Goal: Task Accomplishment & Management: Complete application form

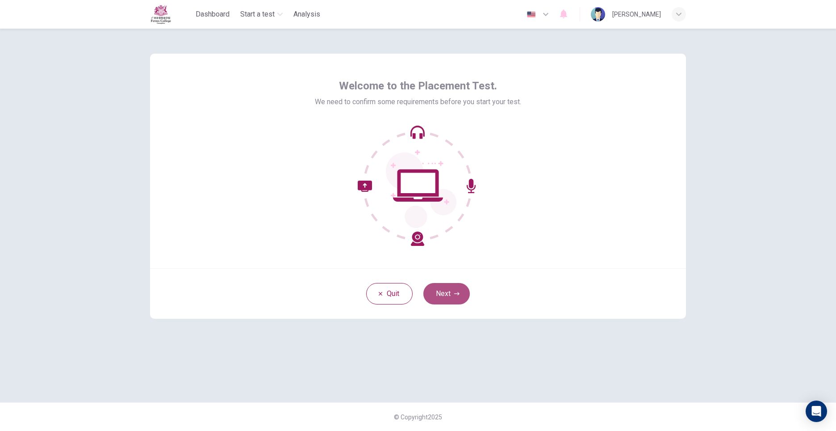
click at [451, 299] on button "Next" at bounding box center [447, 293] width 46 height 21
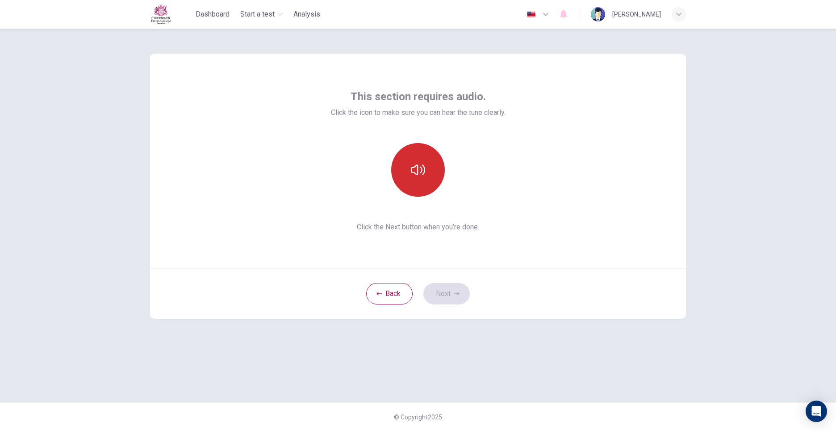
click at [414, 169] on icon "button" at bounding box center [418, 170] width 14 height 14
click at [450, 293] on button "Next" at bounding box center [447, 293] width 46 height 21
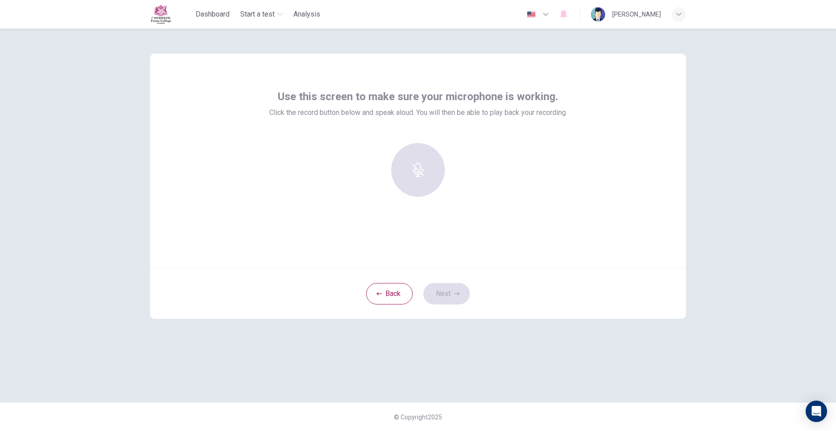
drag, startPoint x: 406, startPoint y: 139, endPoint x: 408, endPoint y: 160, distance: 21.1
click at [406, 139] on div "Use this screen to make sure your microphone is working. Click the record butto…" at bounding box center [418, 146] width 298 height 114
click at [413, 175] on div at bounding box center [418, 170] width 97 height 54
click at [423, 151] on div at bounding box center [418, 170] width 97 height 54
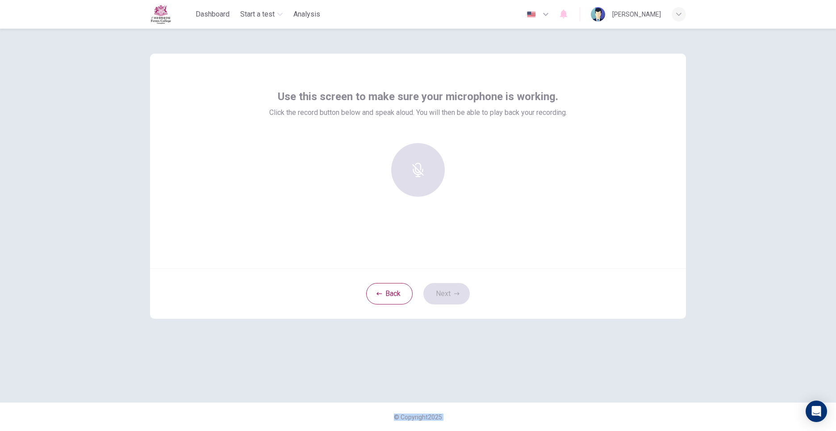
click at [423, 151] on div at bounding box center [418, 170] width 97 height 54
click at [403, 297] on button "Back" at bounding box center [389, 293] width 46 height 21
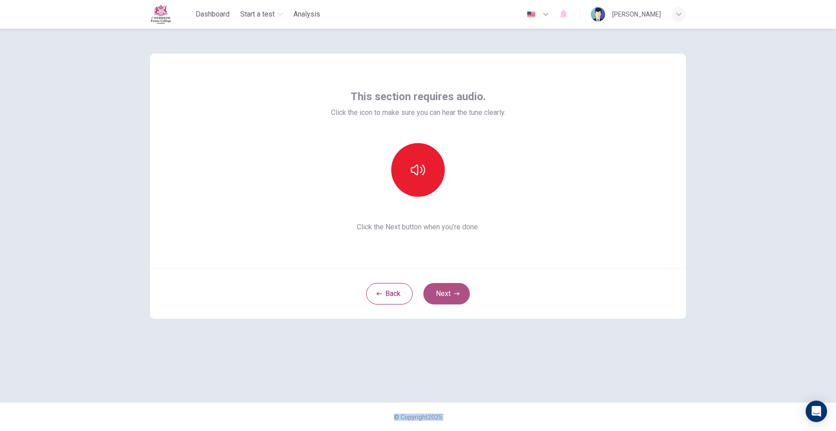
click at [453, 294] on button "Next" at bounding box center [447, 293] width 46 height 21
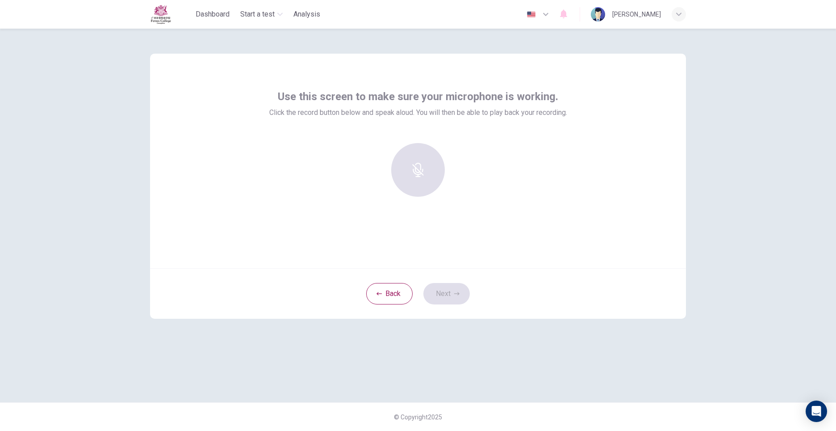
click at [415, 179] on div at bounding box center [418, 170] width 97 height 54
click at [450, 159] on div at bounding box center [418, 170] width 97 height 54
click at [412, 171] on div "Record" at bounding box center [418, 170] width 54 height 54
click at [415, 164] on icon "button" at bounding box center [418, 163] width 14 height 14
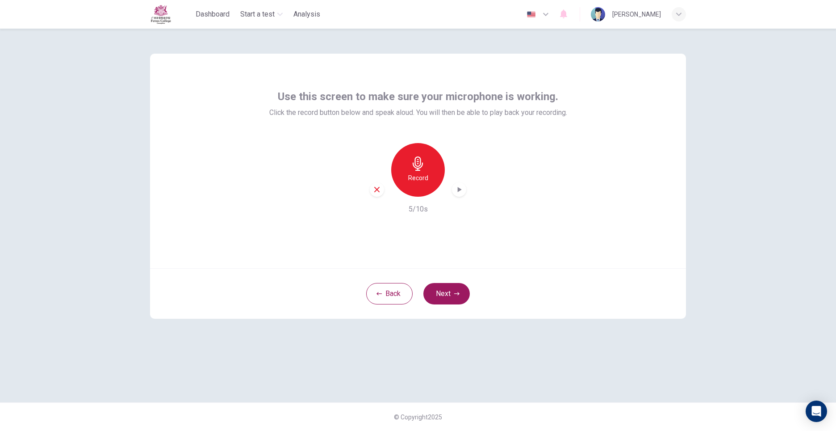
click at [463, 191] on icon "button" at bounding box center [459, 189] width 9 height 9
click at [380, 191] on icon "button" at bounding box center [377, 189] width 8 height 8
click at [410, 177] on h6 "Record" at bounding box center [418, 177] width 20 height 11
click at [422, 168] on icon "button" at bounding box center [418, 163] width 14 height 14
click at [460, 194] on div "button" at bounding box center [459, 189] width 14 height 14
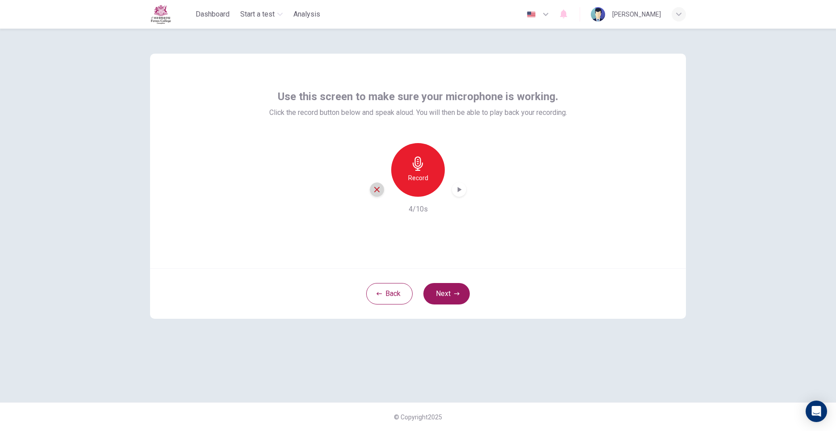
click at [379, 187] on icon "button" at bounding box center [376, 189] width 5 height 5
click at [429, 185] on div "Record" at bounding box center [418, 170] width 54 height 54
click at [458, 189] on icon "button" at bounding box center [460, 189] width 4 height 5
click at [463, 303] on button "Next" at bounding box center [447, 293] width 46 height 21
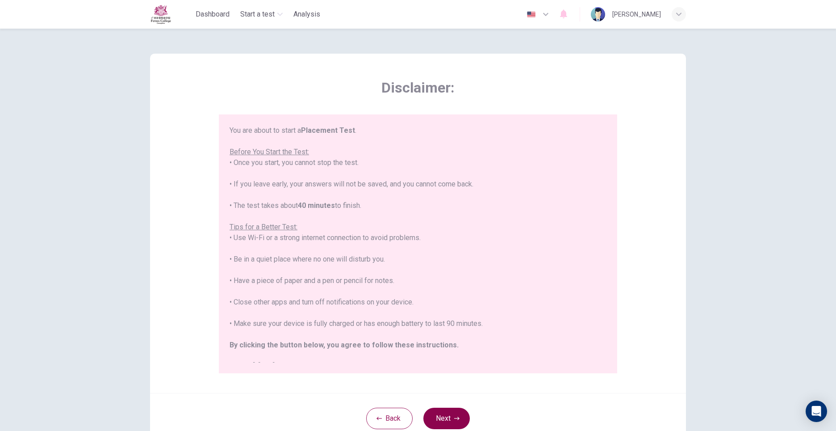
click at [448, 412] on button "Next" at bounding box center [447, 417] width 46 height 21
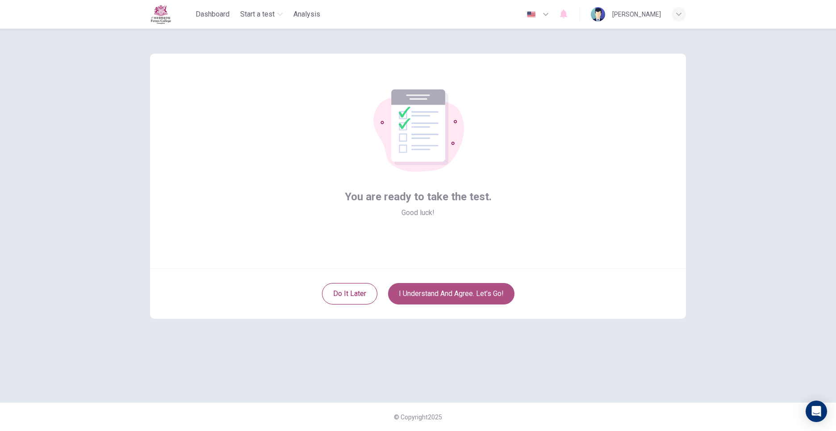
click at [432, 297] on button "I understand and agree. Let’s go!" at bounding box center [451, 293] width 126 height 21
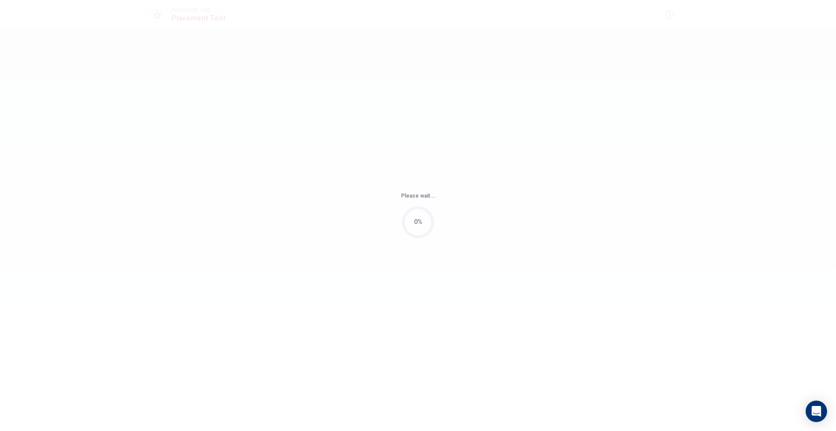
click at [434, 296] on body "This site uses cookies, as explained in our Privacy Policy . If you agree to th…" at bounding box center [418, 215] width 836 height 431
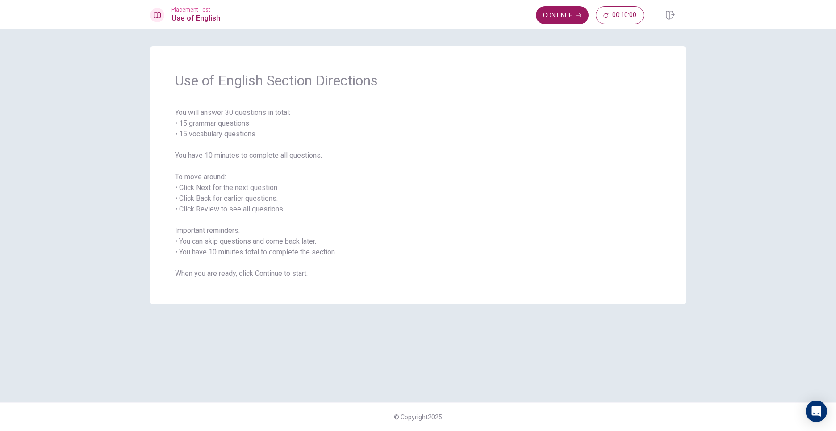
click at [522, 56] on div "Use of English Section Directions You will answer 30 questions in total: • 15 g…" at bounding box center [418, 174] width 536 height 257
click at [550, 13] on button "Continue" at bounding box center [562, 15] width 53 height 18
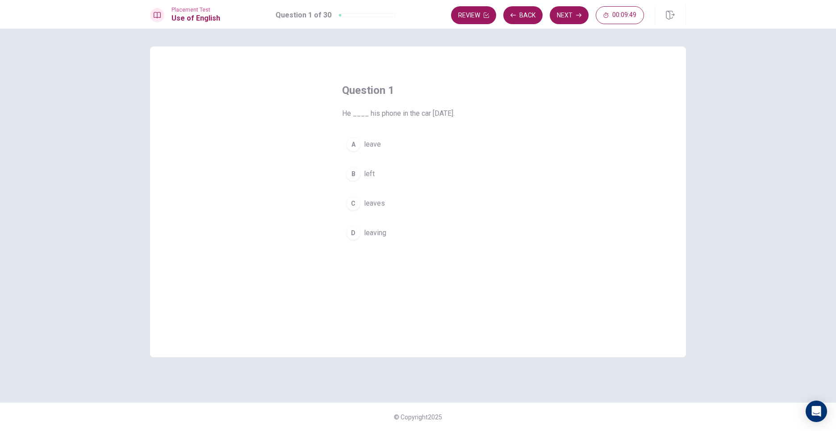
click at [376, 172] on button "B left" at bounding box center [418, 174] width 152 height 22
click at [417, 164] on button "B left" at bounding box center [418, 174] width 152 height 22
click at [362, 168] on button "B left" at bounding box center [418, 174] width 152 height 22
click at [570, 22] on button "Next" at bounding box center [569, 15] width 39 height 18
click at [369, 233] on span "were finished" at bounding box center [385, 232] width 42 height 11
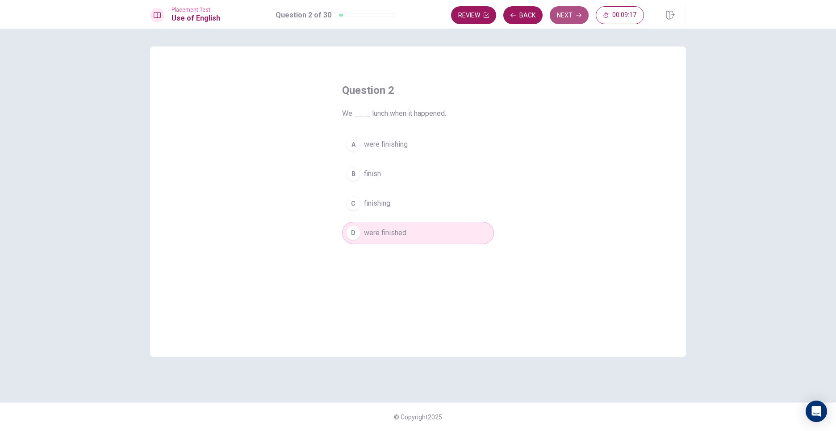
click at [562, 7] on button "Next" at bounding box center [569, 15] width 39 height 18
click at [222, 285] on div "Question 3 I ____ my favorite book last summer. A reading B read C have read D …" at bounding box center [418, 201] width 536 height 311
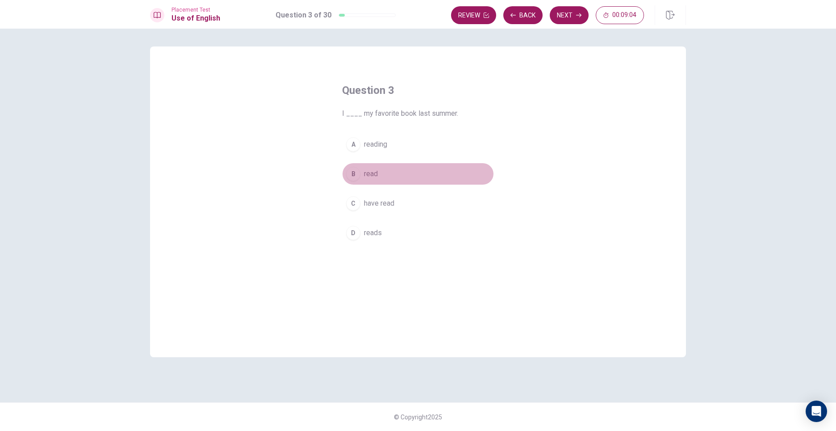
click at [352, 173] on div "B" at bounding box center [353, 174] width 14 height 14
click at [556, 21] on button "Next" at bounding box center [569, 15] width 39 height 18
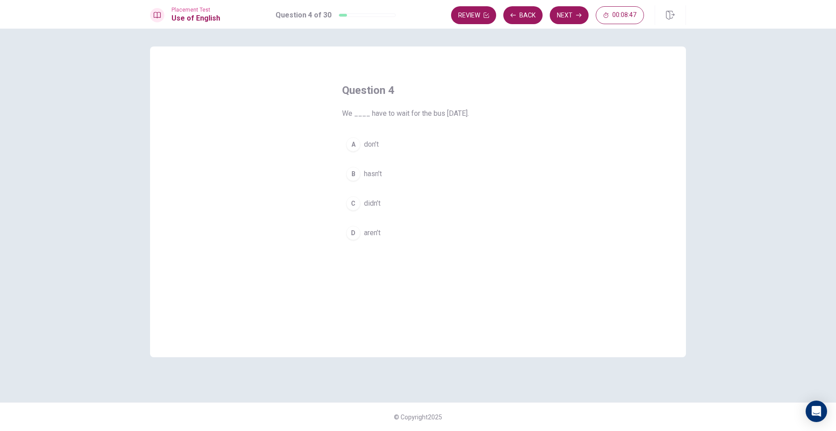
click at [361, 170] on button "B hasn’t" at bounding box center [418, 174] width 152 height 22
click at [556, 7] on button "Next" at bounding box center [569, 15] width 39 height 18
click at [516, 4] on div "Placement Test Use of English Question 5 of 30 Review Back Next 00:08:42" at bounding box center [418, 14] width 836 height 29
click at [354, 180] on div "B" at bounding box center [353, 174] width 14 height 14
click at [565, 12] on button "Next" at bounding box center [569, 15] width 39 height 18
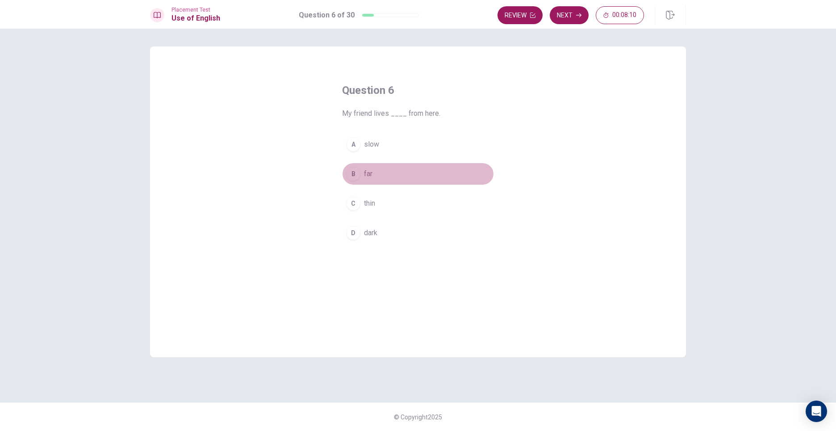
click at [364, 182] on button "B far" at bounding box center [418, 174] width 152 height 22
click at [571, 15] on button "Next" at bounding box center [569, 15] width 39 height 18
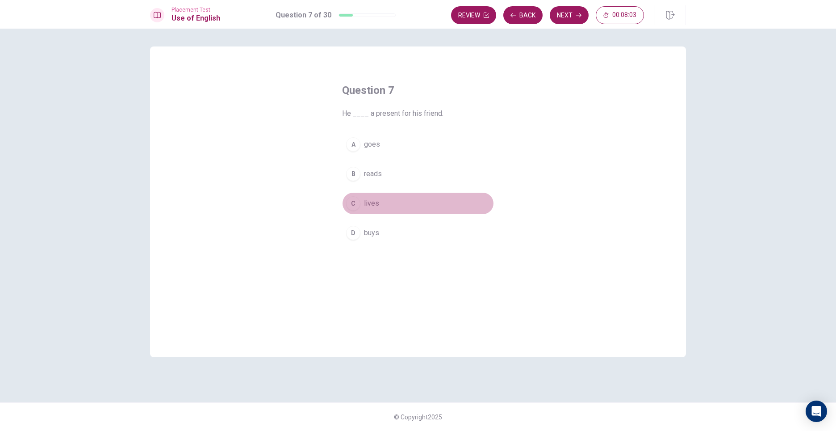
click at [360, 204] on div "C" at bounding box center [353, 203] width 14 height 14
click at [563, 11] on button "Next" at bounding box center [569, 15] width 39 height 18
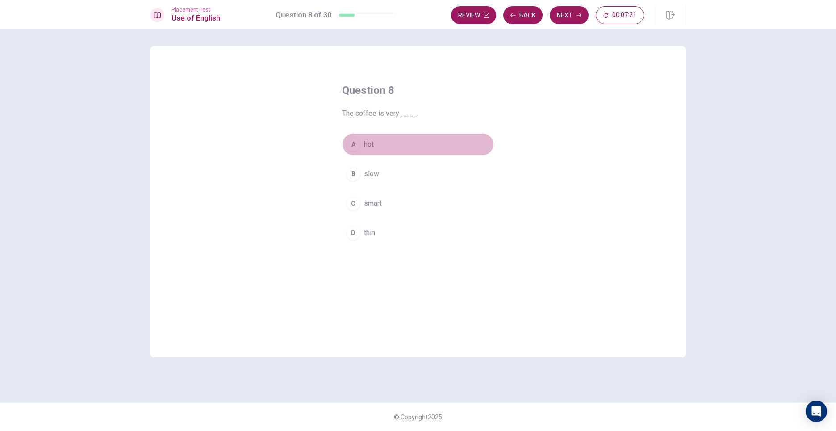
click at [376, 146] on button "A hot" at bounding box center [418, 144] width 152 height 22
click at [565, 13] on button "Next" at bounding box center [569, 15] width 39 height 18
click at [381, 140] on button "A kind" at bounding box center [418, 144] width 152 height 22
click at [560, 12] on button "Next" at bounding box center [569, 15] width 39 height 18
click at [382, 140] on span "placer" at bounding box center [373, 144] width 19 height 11
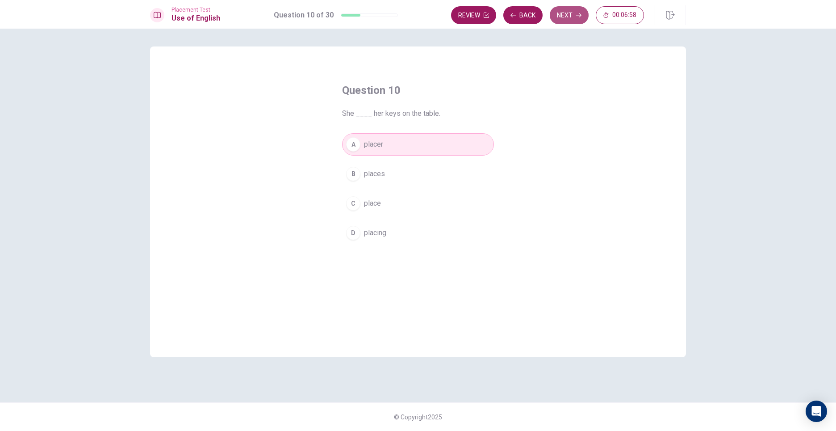
click at [566, 11] on button "Next" at bounding box center [569, 15] width 39 height 18
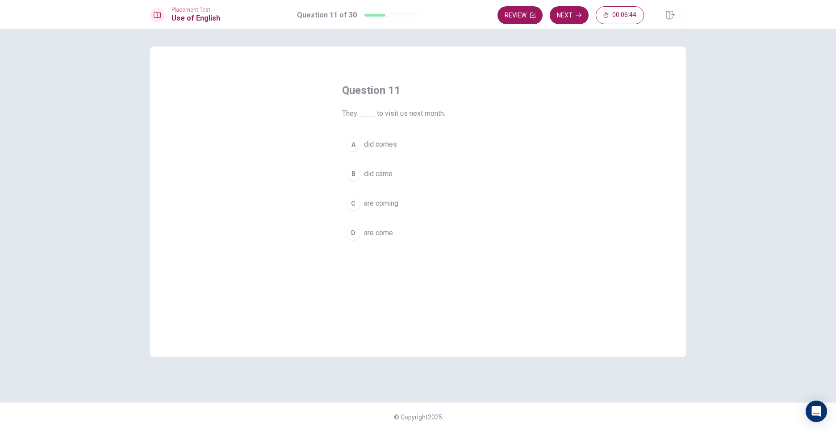
click at [382, 195] on button "C are coming" at bounding box center [418, 203] width 152 height 22
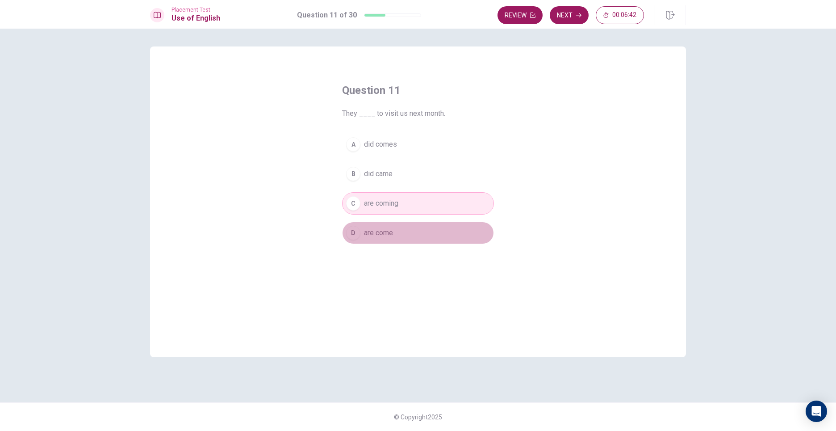
click at [399, 233] on button "D are come" at bounding box center [418, 233] width 152 height 22
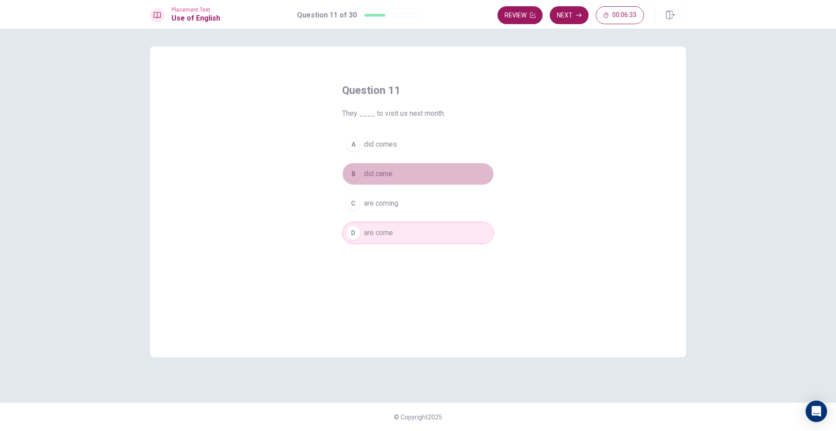
click at [386, 172] on span "did came" at bounding box center [378, 173] width 29 height 11
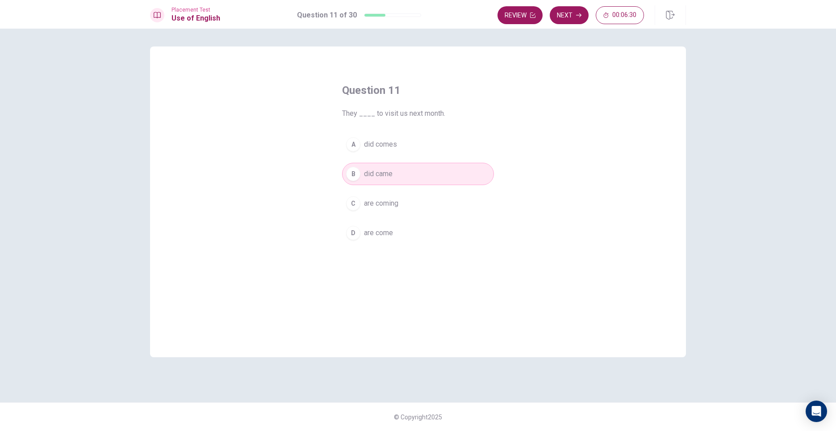
click at [419, 149] on button "A did comes" at bounding box center [418, 144] width 152 height 22
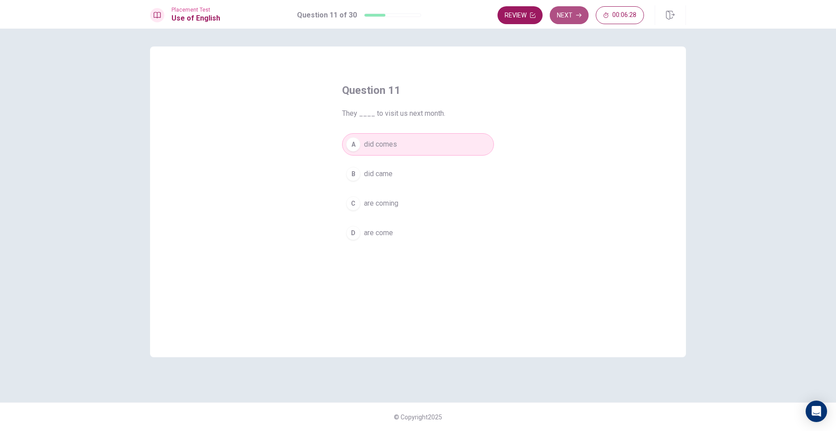
click at [559, 12] on button "Next" at bounding box center [569, 15] width 39 height 18
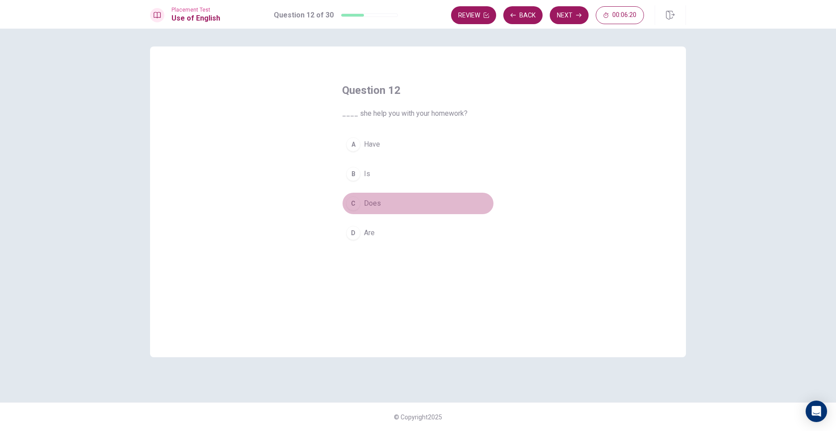
click at [399, 206] on button "C Does" at bounding box center [418, 203] width 152 height 22
click at [557, 12] on button "Next" at bounding box center [569, 15] width 39 height 18
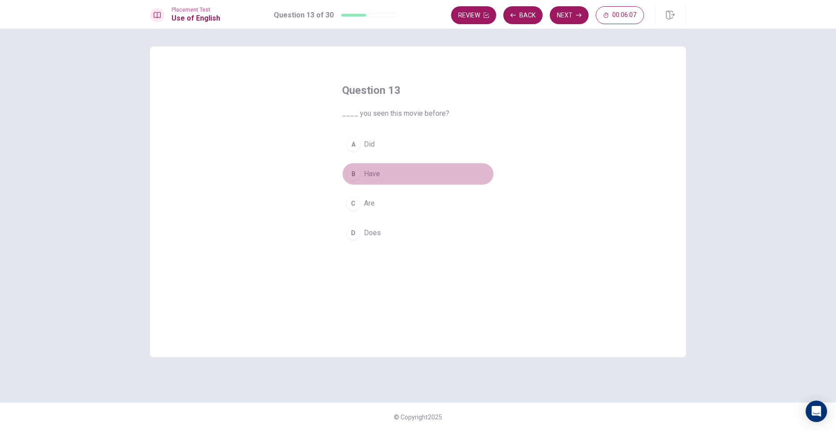
click at [378, 168] on button "B Have" at bounding box center [418, 174] width 152 height 22
click at [580, 17] on icon "button" at bounding box center [578, 15] width 5 height 4
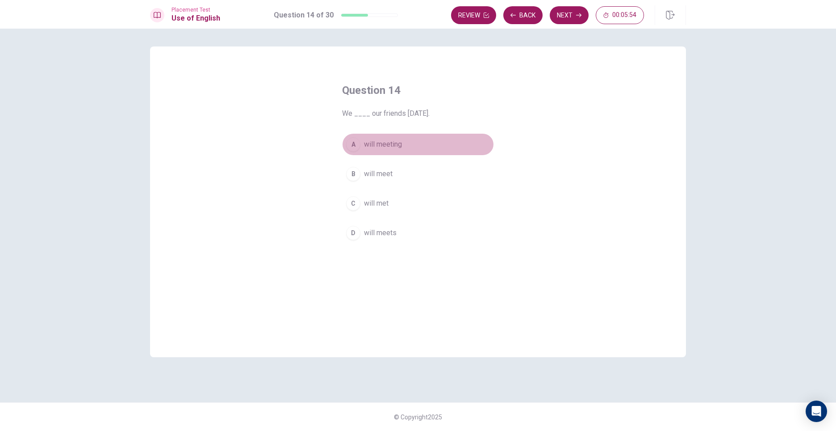
click at [387, 143] on span "will meeting" at bounding box center [383, 144] width 38 height 11
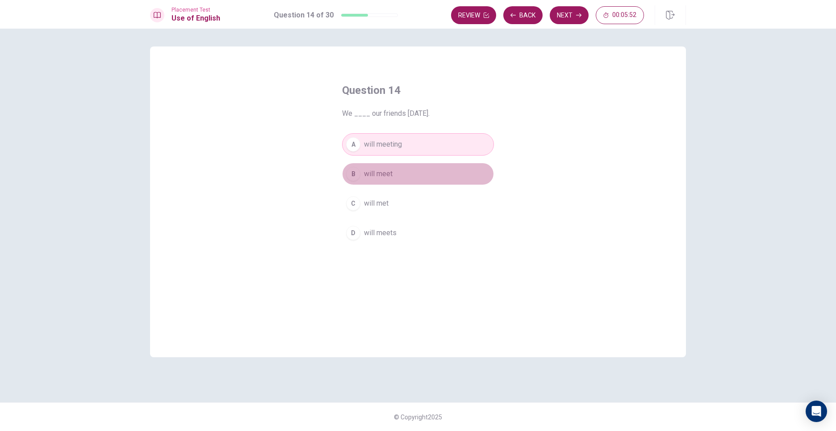
click at [392, 177] on span "will meet" at bounding box center [378, 173] width 29 height 11
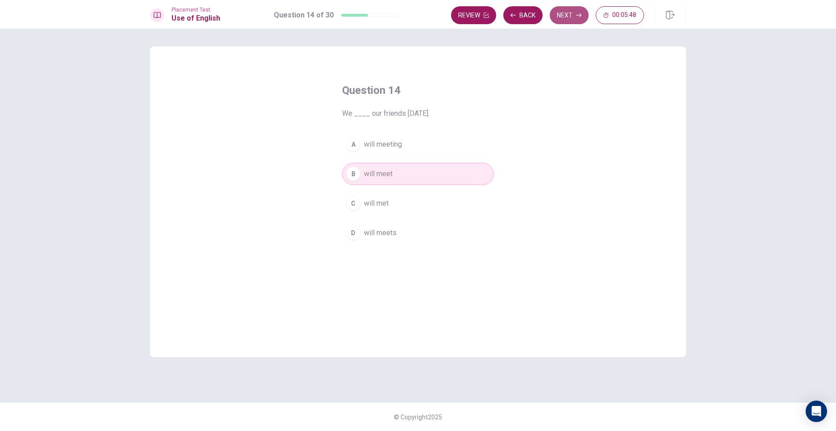
click at [579, 17] on icon "button" at bounding box center [578, 15] width 5 height 5
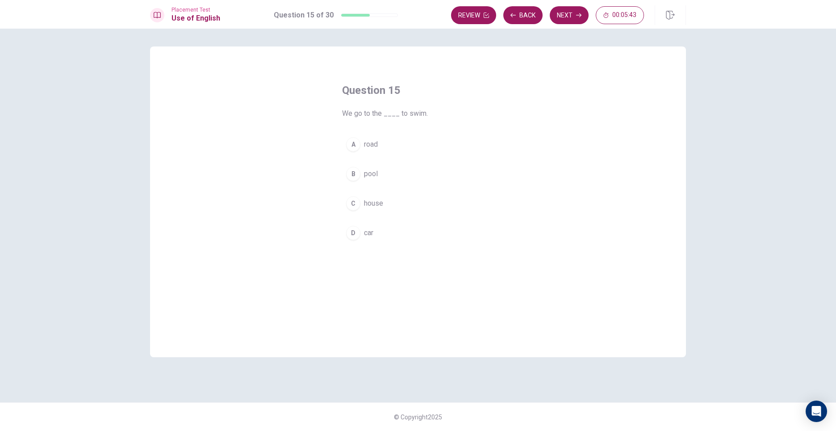
click at [357, 168] on div "B" at bounding box center [353, 174] width 14 height 14
click at [560, 12] on button "Next" at bounding box center [569, 15] width 39 height 18
click at [385, 168] on button "B shorts" at bounding box center [418, 174] width 152 height 22
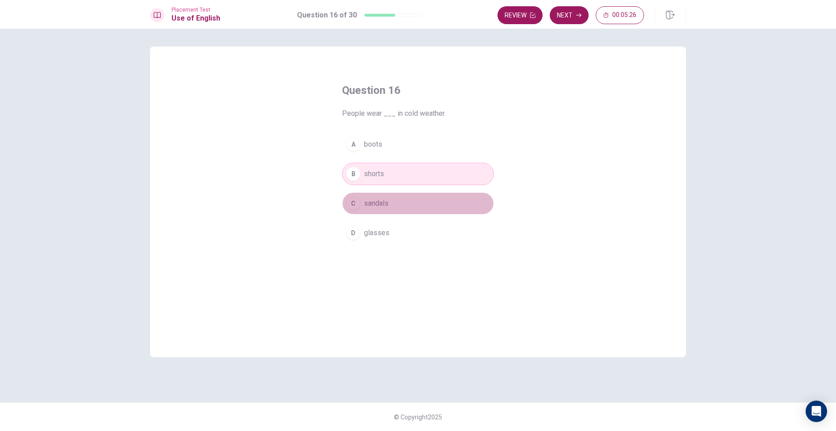
drag, startPoint x: 383, startPoint y: 195, endPoint x: 391, endPoint y: 191, distance: 9.0
click at [391, 191] on div "A boots B shorts C sandals D glasses" at bounding box center [418, 188] width 152 height 111
click at [387, 146] on button "A boots" at bounding box center [418, 144] width 152 height 22
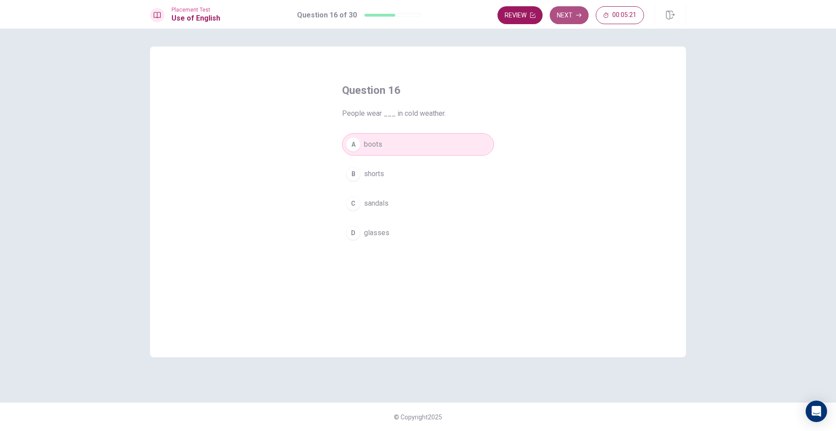
click at [574, 10] on button "Next" at bounding box center [569, 15] width 39 height 18
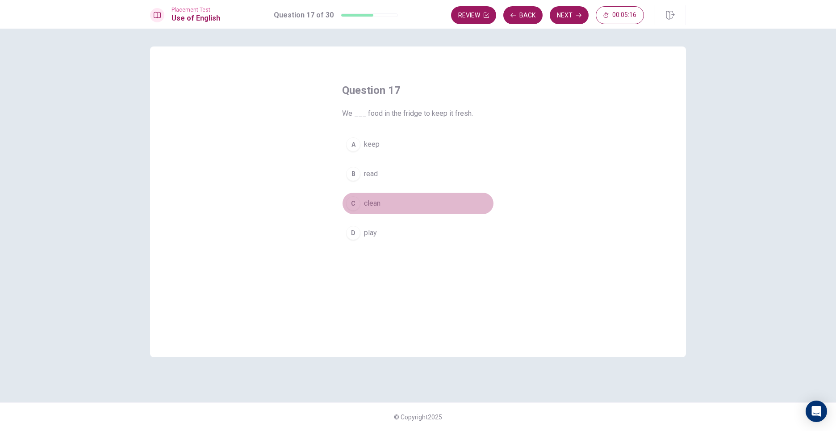
click at [395, 197] on button "C clean" at bounding box center [418, 203] width 152 height 22
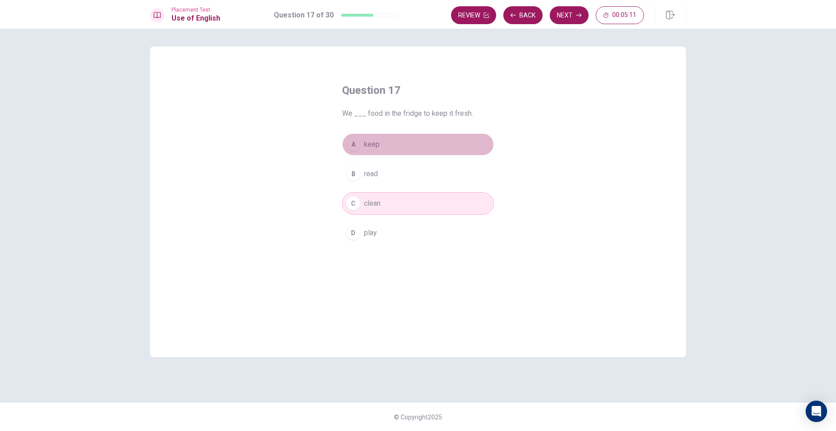
click at [388, 142] on button "A keep" at bounding box center [418, 144] width 152 height 22
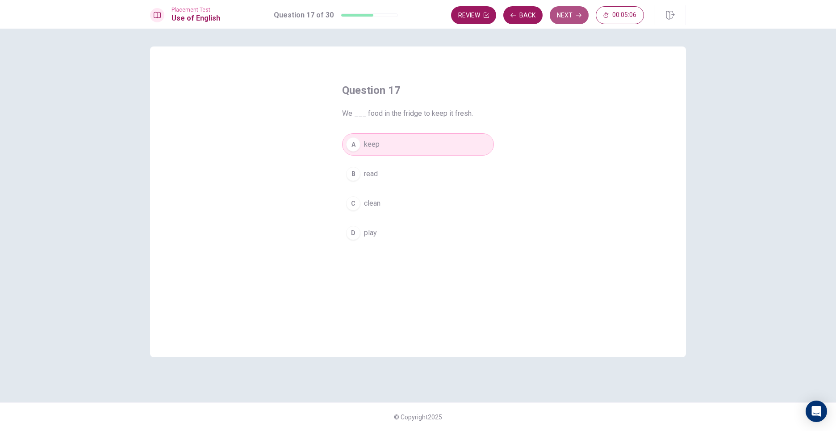
click at [580, 18] on button "Next" at bounding box center [569, 15] width 39 height 18
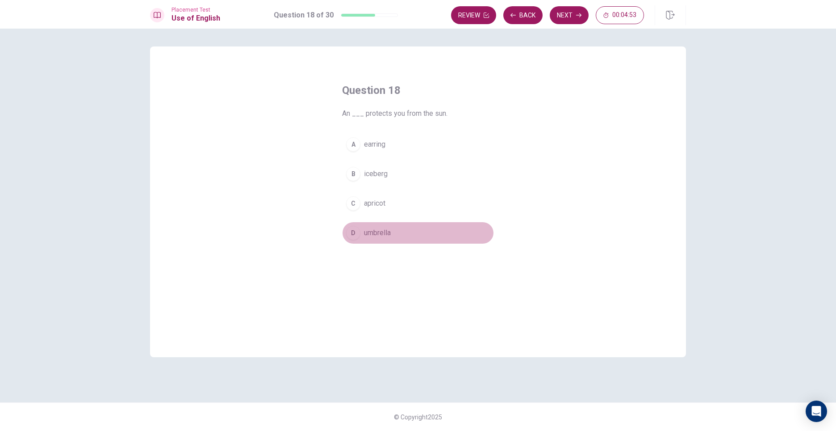
click at [362, 234] on button "D umbrella" at bounding box center [418, 233] width 152 height 22
click at [567, 8] on button "Next" at bounding box center [569, 15] width 39 height 18
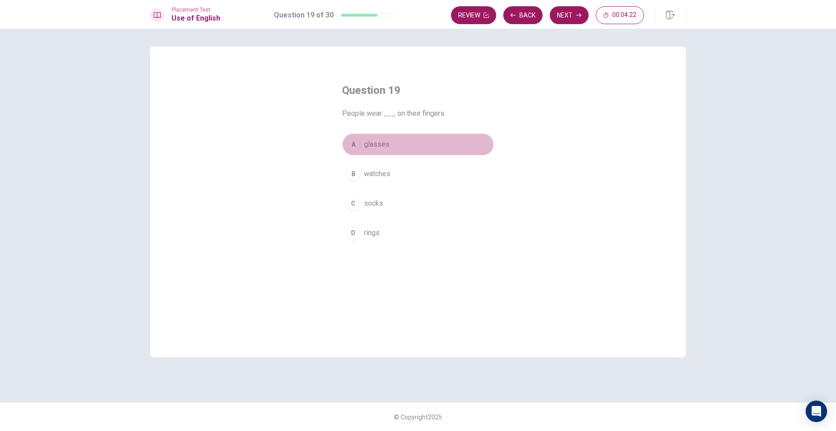
click at [381, 142] on span "glasses" at bounding box center [376, 144] width 25 height 11
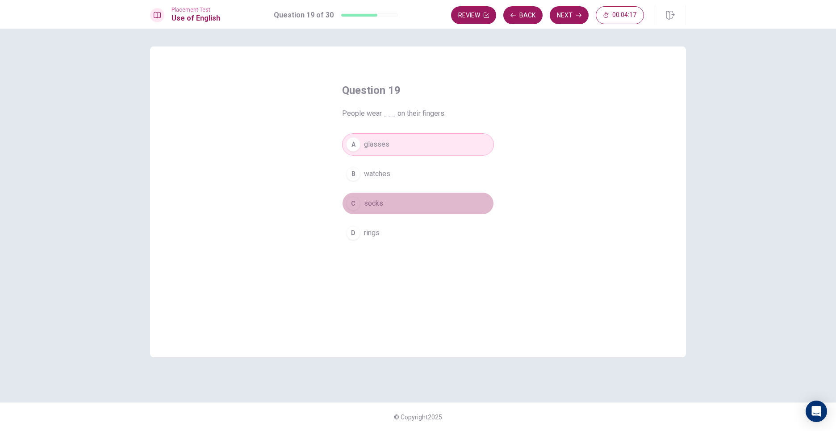
drag, startPoint x: 386, startPoint y: 201, endPoint x: 377, endPoint y: 180, distance: 23.1
click at [386, 201] on button "C socks" at bounding box center [418, 203] width 152 height 22
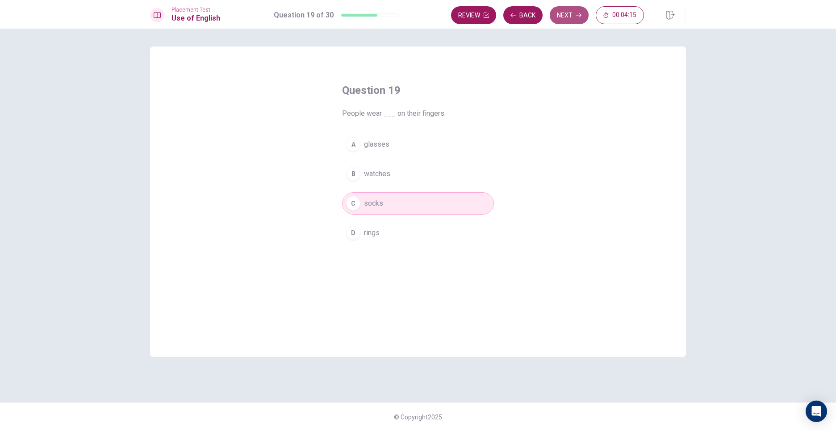
click at [566, 9] on button "Next" at bounding box center [569, 15] width 39 height 18
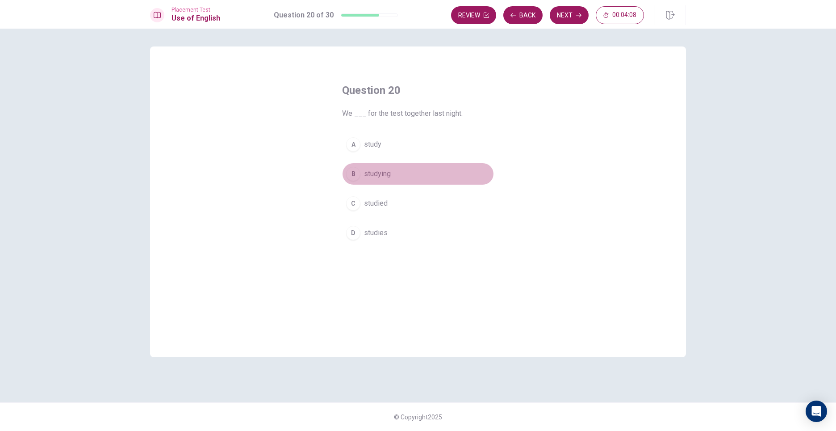
click at [386, 173] on span "studying" at bounding box center [377, 173] width 27 height 11
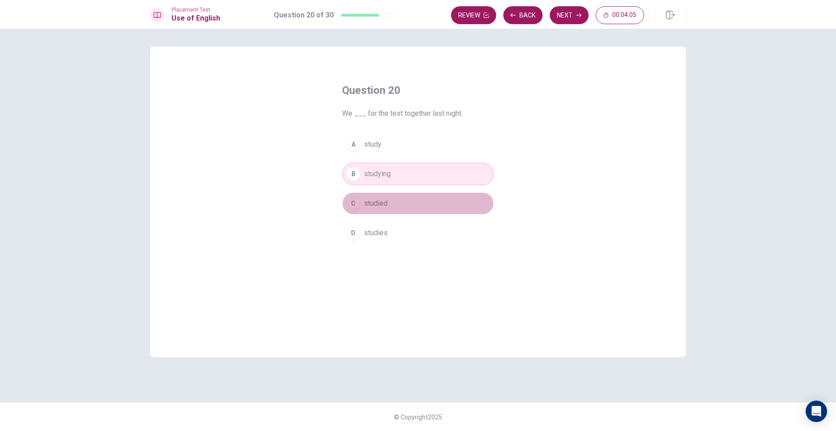
click at [387, 201] on span "studied" at bounding box center [376, 203] width 24 height 11
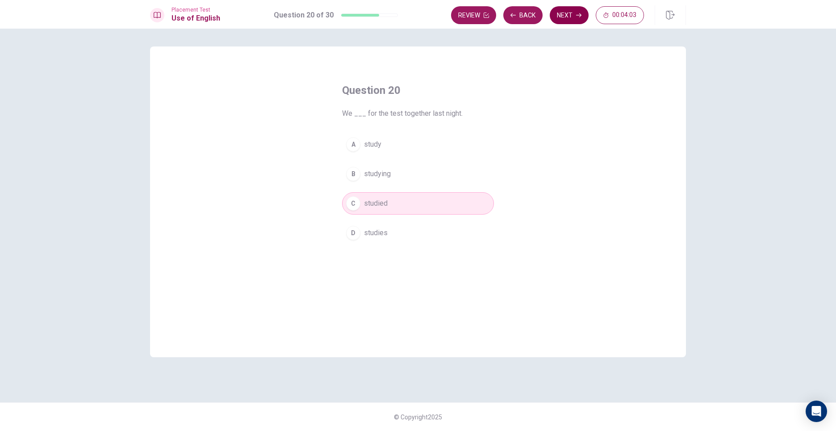
click at [580, 17] on icon "button" at bounding box center [578, 15] width 5 height 5
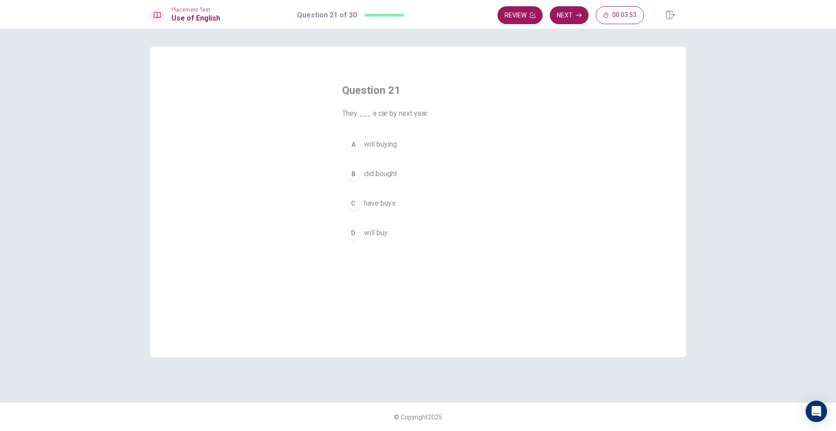
click at [349, 142] on div "A" at bounding box center [353, 144] width 14 height 14
drag, startPoint x: 404, startPoint y: 237, endPoint x: 408, endPoint y: 234, distance: 4.8
click at [408, 234] on button "D will buy" at bounding box center [418, 233] width 152 height 22
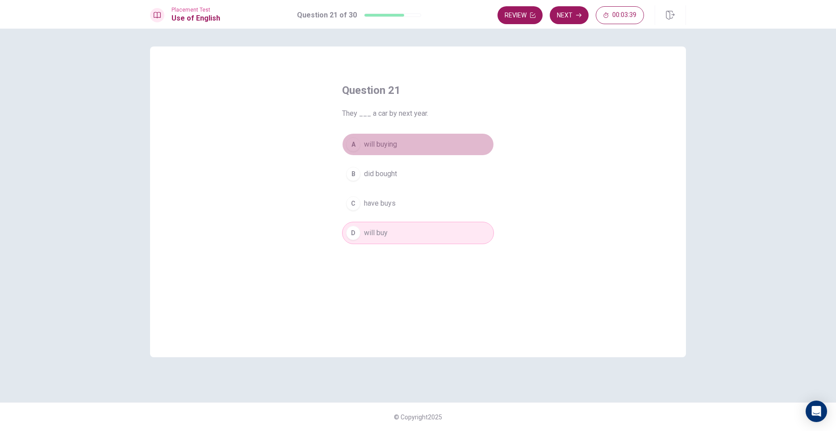
click at [393, 151] on button "A will buying" at bounding box center [418, 144] width 152 height 22
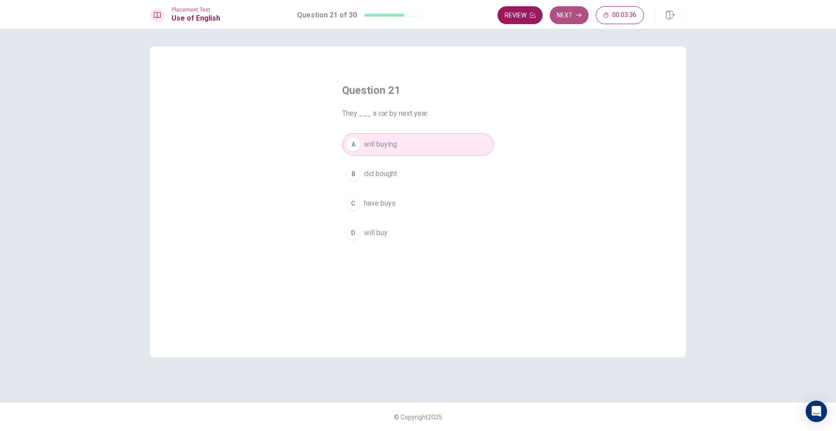
click at [583, 24] on button "Next" at bounding box center [569, 15] width 39 height 18
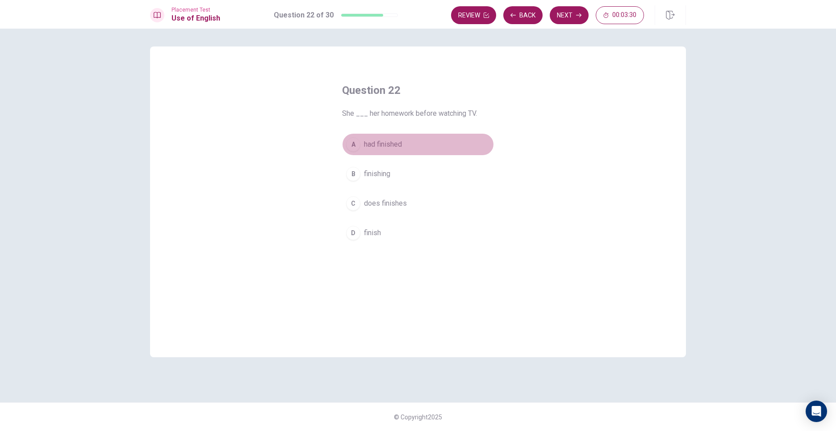
click at [386, 143] on span "had finished" at bounding box center [383, 144] width 38 height 11
click at [549, 17] on div "Review Back Next 00:03:24" at bounding box center [547, 15] width 193 height 18
click at [555, 13] on button "Next" at bounding box center [569, 15] width 39 height 18
click at [273, 271] on div "Question 23 I ___ to see her again soon. A hope B hopes C hoping D did hoped" at bounding box center [418, 201] width 536 height 311
click at [382, 175] on span "hopes" at bounding box center [374, 173] width 20 height 11
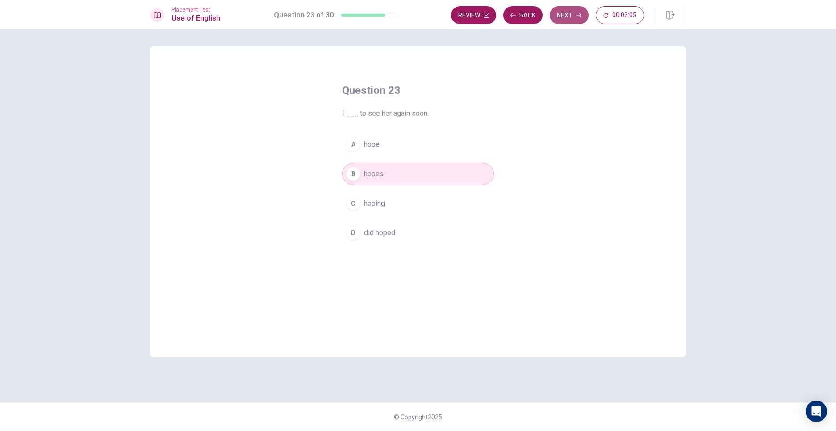
click at [562, 18] on button "Next" at bounding box center [569, 15] width 39 height 18
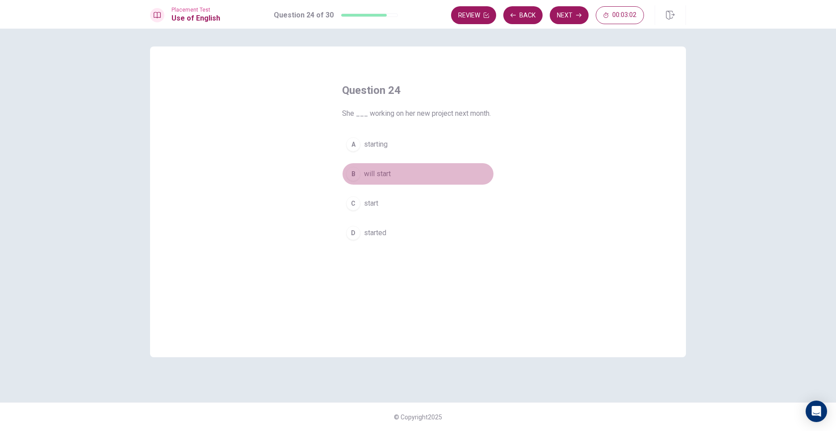
click at [393, 173] on button "B will start" at bounding box center [418, 174] width 152 height 22
click at [558, 15] on button "Next" at bounding box center [569, 15] width 39 height 18
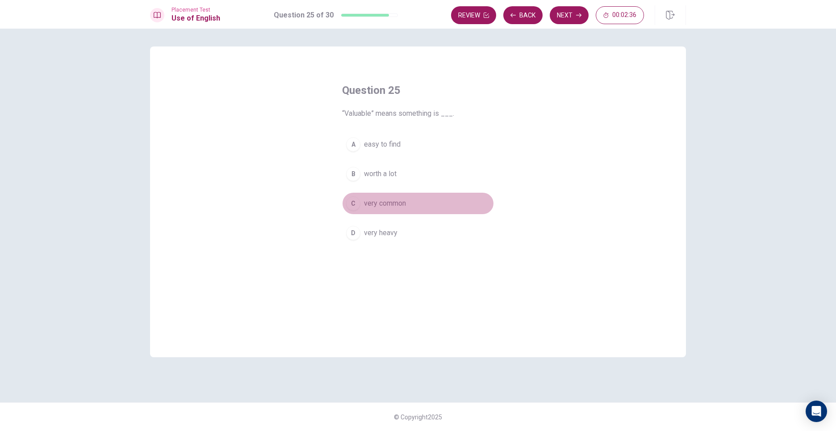
click at [370, 206] on span "very common" at bounding box center [385, 203] width 42 height 11
click at [583, 10] on button "Next" at bounding box center [569, 15] width 39 height 18
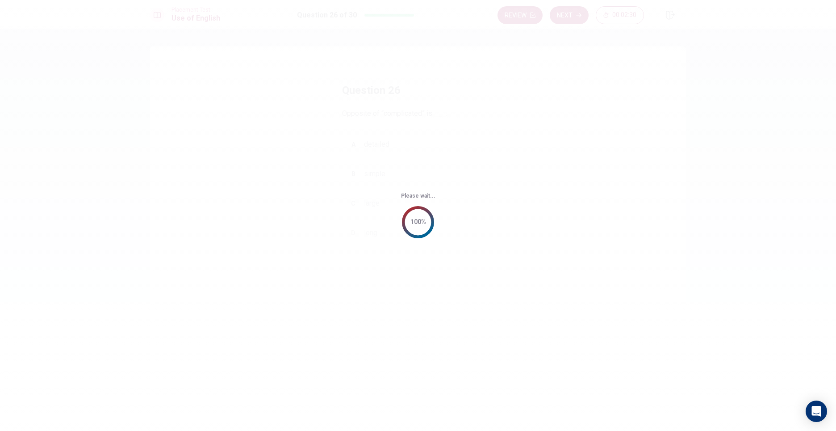
click at [543, 18] on div "Please wait... 100%" at bounding box center [418, 215] width 836 height 431
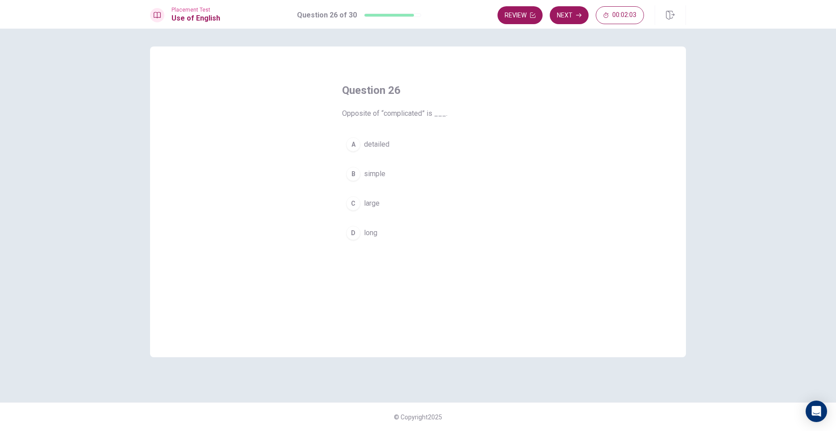
click at [365, 143] on span "detailed" at bounding box center [376, 144] width 25 height 11
click at [564, 19] on button "Next" at bounding box center [569, 15] width 39 height 18
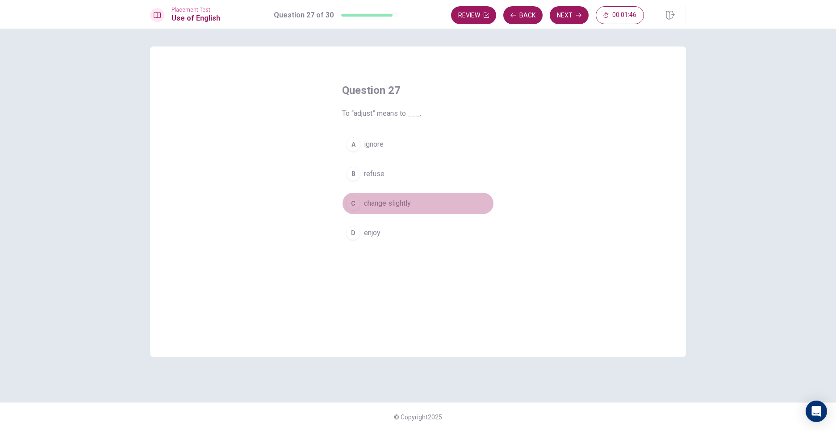
click at [379, 205] on span "change slightly" at bounding box center [387, 203] width 47 height 11
click at [575, 17] on button "Next" at bounding box center [569, 15] width 39 height 18
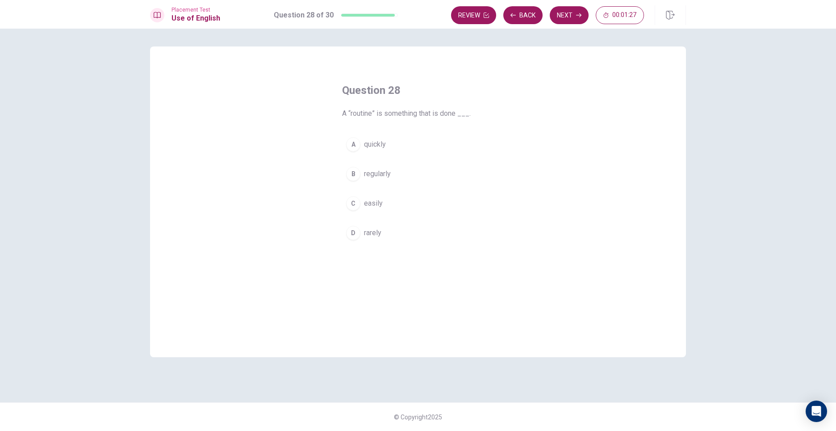
click at [389, 145] on button "A quickly" at bounding box center [418, 144] width 152 height 22
click at [569, 18] on button "Next" at bounding box center [569, 15] width 39 height 18
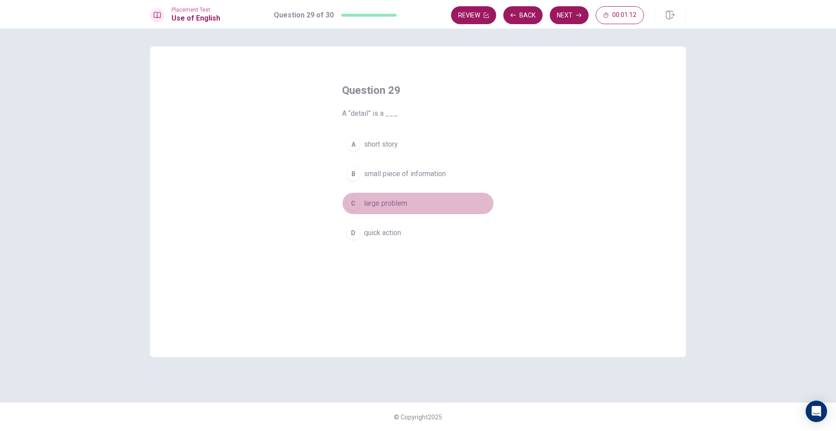
click at [408, 205] on button "C large problem" at bounding box center [418, 203] width 152 height 22
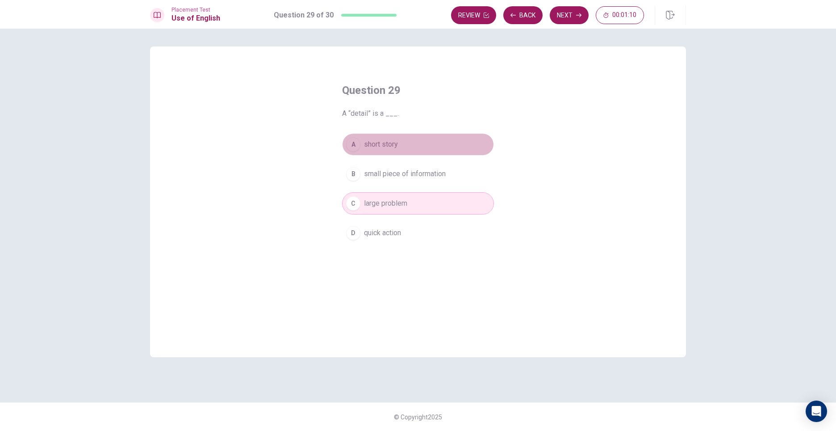
click at [405, 140] on button "A short story" at bounding box center [418, 144] width 152 height 22
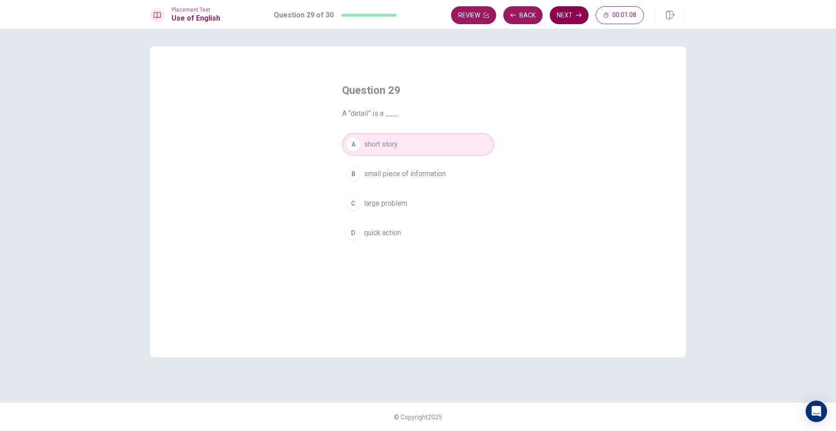
click at [579, 9] on button "Next" at bounding box center [569, 15] width 39 height 18
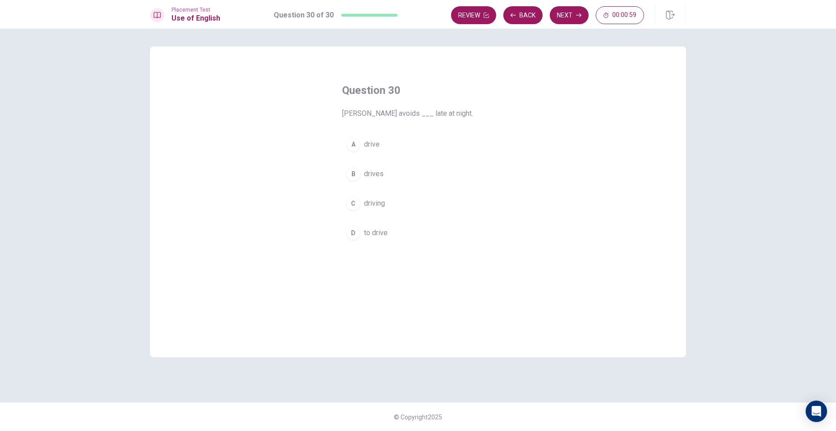
click at [408, 220] on div "A drive B drives C driving D to drive" at bounding box center [418, 188] width 152 height 111
click at [413, 239] on button "D to drive" at bounding box center [418, 233] width 152 height 22
click at [561, 15] on button "Next" at bounding box center [569, 15] width 39 height 18
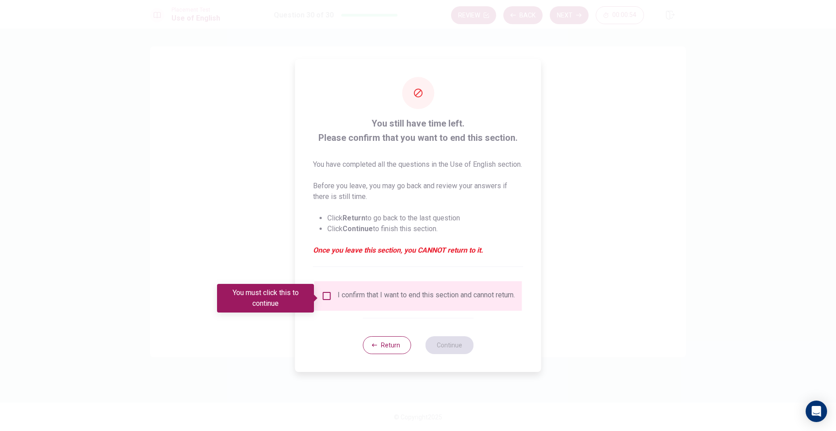
click at [326, 296] on input "You must click this to continue" at bounding box center [327, 295] width 11 height 11
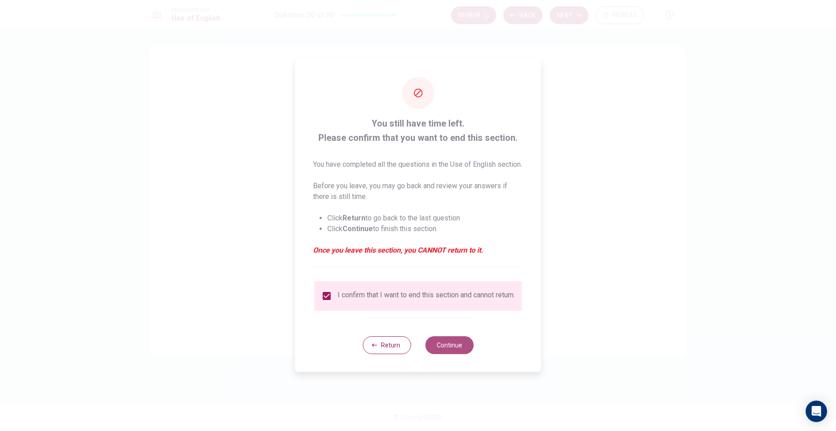
click at [437, 354] on button "Continue" at bounding box center [449, 345] width 48 height 18
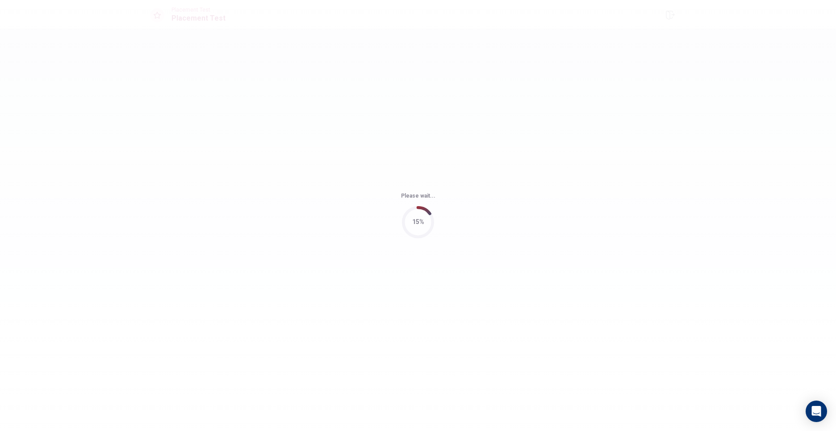
click at [396, 356] on div "Please wait... 15%" at bounding box center [418, 215] width 836 height 431
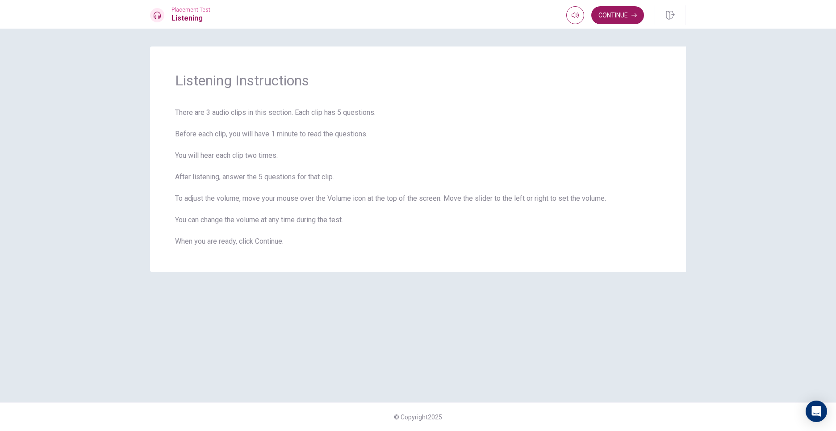
click at [634, 25] on div "Placement Test Listening Continue" at bounding box center [418, 14] width 836 height 29
click at [630, 12] on button "Continue" at bounding box center [618, 15] width 53 height 18
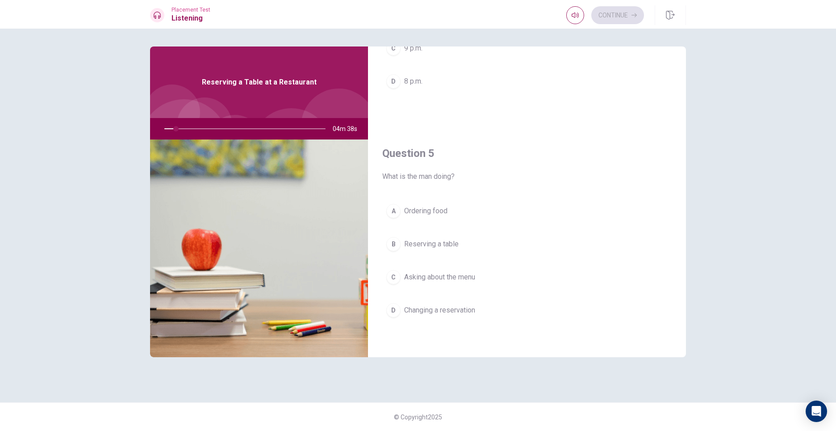
scroll to position [655, 0]
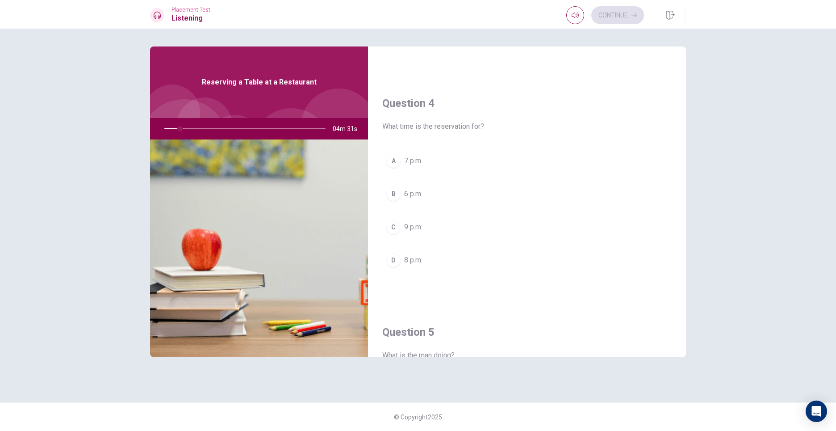
click at [190, 129] on div at bounding box center [243, 128] width 179 height 21
click at [187, 128] on div at bounding box center [243, 128] width 179 height 21
drag, startPoint x: 180, startPoint y: 127, endPoint x: 172, endPoint y: 129, distance: 7.7
click at [172, 129] on div at bounding box center [243, 128] width 179 height 21
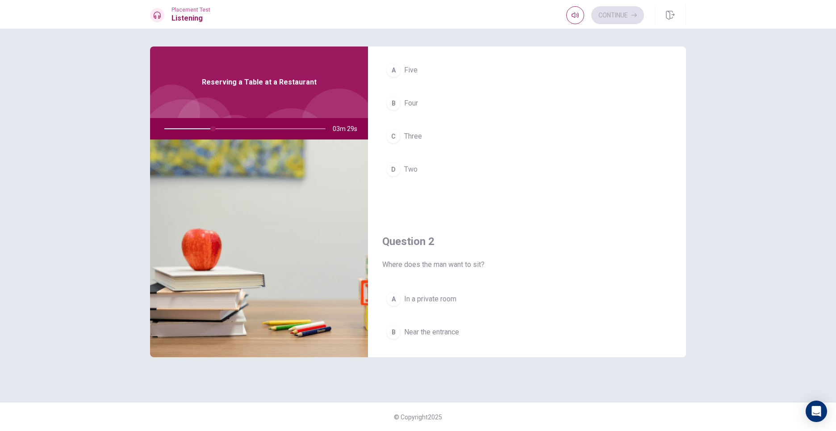
scroll to position [0, 0]
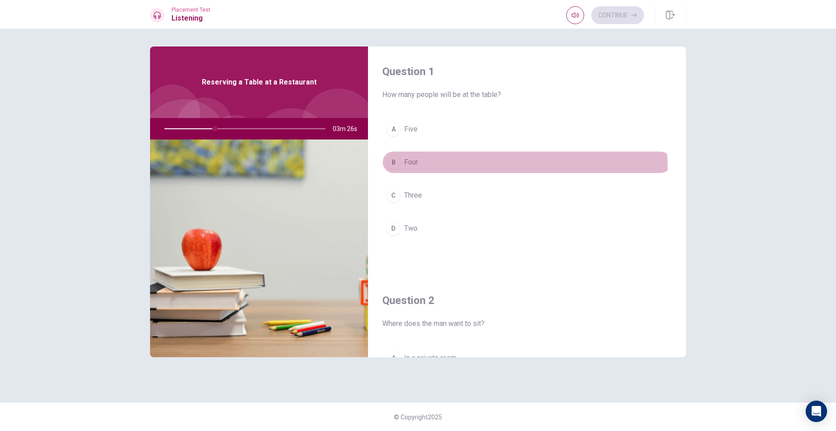
click at [405, 168] on button "B Four" at bounding box center [527, 162] width 290 height 22
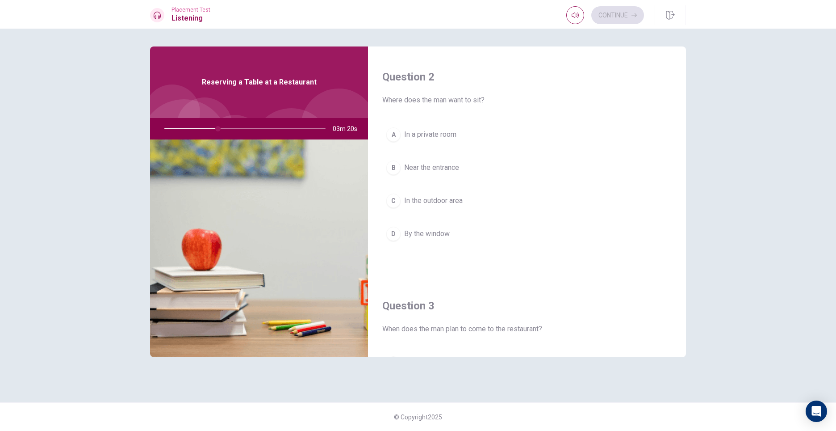
scroll to position [268, 0]
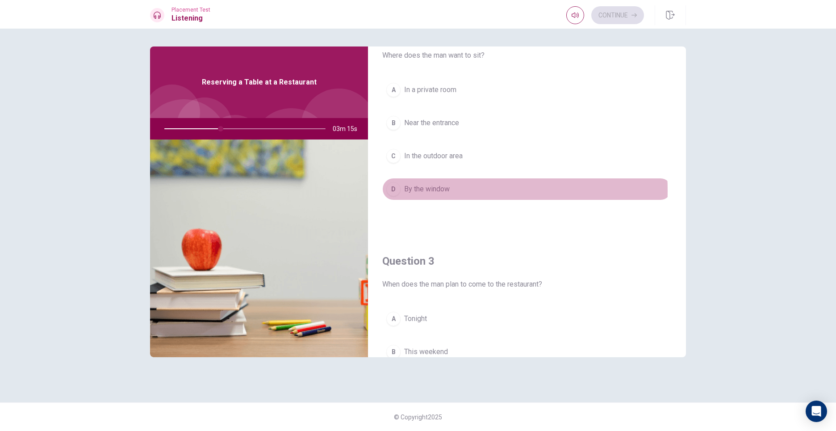
click at [415, 190] on span "By the window" at bounding box center [427, 189] width 46 height 11
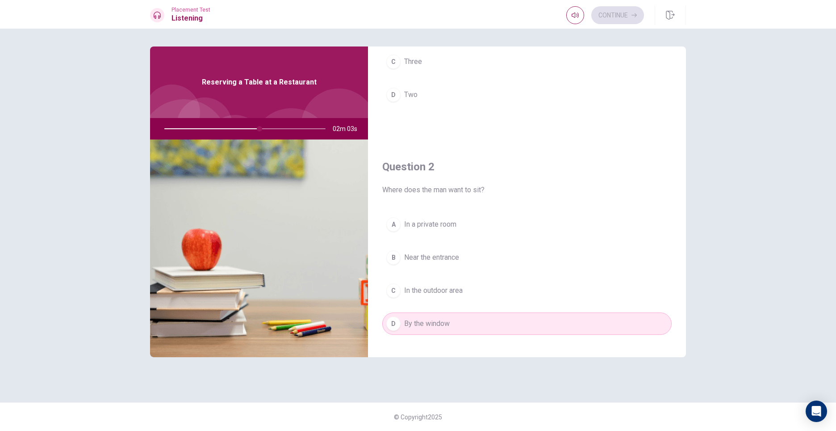
scroll to position [134, 0]
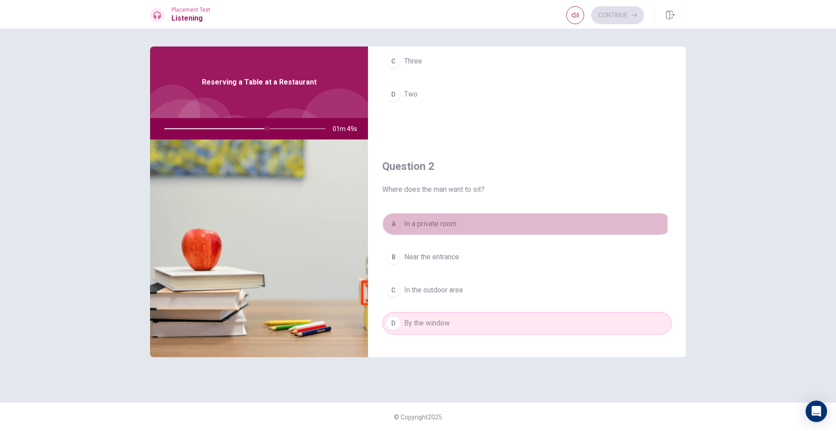
click at [391, 224] on div "A" at bounding box center [393, 224] width 14 height 14
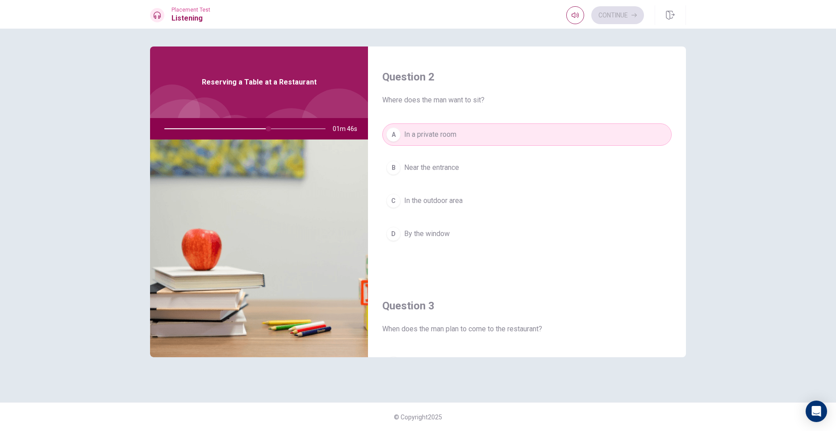
scroll to position [491, 0]
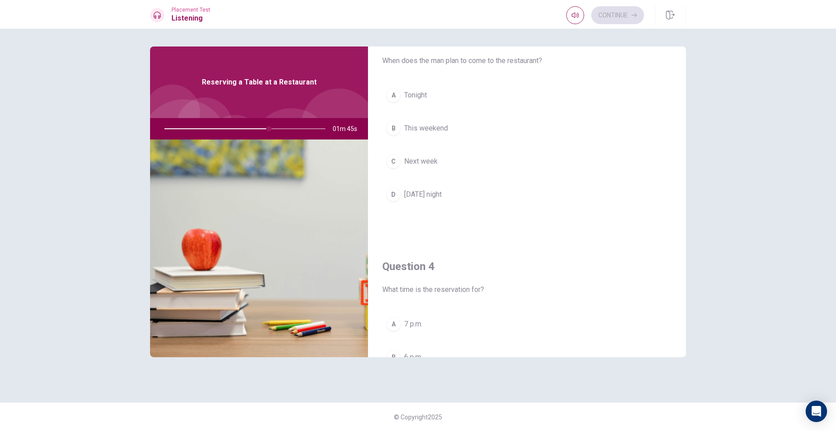
click at [393, 135] on button "B This weekend" at bounding box center [527, 128] width 290 height 22
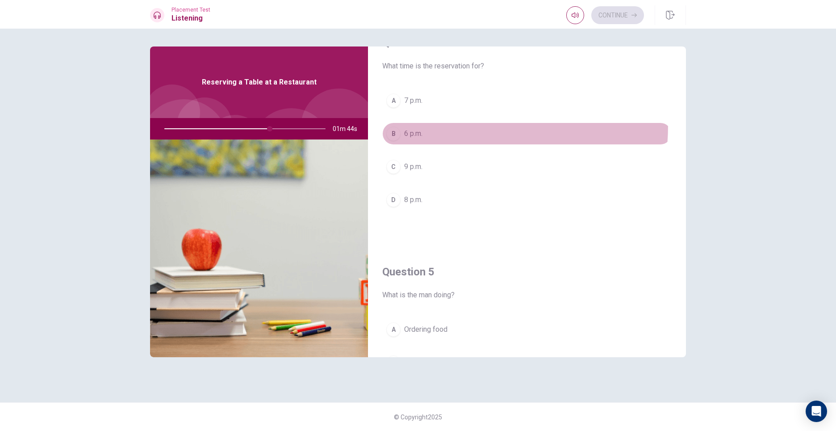
click at [395, 124] on button "B 6 p.m." at bounding box center [527, 133] width 290 height 22
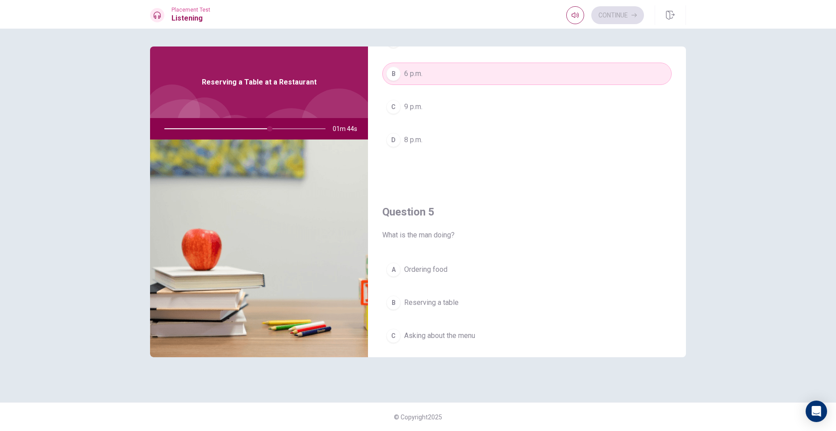
scroll to position [833, 0]
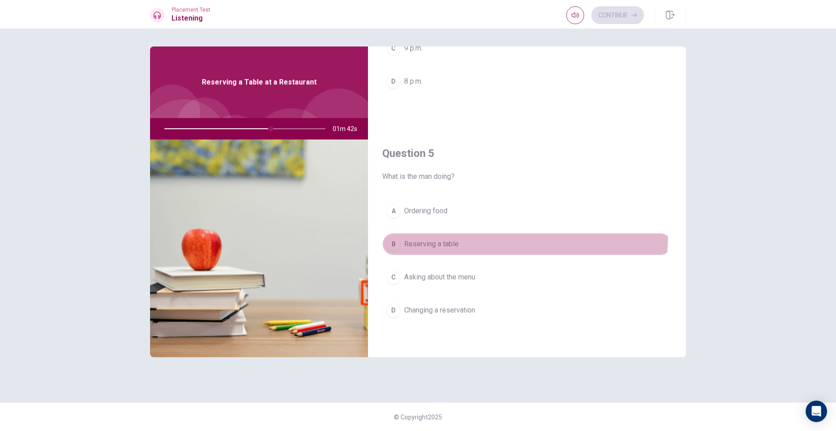
click at [416, 233] on button "B Reserving a table" at bounding box center [527, 244] width 290 height 22
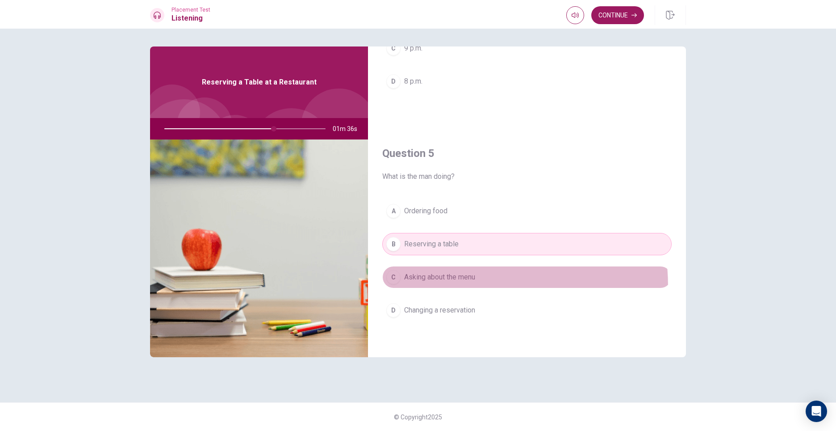
drag, startPoint x: 403, startPoint y: 288, endPoint x: 396, endPoint y: 288, distance: 6.7
click at [397, 288] on div "A Ordering food B Reserving a table C Asking about the menu D Changing a reserv…" at bounding box center [527, 269] width 290 height 139
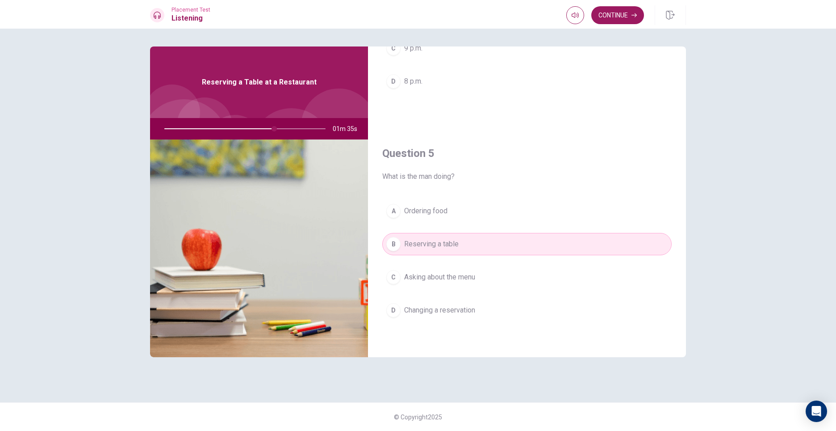
click at [404, 281] on span "Asking about the menu" at bounding box center [439, 277] width 71 height 11
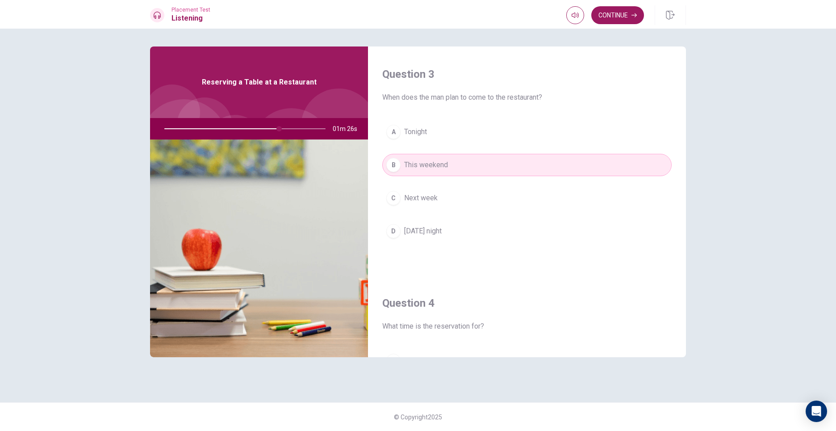
scroll to position [431, 0]
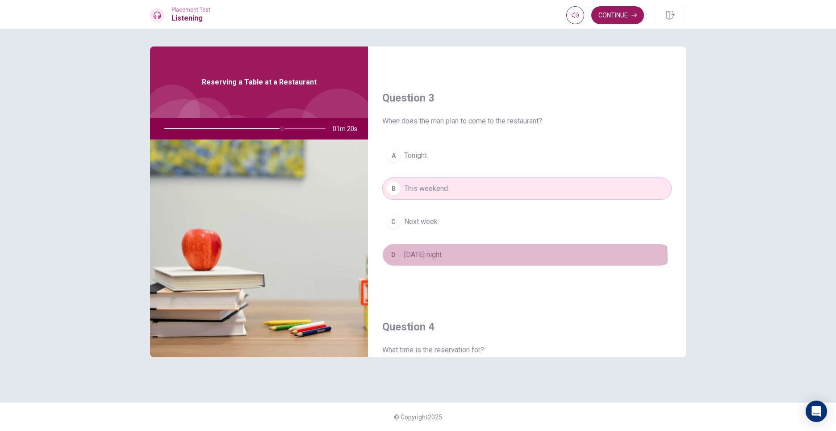
click at [416, 260] on button "D [DATE] night" at bounding box center [527, 254] width 290 height 22
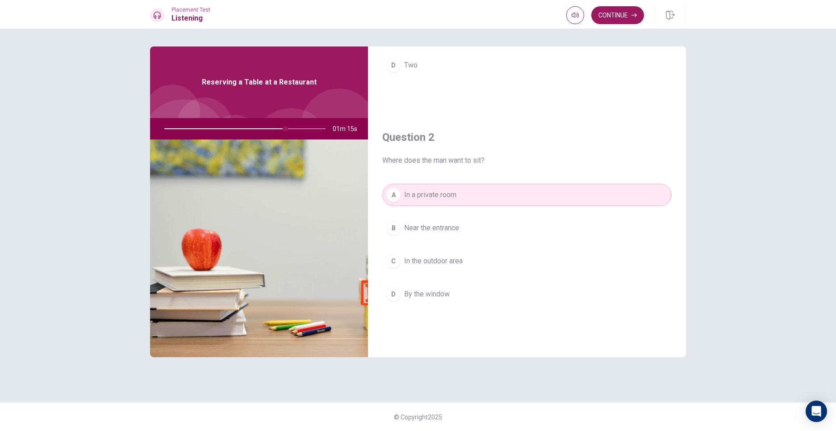
scroll to position [208, 0]
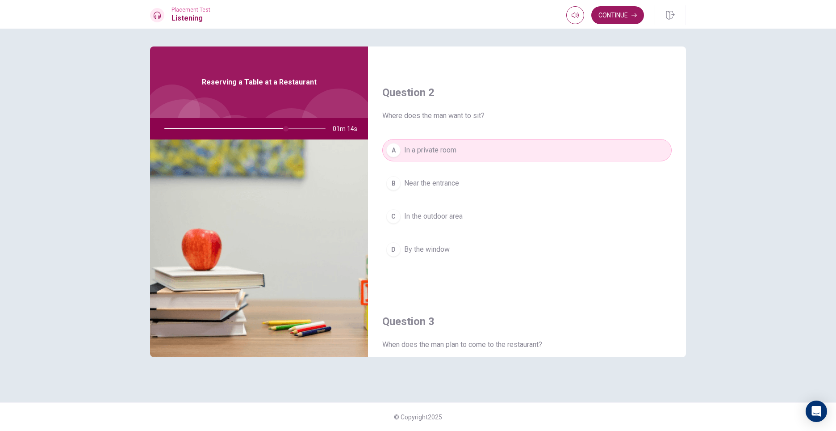
click at [416, 260] on div "A In a private room B Near the entrance C In the outdoor area D By the window" at bounding box center [527, 208] width 290 height 139
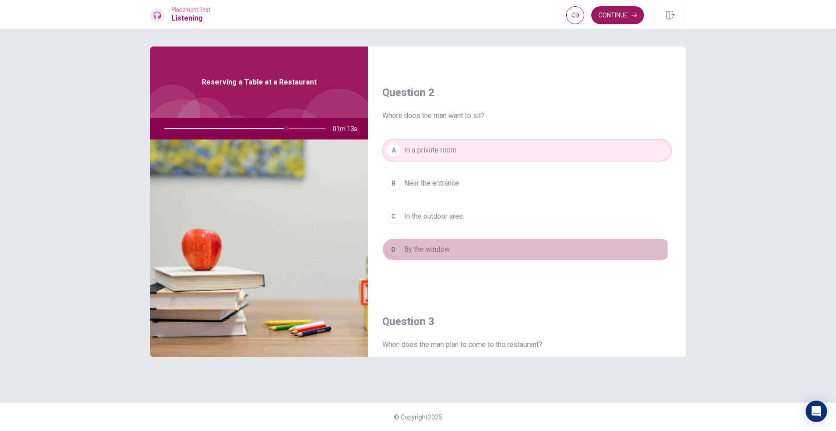
click at [415, 250] on span "By the window" at bounding box center [427, 249] width 46 height 11
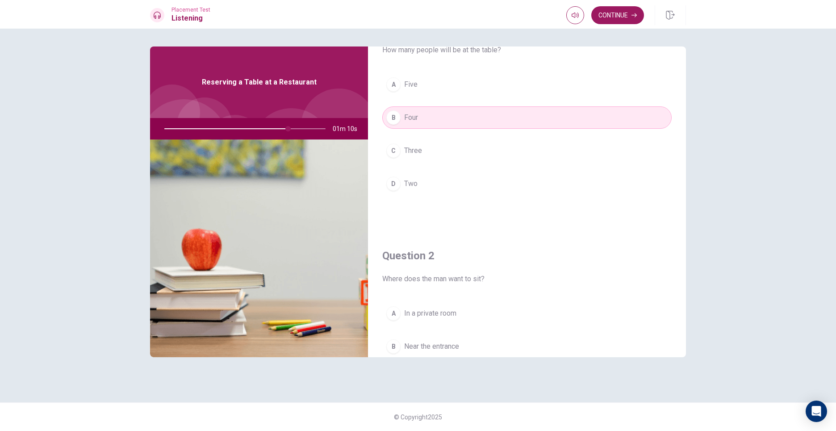
scroll to position [0, 0]
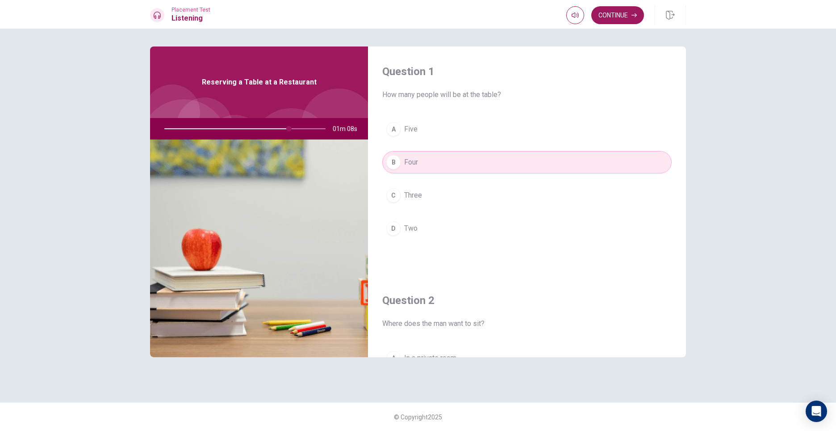
click at [311, 129] on div at bounding box center [243, 128] width 179 height 21
click at [613, 13] on button "Continue" at bounding box center [618, 15] width 53 height 18
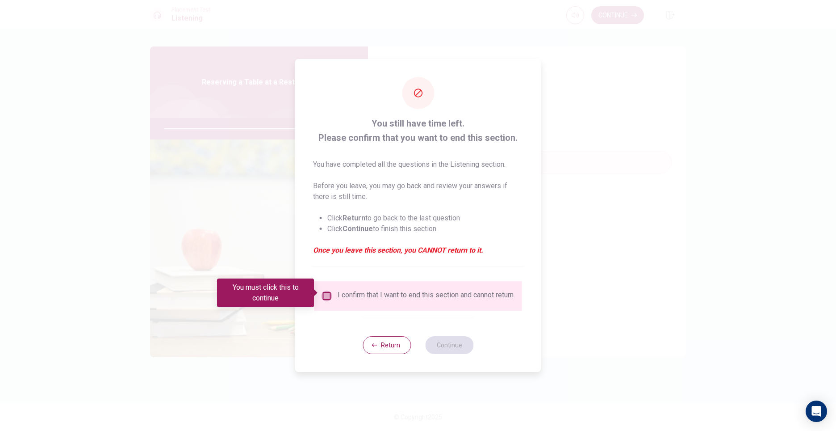
click at [322, 298] on input "You must click this to continue" at bounding box center [327, 295] width 11 height 11
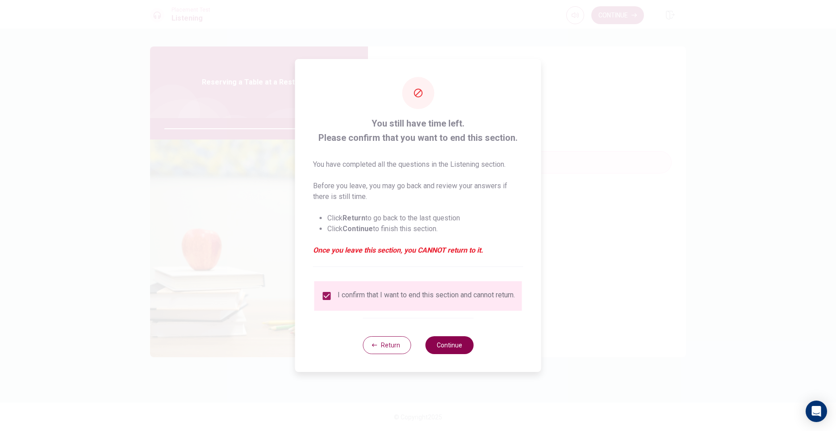
click at [458, 341] on button "Continue" at bounding box center [449, 345] width 48 height 18
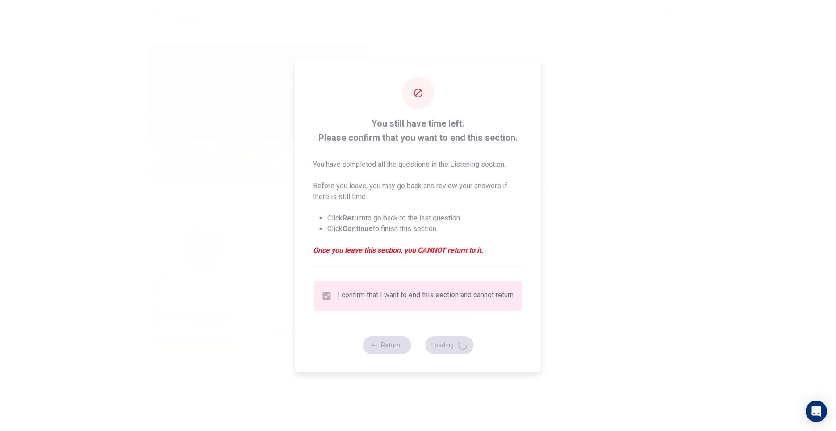
type input "87"
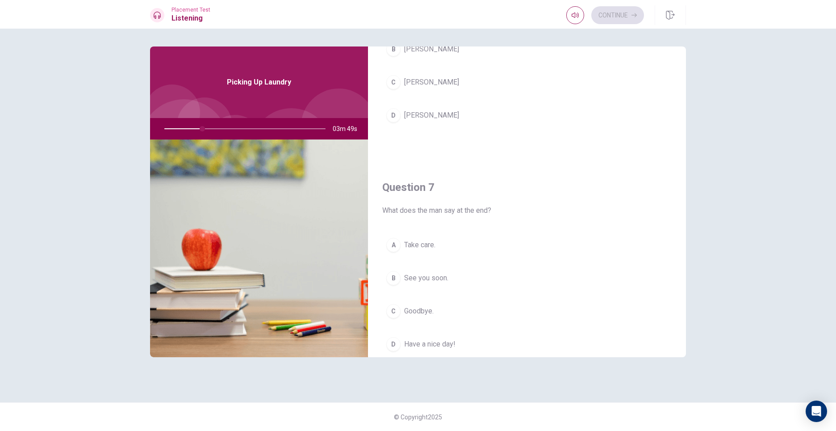
scroll to position [29, 0]
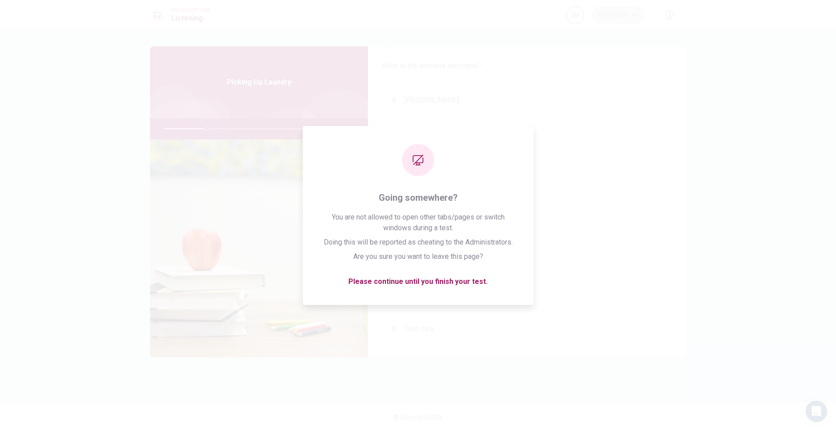
click at [474, 102] on button "A [PERSON_NAME]" at bounding box center [527, 100] width 290 height 22
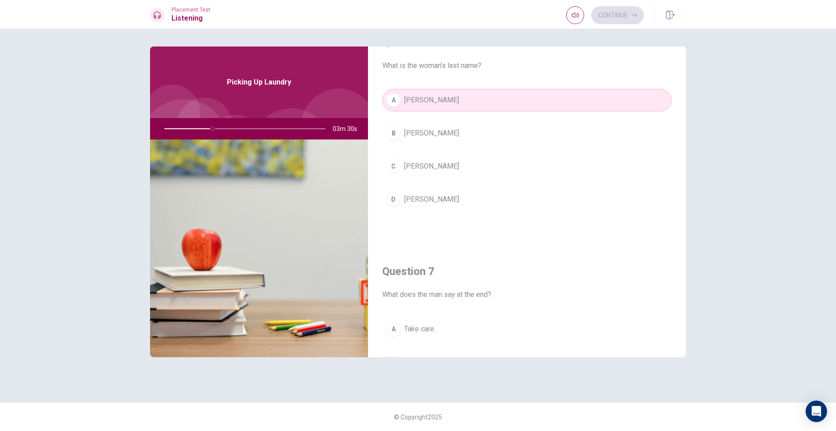
scroll to position [45, 0]
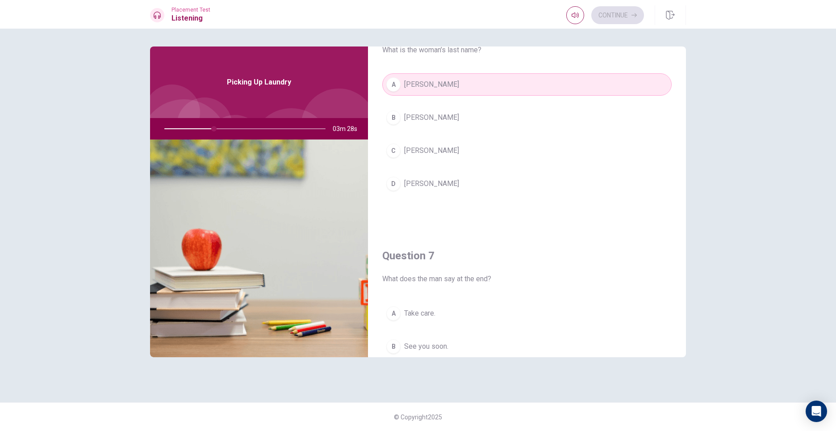
click at [431, 119] on span "[PERSON_NAME]" at bounding box center [431, 117] width 55 height 11
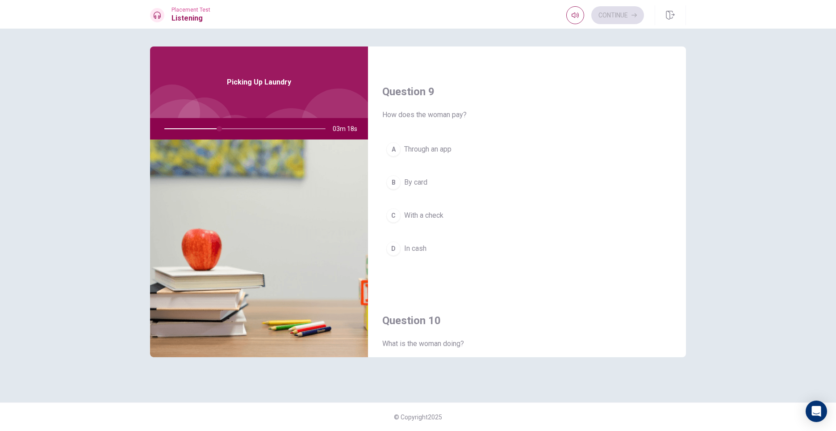
scroll to position [670, 0]
click at [408, 245] on span "In cash" at bounding box center [415, 244] width 22 height 11
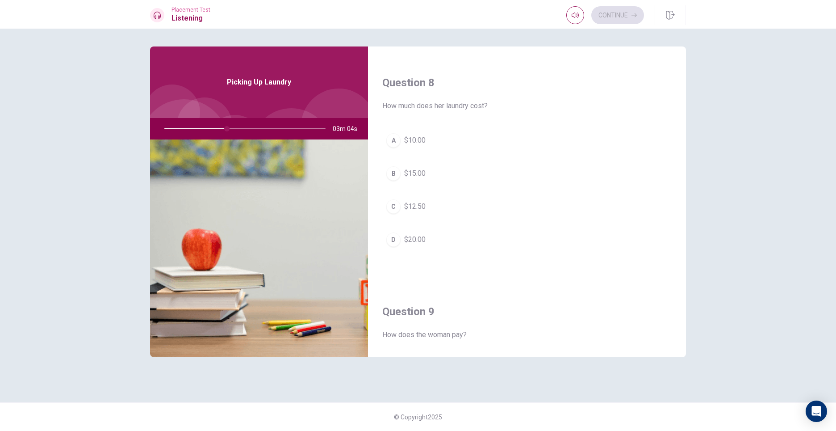
scroll to position [447, 0]
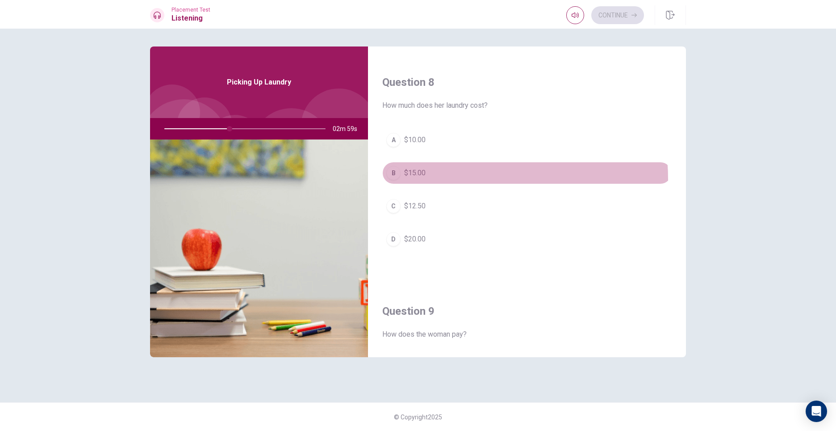
drag, startPoint x: 423, startPoint y: 180, endPoint x: 416, endPoint y: 181, distance: 6.3
click at [416, 181] on button "B $15.00" at bounding box center [527, 173] width 290 height 22
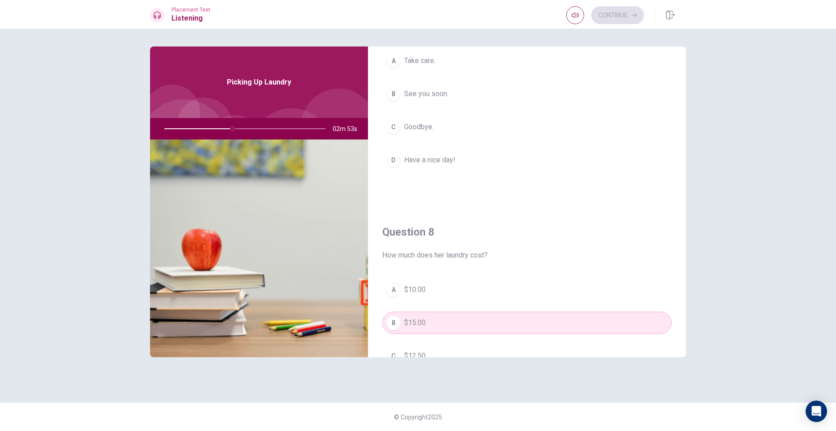
drag, startPoint x: 456, startPoint y: 165, endPoint x: 452, endPoint y: 164, distance: 4.8
click at [456, 165] on button "D Have a nice day!" at bounding box center [527, 160] width 290 height 22
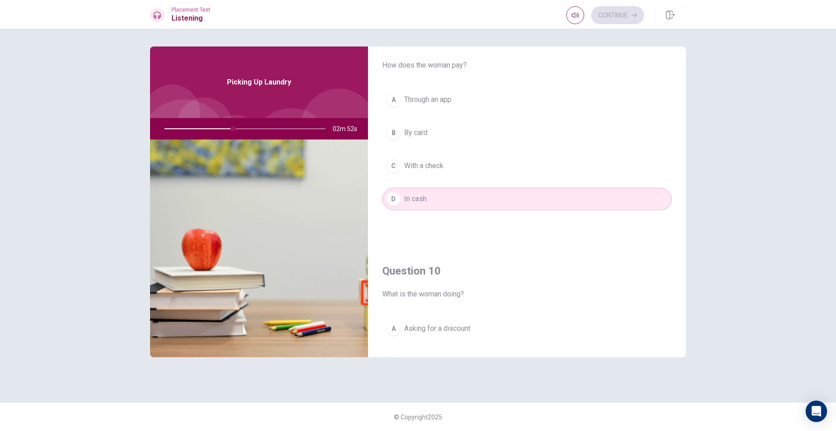
scroll to position [833, 0]
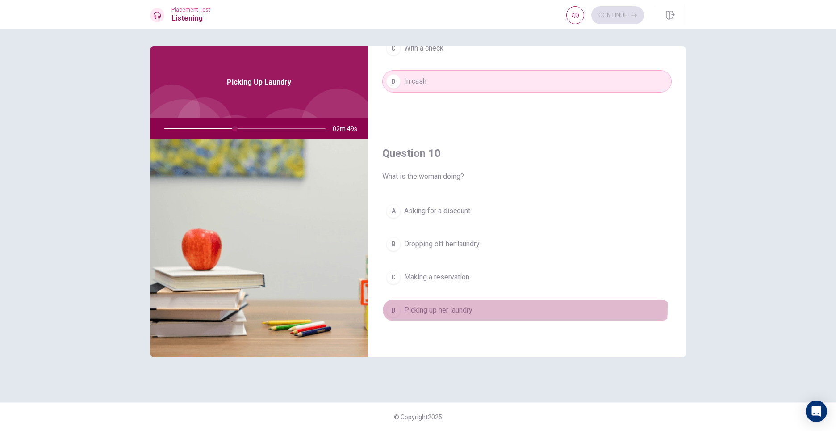
drag, startPoint x: 447, startPoint y: 306, endPoint x: 436, endPoint y: 306, distance: 10.3
click at [436, 307] on span "Picking up her laundry" at bounding box center [438, 310] width 68 height 11
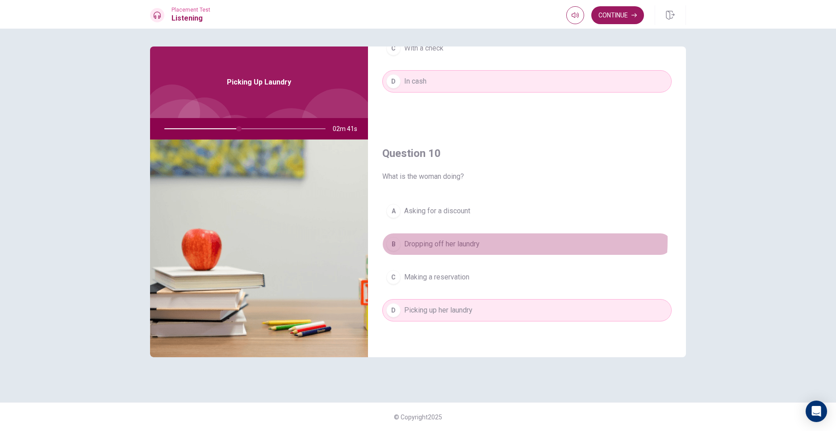
click at [455, 239] on span "Dropping off her laundry" at bounding box center [442, 244] width 76 height 11
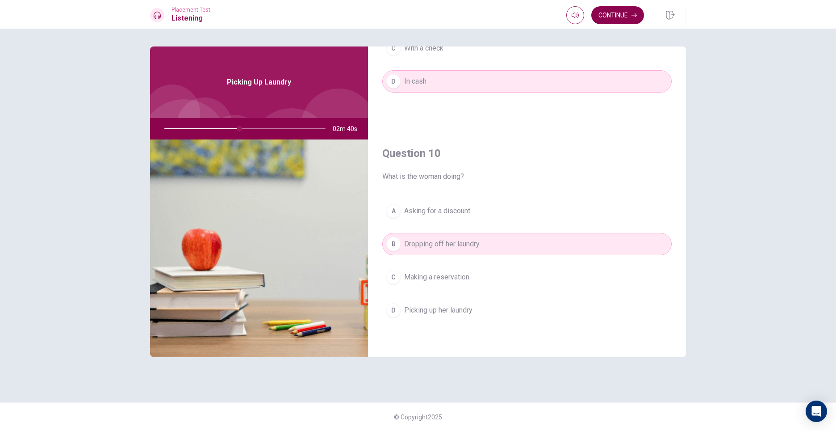
click at [618, 21] on button "Continue" at bounding box center [618, 15] width 53 height 18
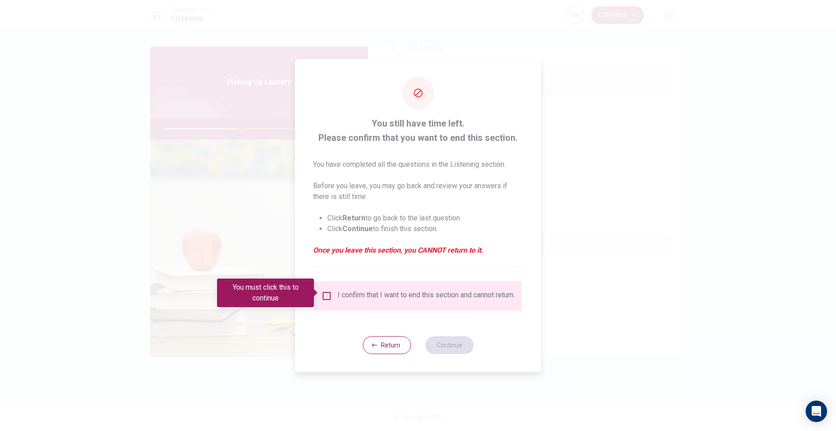
click at [322, 285] on div "I confirm that I want to end this section and cannot return." at bounding box center [419, 295] width 208 height 29
click at [378, 353] on button "Return" at bounding box center [387, 345] width 48 height 18
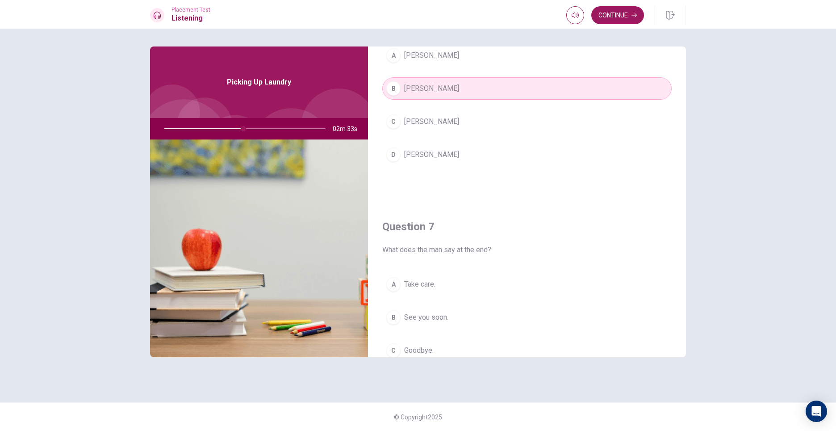
scroll to position [0, 0]
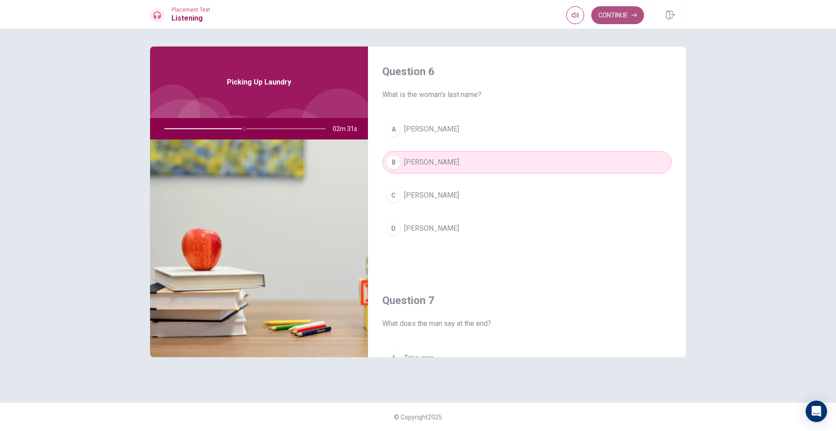
click at [624, 19] on button "Continue" at bounding box center [618, 15] width 53 height 18
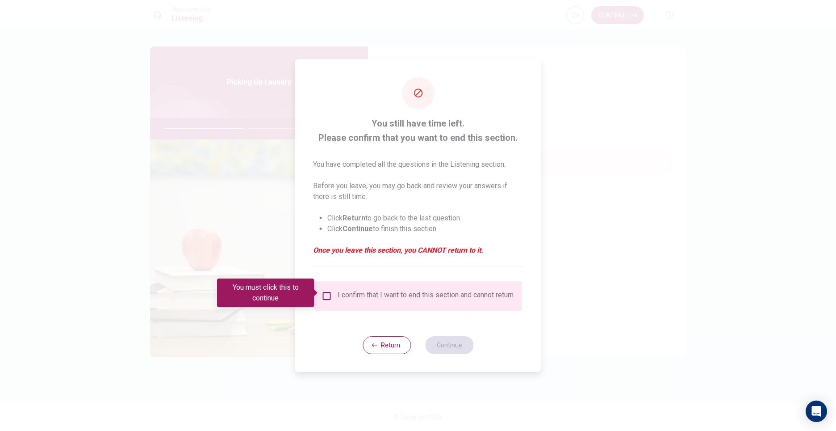
click at [326, 290] on input "You must click this to continue" at bounding box center [327, 295] width 11 height 11
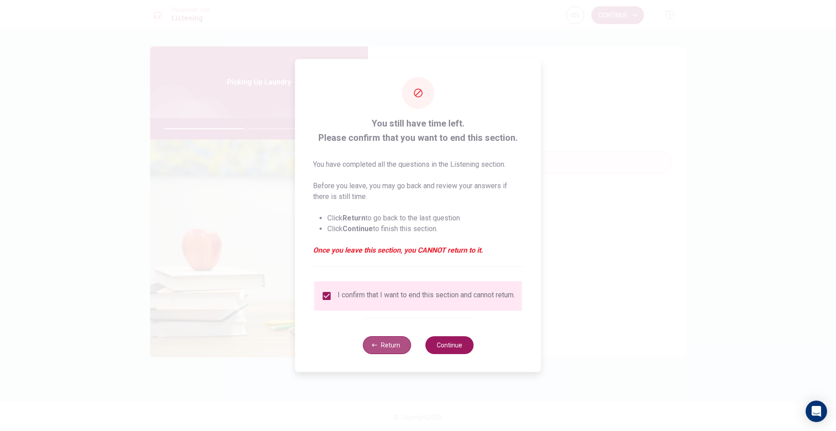
click at [390, 342] on button "Return" at bounding box center [387, 345] width 48 height 18
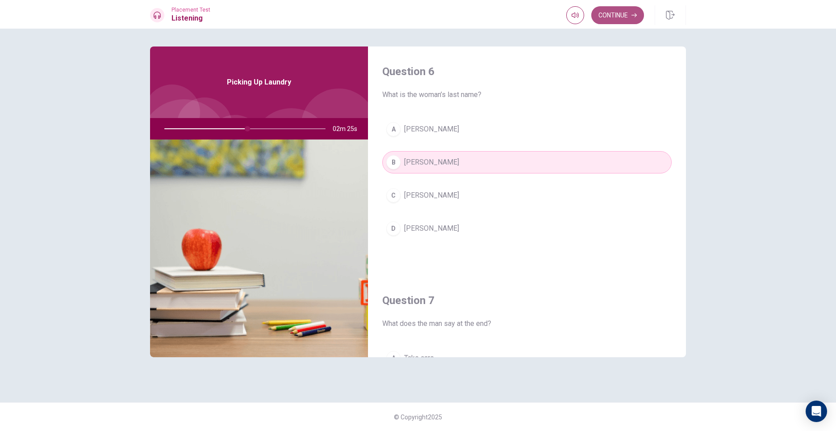
click at [622, 9] on button "Continue" at bounding box center [618, 15] width 53 height 18
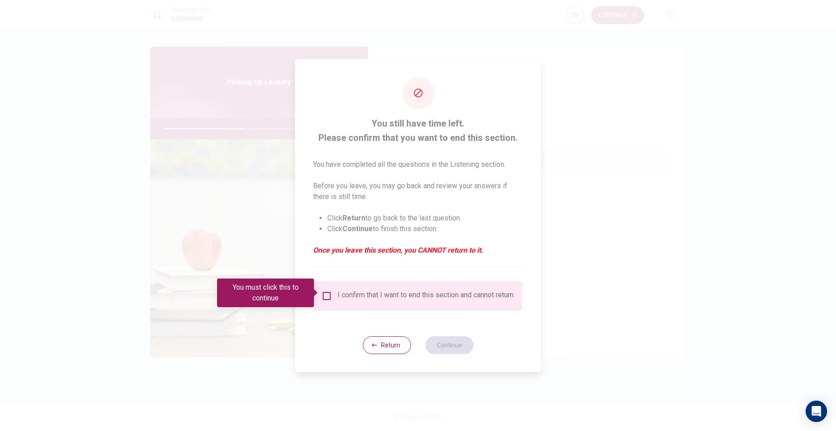
click at [324, 285] on div "I confirm that I want to end this section and cannot return." at bounding box center [419, 295] width 208 height 29
click at [330, 292] on input "You must click this to continue" at bounding box center [327, 295] width 11 height 11
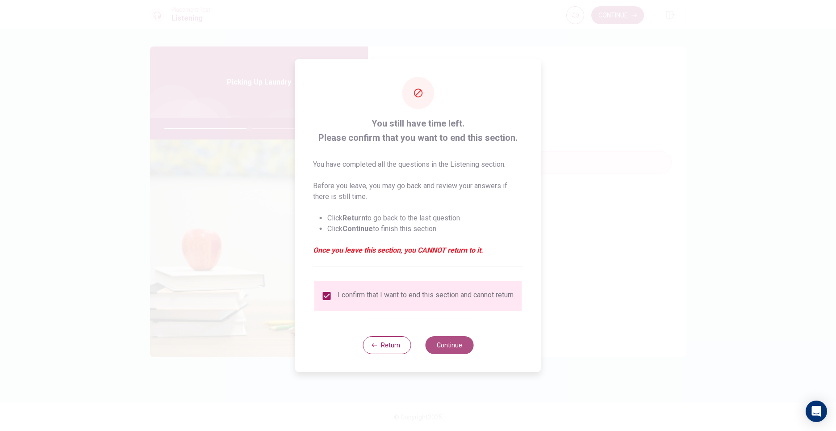
click at [428, 352] on button "Continue" at bounding box center [449, 345] width 48 height 18
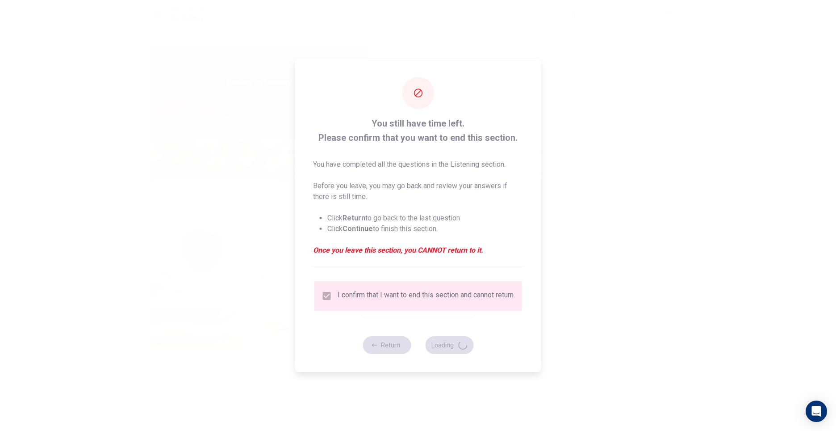
type input "53"
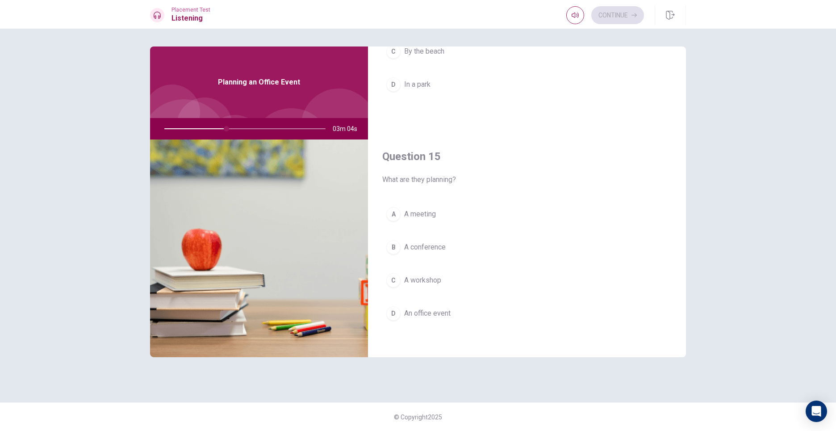
scroll to position [833, 0]
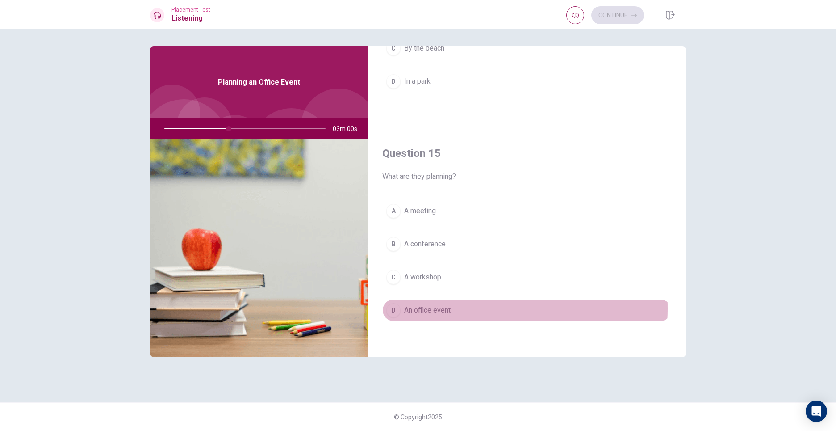
click at [435, 308] on span "An office event" at bounding box center [427, 310] width 46 height 11
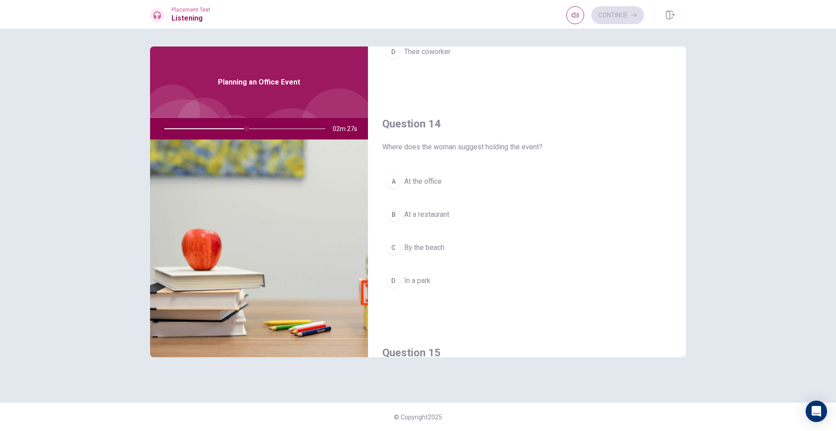
scroll to position [655, 0]
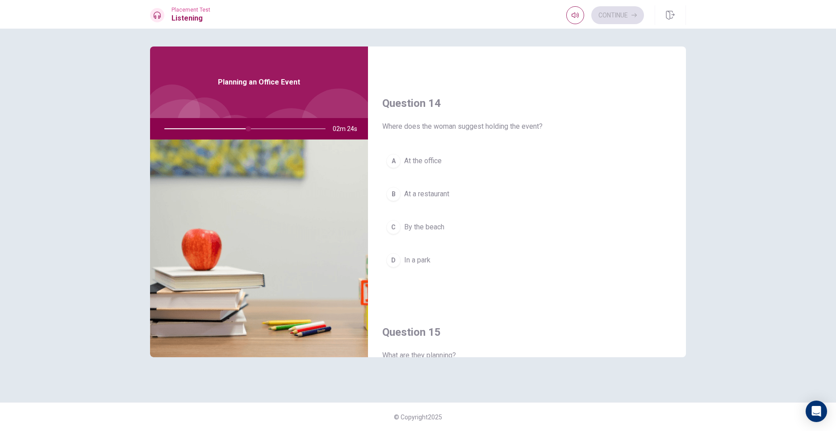
click at [422, 164] on span "At the office" at bounding box center [423, 160] width 38 height 11
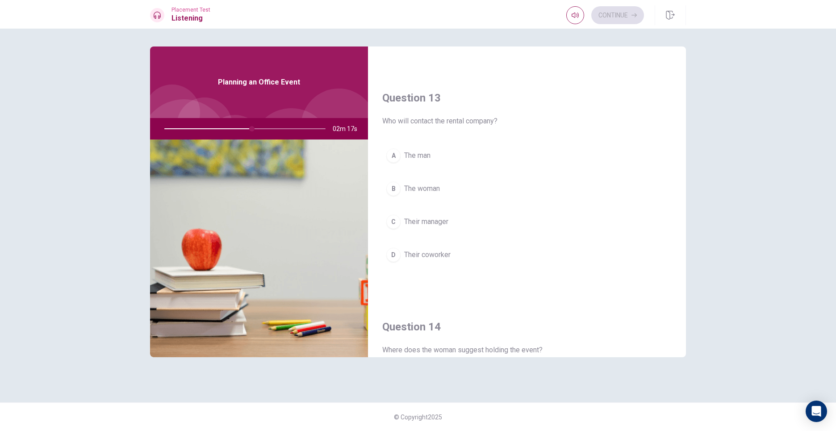
scroll to position [386, 0]
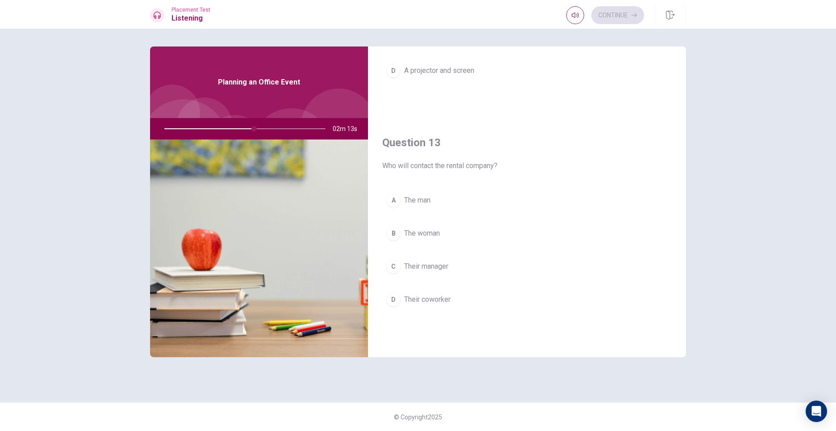
click at [411, 197] on span "The man" at bounding box center [417, 200] width 26 height 11
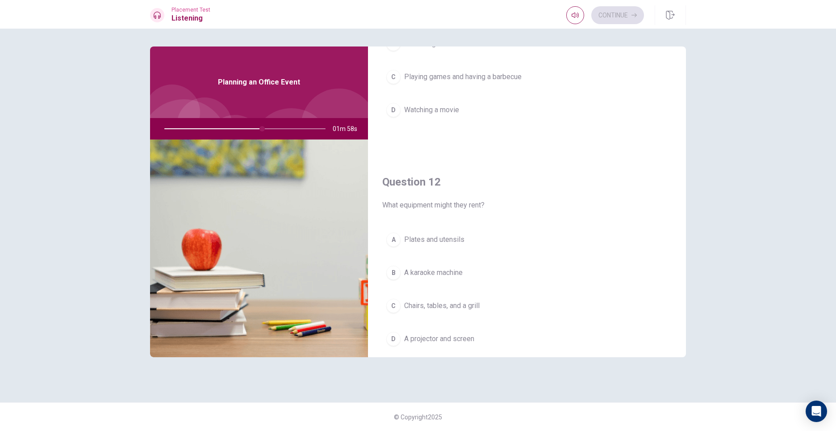
scroll to position [134, 0]
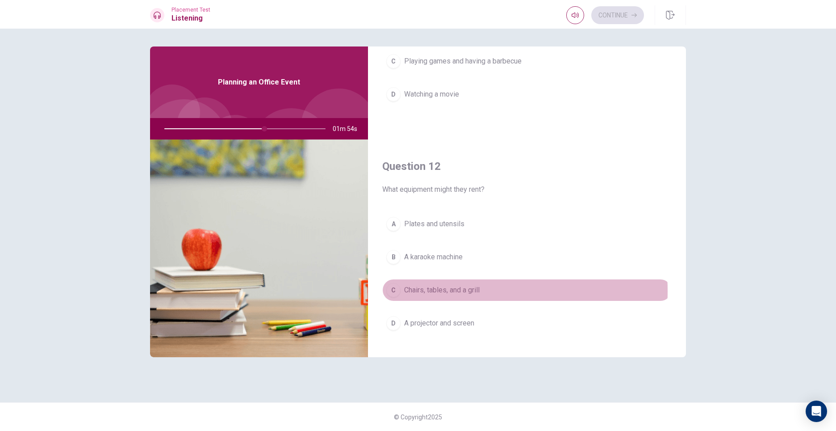
click at [437, 291] on span "Chairs, tables, and a grill" at bounding box center [442, 290] width 76 height 11
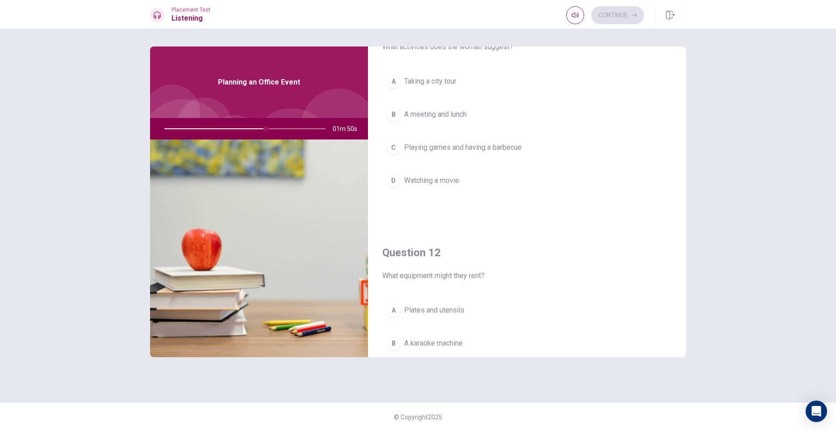
scroll to position [0, 0]
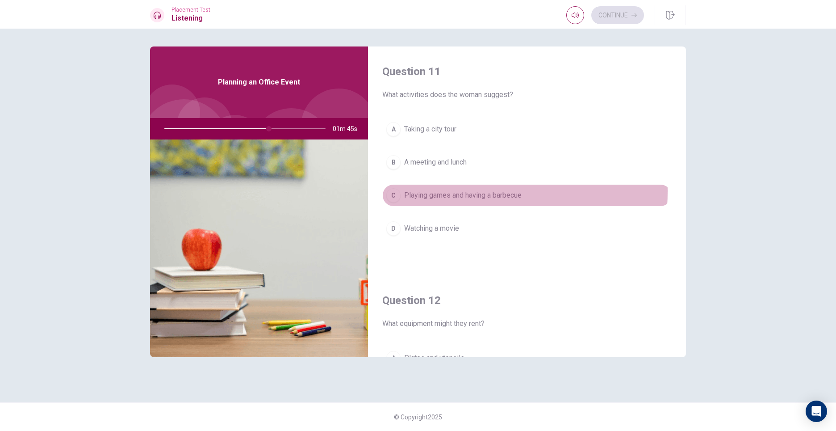
click at [439, 191] on span "Playing games and having a barbecue" at bounding box center [463, 195] width 118 height 11
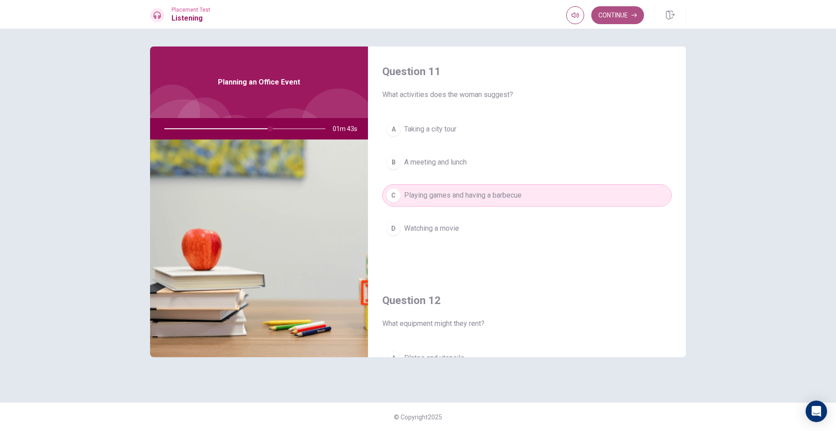
click at [609, 19] on button "Continue" at bounding box center [618, 15] width 53 height 18
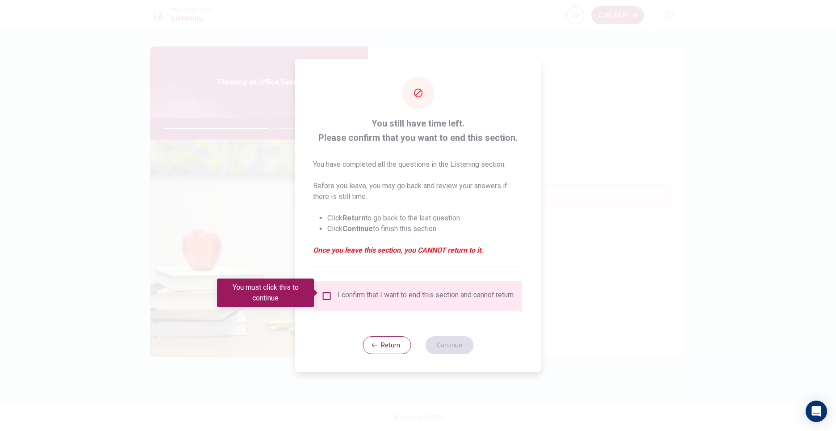
click at [323, 285] on div "I confirm that I want to end this section and cannot return." at bounding box center [419, 295] width 208 height 29
click at [327, 290] on input "You must click this to continue" at bounding box center [327, 295] width 11 height 11
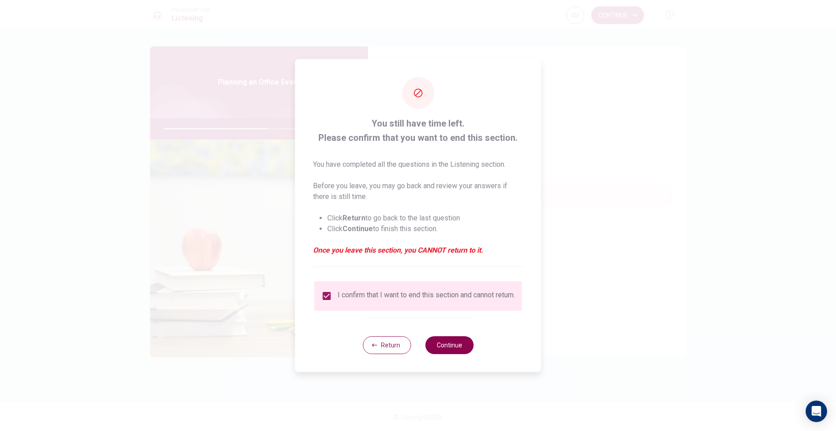
click at [443, 354] on button "Continue" at bounding box center [449, 345] width 48 height 18
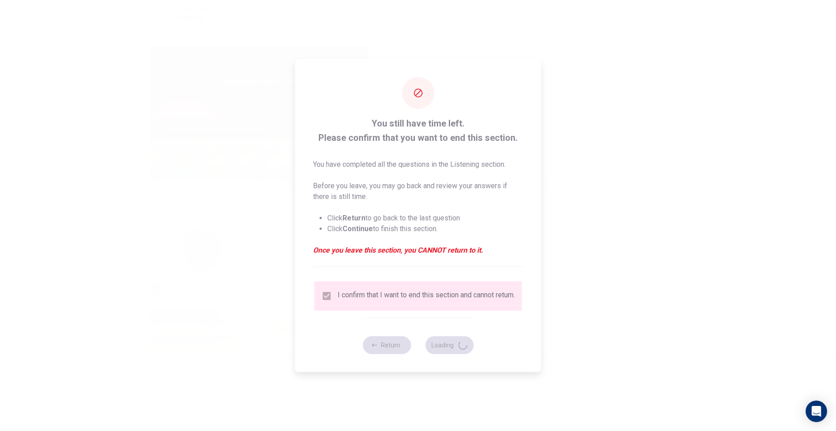
type input "68"
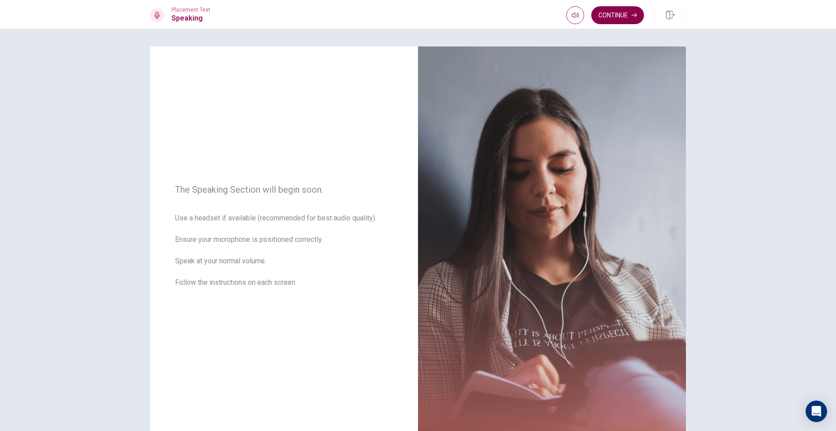
click at [620, 14] on button "Continue" at bounding box center [618, 15] width 53 height 18
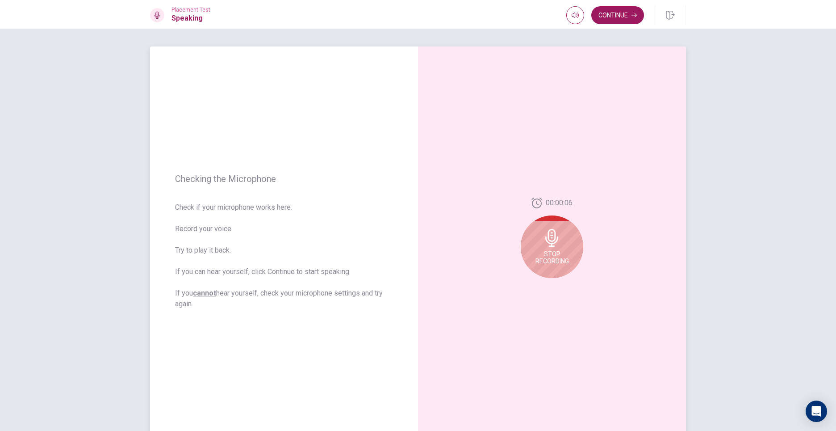
click at [556, 239] on icon at bounding box center [552, 238] width 13 height 18
click at [560, 284] on icon "Play Audio" at bounding box center [562, 284] width 4 height 5
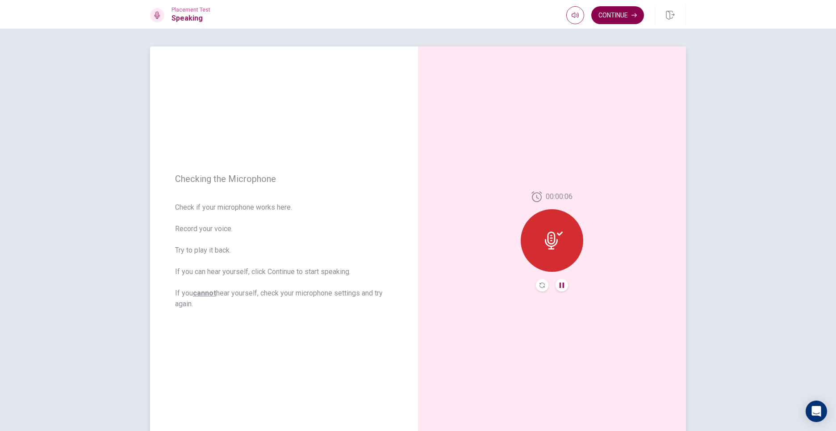
click at [610, 16] on button "Continue" at bounding box center [618, 15] width 53 height 18
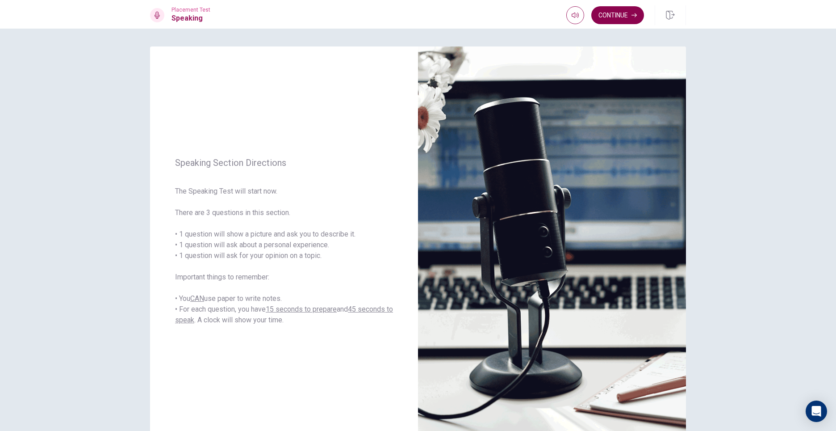
click at [627, 16] on button "Continue" at bounding box center [618, 15] width 53 height 18
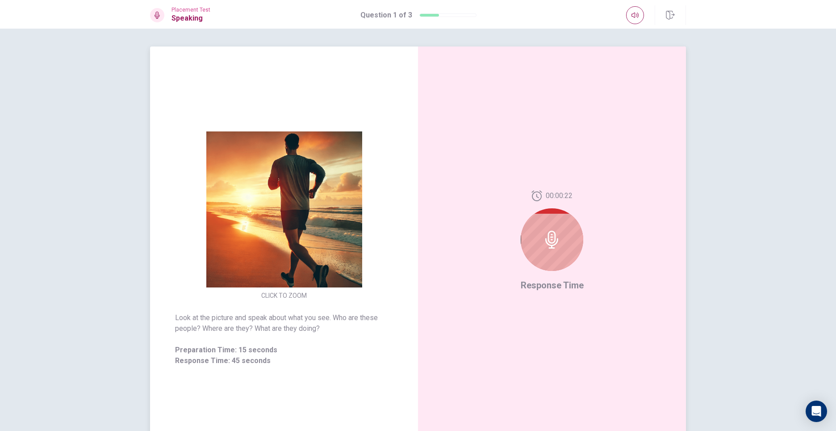
click at [543, 236] on icon at bounding box center [552, 240] width 18 height 18
click at [561, 245] on div at bounding box center [552, 239] width 63 height 63
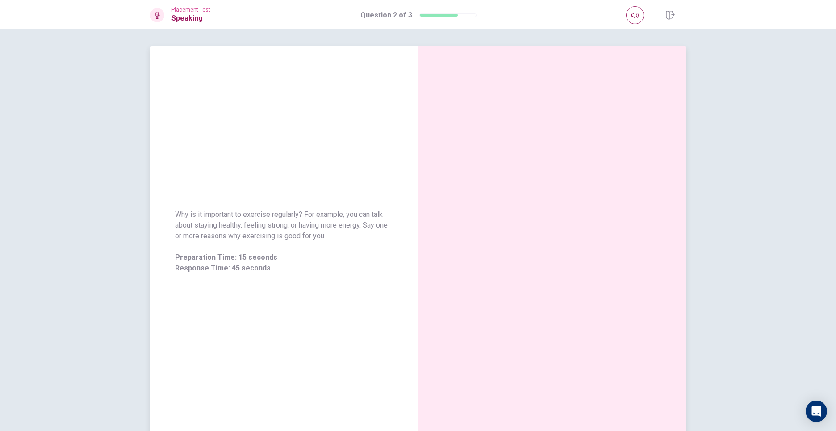
click at [242, 159] on div "Why is it important to exercise regularly? For example, you can talk about stay…" at bounding box center [284, 241] width 268 height 390
drag, startPoint x: 261, startPoint y: 103, endPoint x: 257, endPoint y: 113, distance: 11.6
click at [259, 109] on div "Why is it important to exercise regularly? For example, you can talk about stay…" at bounding box center [284, 241] width 268 height 390
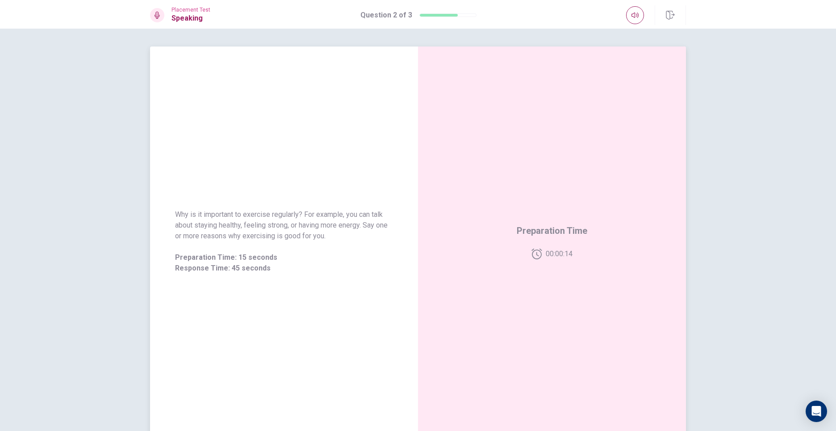
click at [257, 113] on div "Why is it important to exercise regularly? For example, you can talk about stay…" at bounding box center [284, 241] width 268 height 390
click at [275, 164] on div "Why is it important to exercise regularly? For example, you can talk about stay…" at bounding box center [284, 241] width 268 height 390
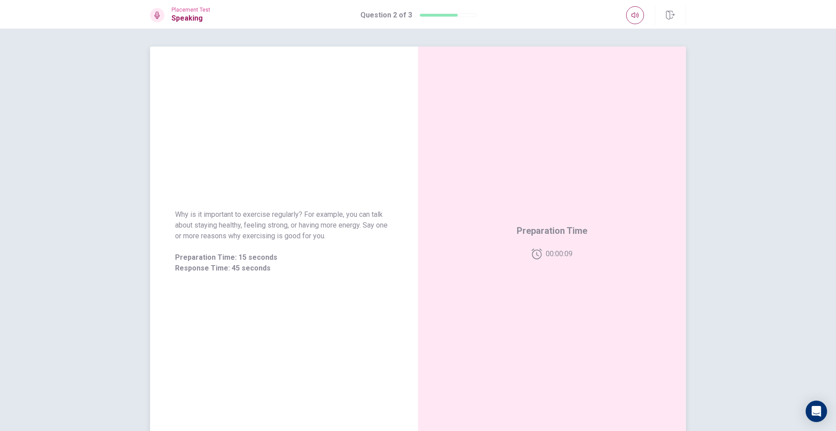
click at [275, 164] on div "Why is it important to exercise regularly? For example, you can talk about stay…" at bounding box center [284, 241] width 268 height 390
click at [274, 164] on div "Why is it important to exercise regularly? For example, you can talk about stay…" at bounding box center [284, 241] width 268 height 390
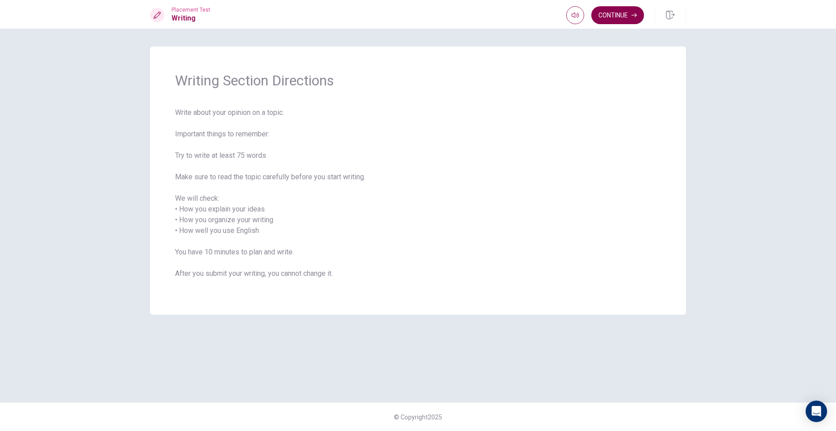
click at [627, 8] on button "Continue" at bounding box center [618, 15] width 53 height 18
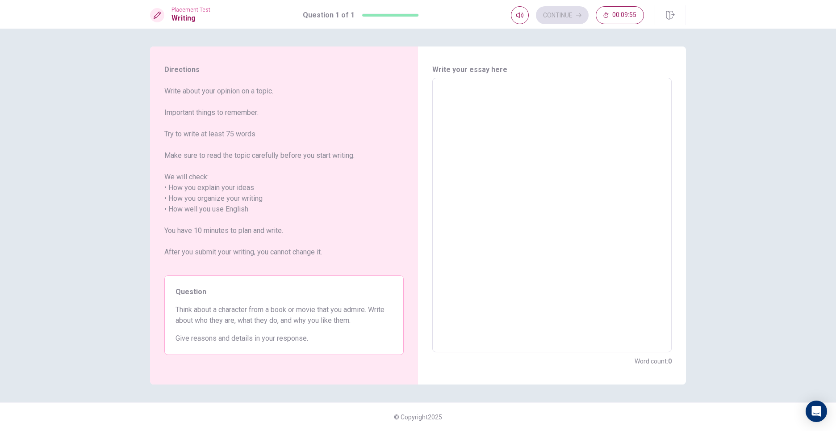
click at [461, 136] on textarea at bounding box center [552, 215] width 227 height 260
click at [442, 137] on textarea at bounding box center [552, 215] width 227 height 260
click at [453, 97] on textarea at bounding box center [552, 215] width 227 height 260
type textarea "="
type textarea "x"
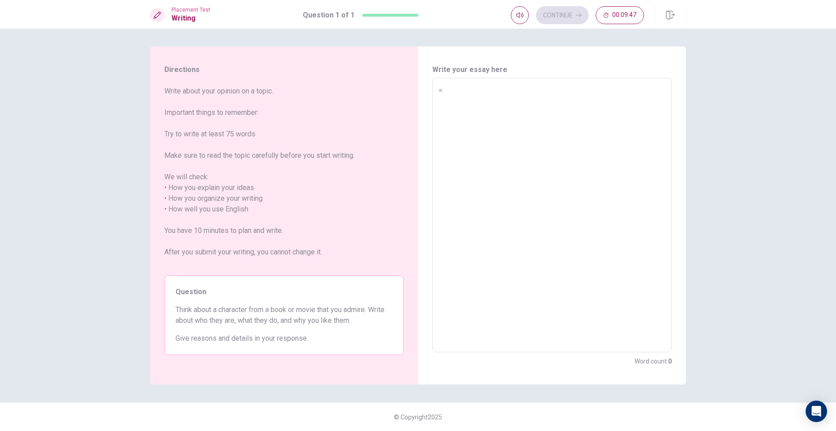
type textarea "x"
type textarea "\"
type textarea "x"
type textarea "\\"
type textarea "x"
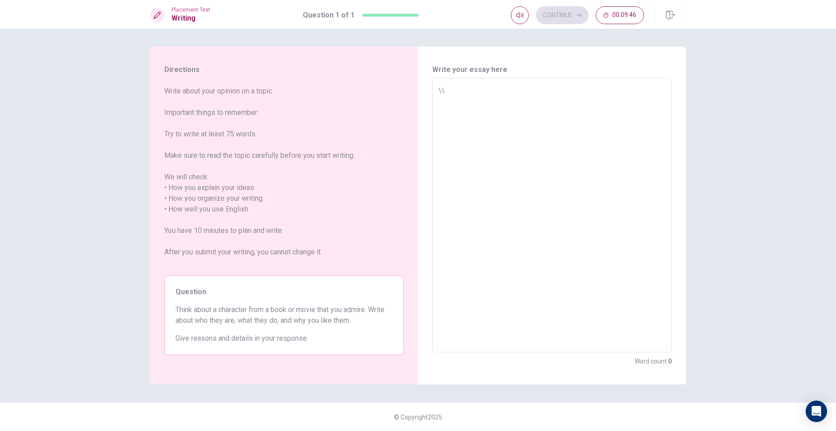
type textarea "\\["
type textarea "x"
type textarea "\\["
type textarea "x"
type textarea "\\["
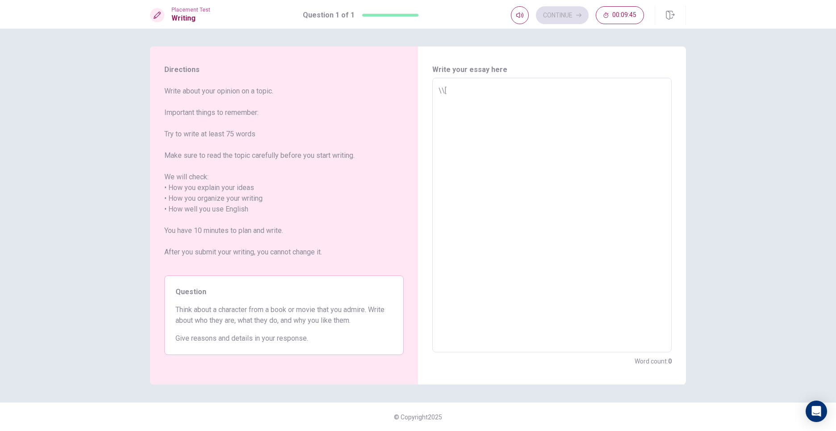
type textarea "x"
type textarea "\\"
type textarea "x"
type textarea "\"
type textarea "x"
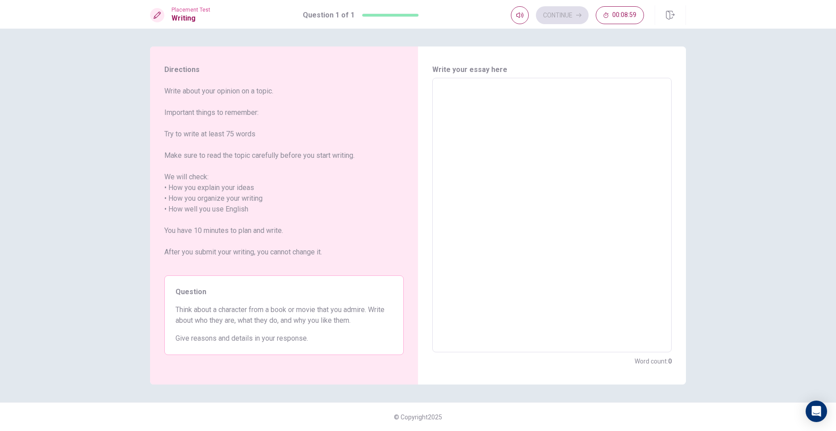
type textarea "I"
type textarea "x"
type textarea "Il"
type textarea "x"
type textarea "Ili"
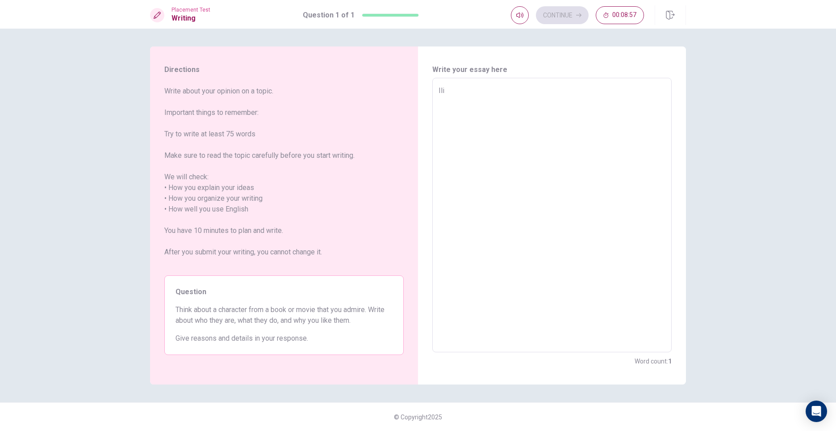
type textarea "x"
type textarea "Ilik"
type textarea "x"
type textarea "Ilike"
type textarea "x"
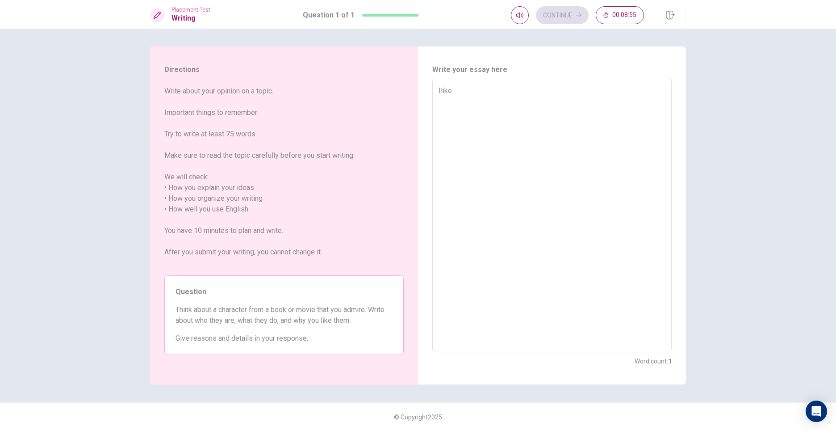
type textarea "Ilike"
type textarea "x"
type textarea "[PERSON_NAME]"
type textarea "x"
type textarea "Ilike ha"
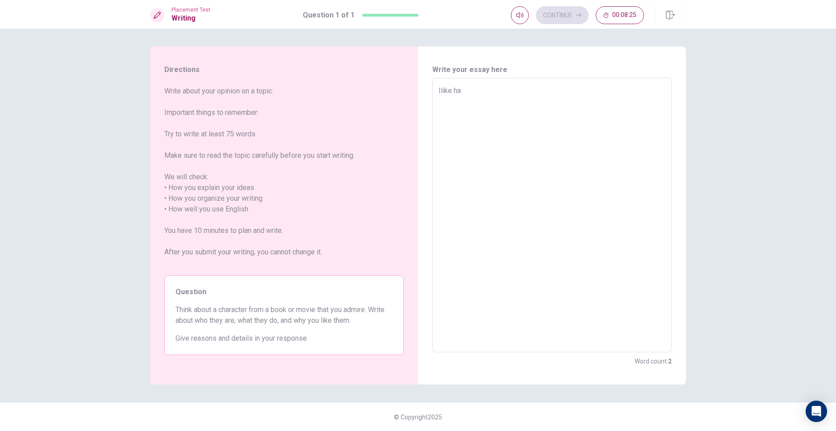
type textarea "x"
type textarea "Ilike har"
type textarea "x"
type textarea "[PERSON_NAME]"
type textarea "x"
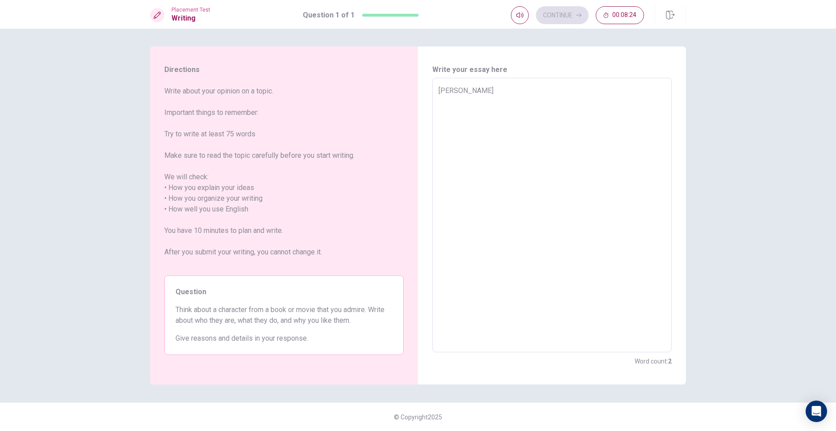
type textarea "[PERSON_NAME]"
type textarea "x"
type textarea "[PERSON_NAME]"
type textarea "x"
type textarea "[PERSON_NAME]"
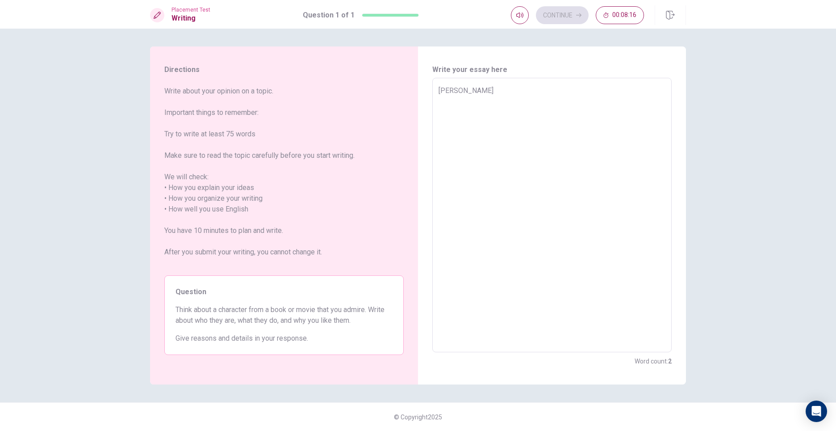
type textarea "x"
type textarea "[PERSON_NAME] po"
type textarea "x"
type textarea "[PERSON_NAME]"
type textarea "x"
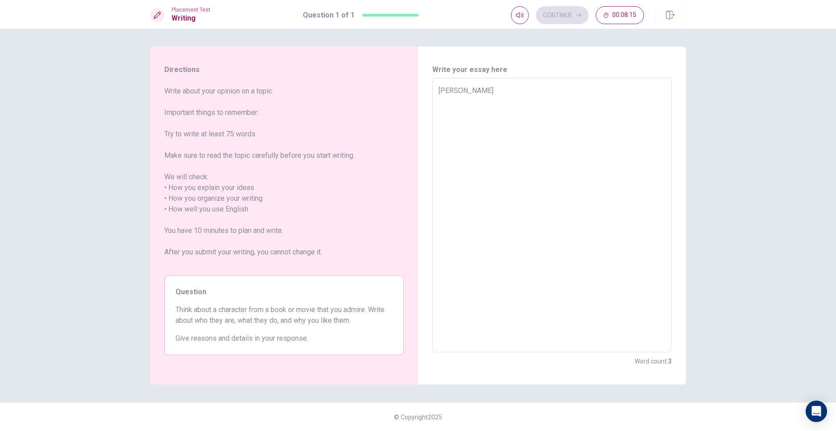
type textarea "[PERSON_NAME]"
type textarea "x"
type textarea "[PERSON_NAME] potte"
type textarea "x"
type textarea "[PERSON_NAME]"
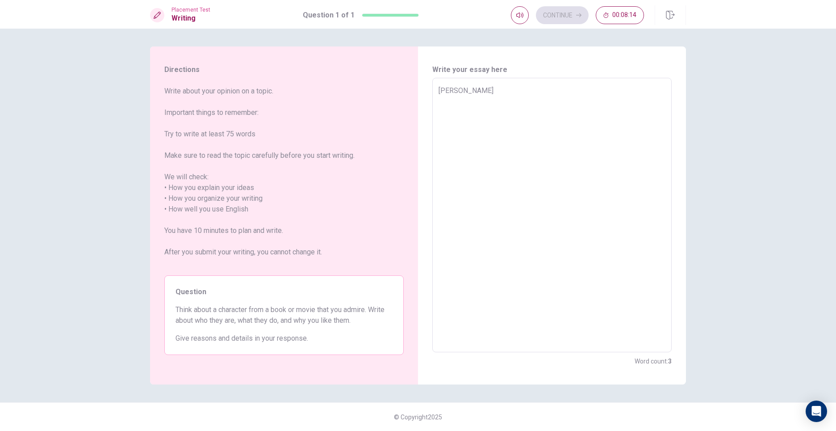
type textarea "x"
type textarea "[PERSON_NAME]"
type textarea "x"
type textarea "[PERSON_NAME] m"
type textarea "x"
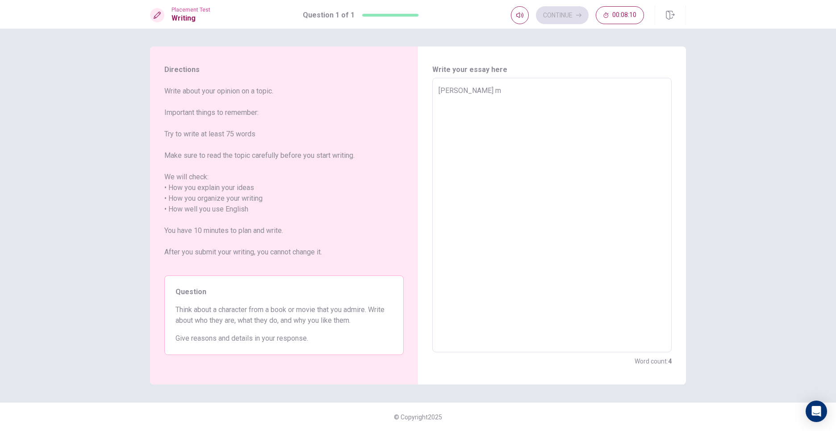
type textarea "[PERSON_NAME] ma"
type textarea "x"
type textarea "[PERSON_NAME] mag"
type textarea "x"
type textarea "[PERSON_NAME] magi"
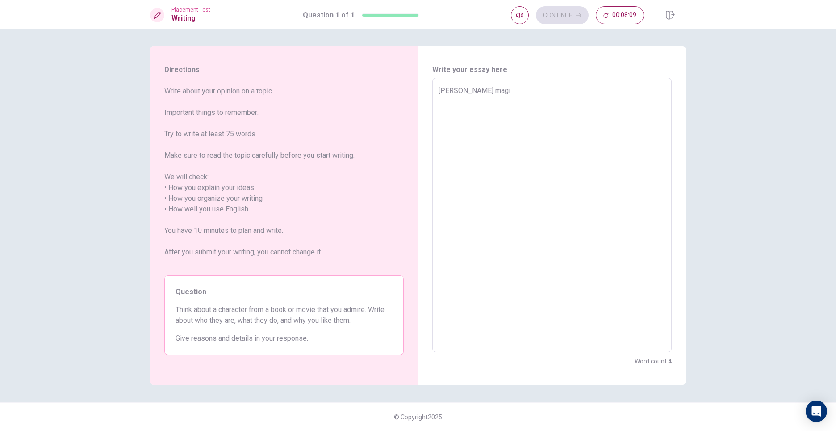
type textarea "x"
type textarea "[PERSON_NAME] magic"
type textarea "x"
type textarea "[PERSON_NAME] magic"
type textarea "x"
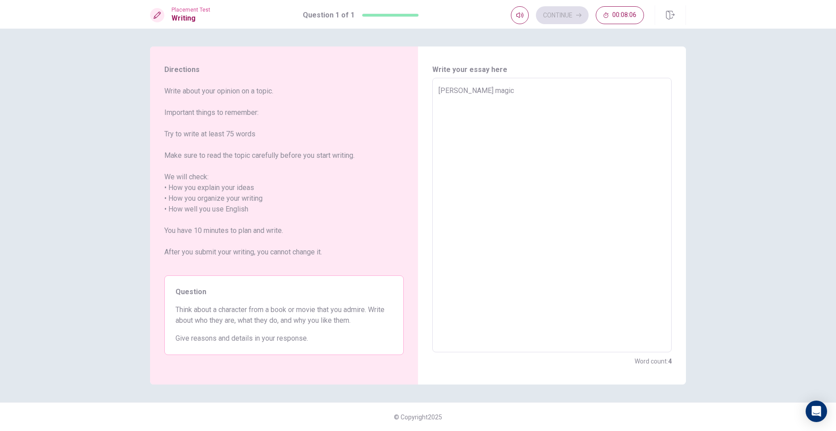
type textarea "[PERSON_NAME] magic r"
type textarea "x"
type textarea "[PERSON_NAME] magic ro"
type textarea "x"
type textarea "[PERSON_NAME] magic rok"
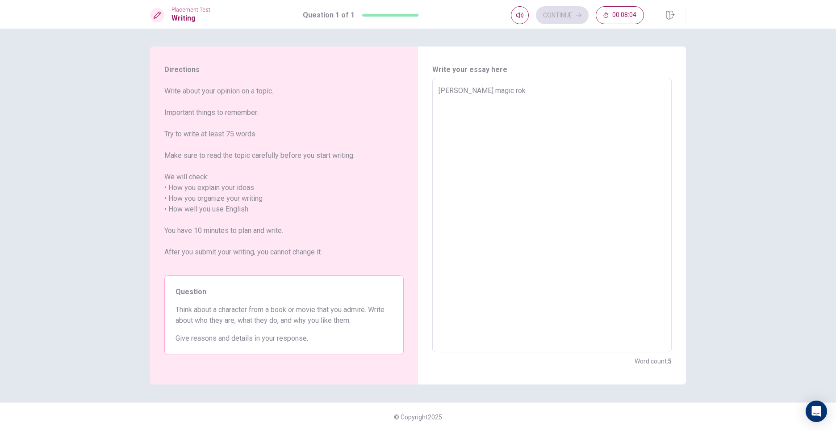
type textarea "x"
type textarea "[PERSON_NAME] magic roky"
type textarea "x"
type textarea "[PERSON_NAME] magic rok"
type textarea "x"
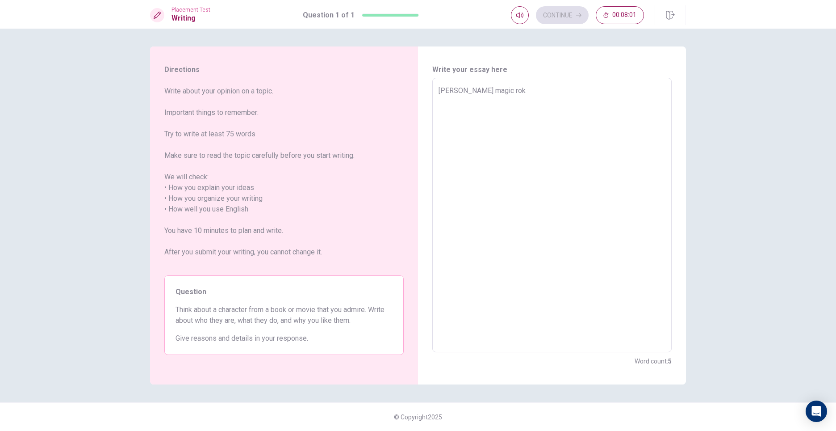
type textarea "[PERSON_NAME] magic ro"
type textarea "x"
type textarea "[PERSON_NAME] magic r"
type textarea "x"
type textarea "[PERSON_NAME] magic"
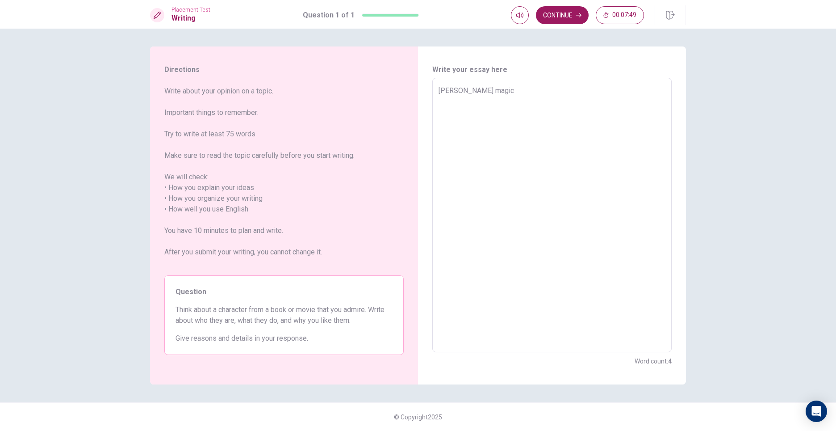
type textarea "x"
type textarea "[PERSON_NAME] magic r"
type textarea "x"
type textarea "[PERSON_NAME] magic ro"
type textarea "x"
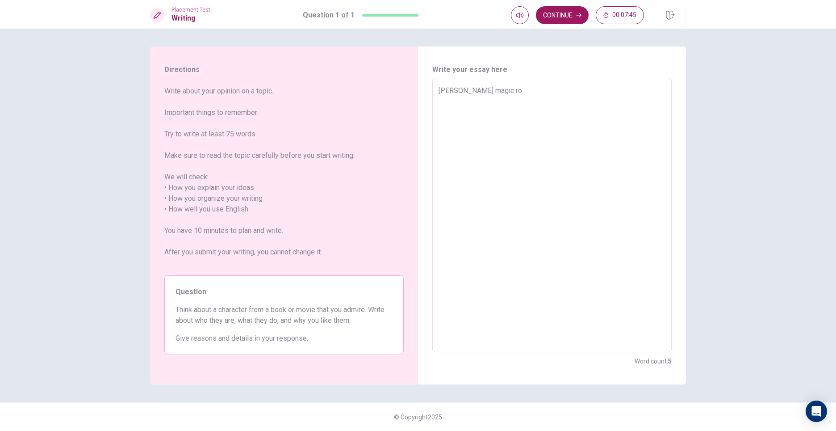
type textarea "[PERSON_NAME] magic roc"
type textarea "x"
type textarea "[PERSON_NAME] magic rock"
type textarea "x"
type textarea "[PERSON_NAME] magic rocky"
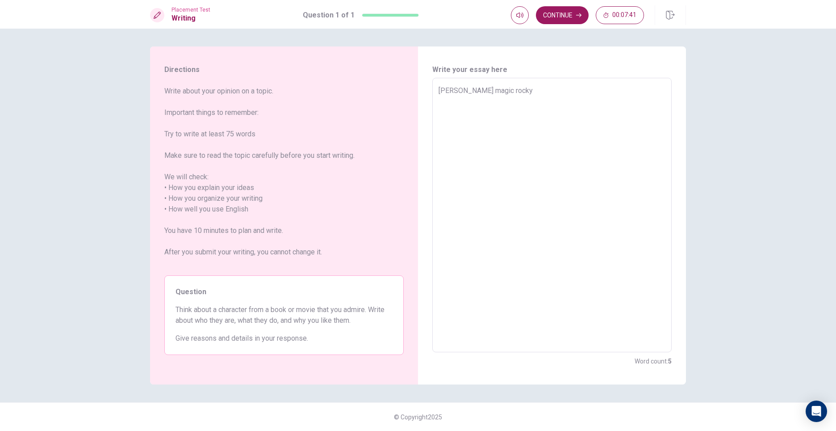
type textarea "x"
type textarea "[PERSON_NAME] magic rock"
type textarea "x"
type textarea "[PERSON_NAME] magic rock"
type textarea "x"
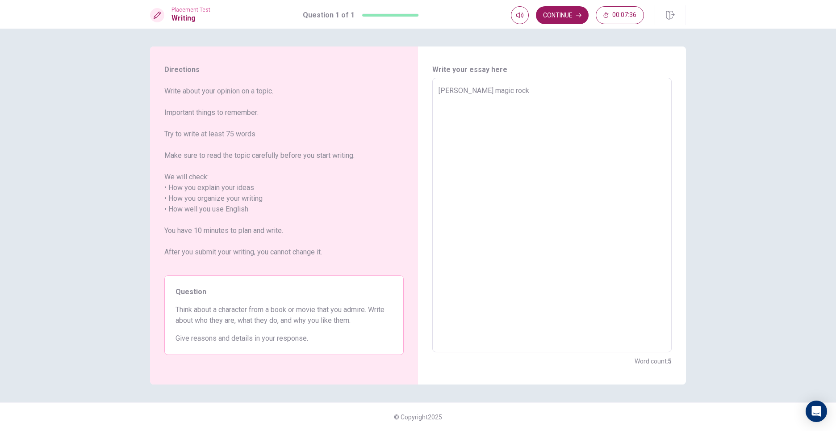
type textarea "[PERSON_NAME] magic rock a"
type textarea "x"
type textarea "[PERSON_NAME] magic rock an"
type textarea "x"
type textarea "[PERSON_NAME] magic rock and"
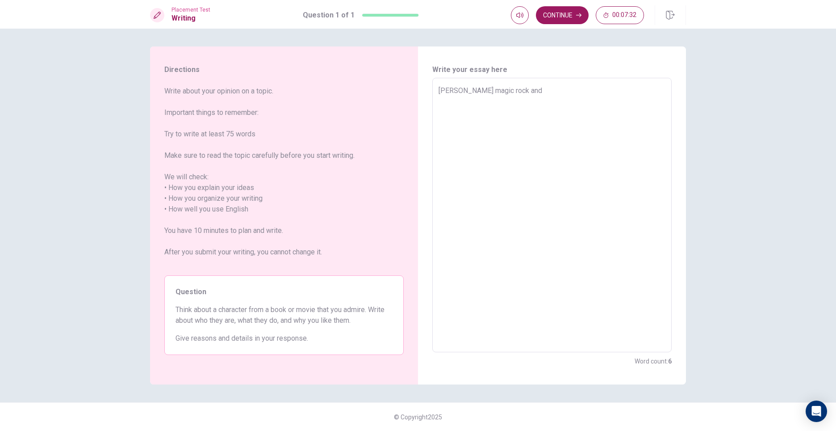
type textarea "x"
type textarea "[PERSON_NAME] magic rock and"
type textarea "x"
type textarea "[PERSON_NAME] magic rock and i"
type textarea "x"
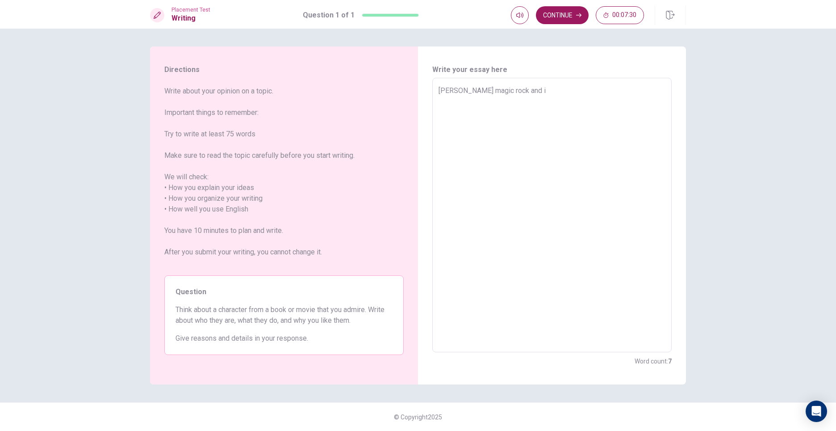
type textarea "[PERSON_NAME] magic rock and i"
type textarea "x"
type textarea "[PERSON_NAME] magic rock and i t"
type textarea "x"
type textarea "[PERSON_NAME] magic rock and i th"
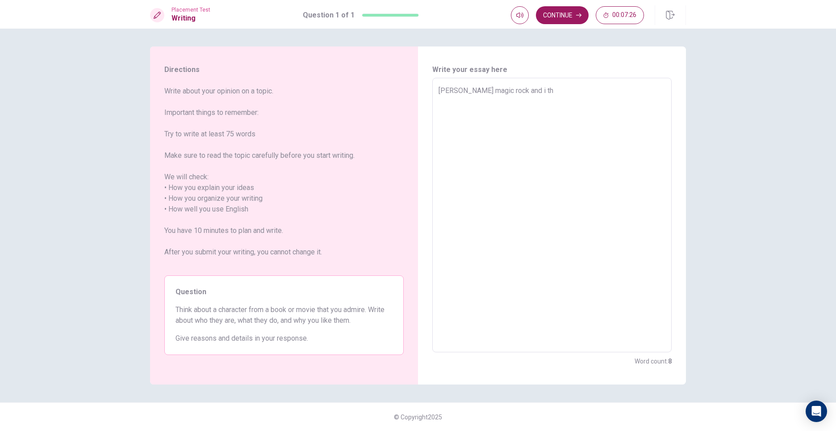
type textarea "x"
type textarea "[PERSON_NAME] magic rock and i thi"
type textarea "x"
type textarea "[PERSON_NAME] magic rock and i thin"
type textarea "x"
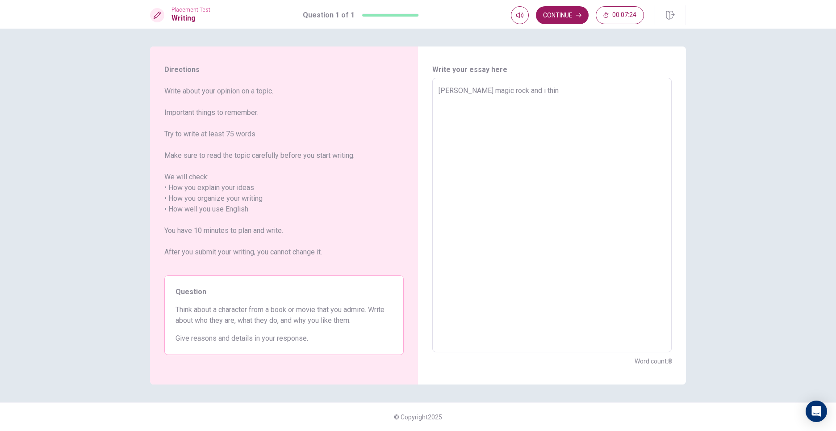
type textarea "[PERSON_NAME] magic rock and i think"
type textarea "x"
type textarea "[PERSON_NAME] magic rock and i think"
type textarea "x"
type textarea "[PERSON_NAME] magic rock and i think a"
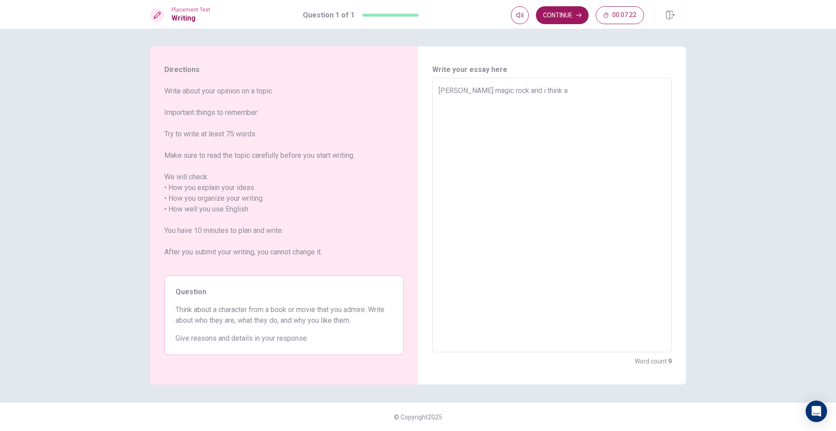
type textarea "x"
type textarea "[PERSON_NAME] magic rock and i think at"
type textarea "x"
type textarea "[PERSON_NAME] magic rock and i think a"
type textarea "x"
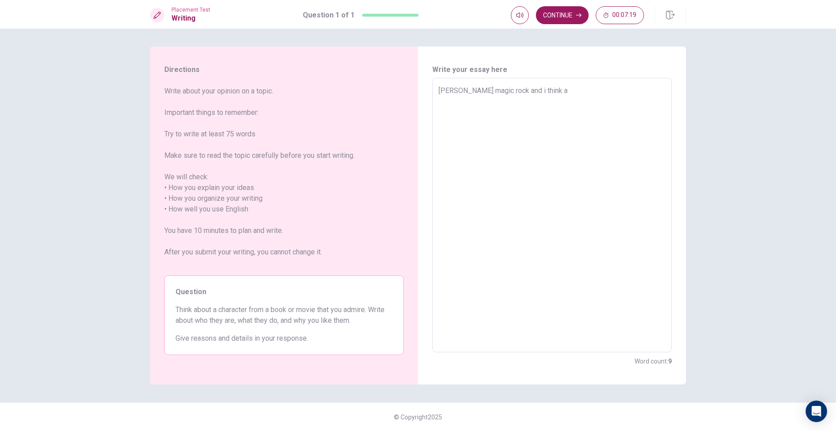
type textarea "[PERSON_NAME] magic rock and i think"
type textarea "x"
type textarea "[PERSON_NAME] magic rock and i think i"
type textarea "x"
type textarea "[PERSON_NAME] magic rock and i think it"
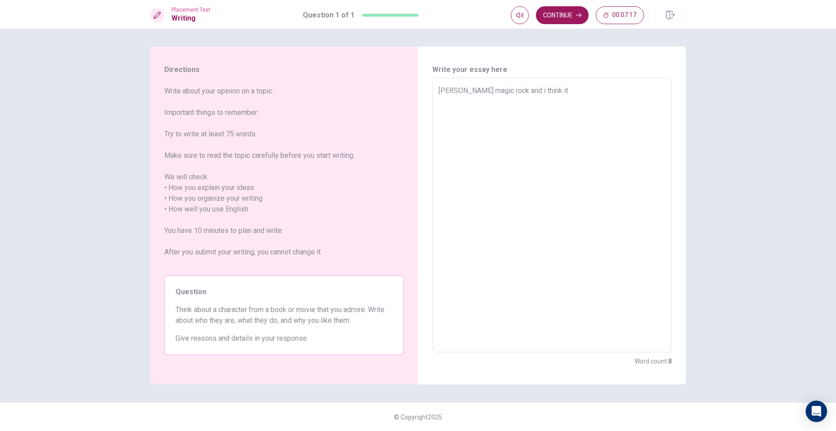
type textarea "x"
type textarea "[PERSON_NAME] magic rock and i think it"
type textarea "x"
type textarea "[PERSON_NAME] magic rock and i think it i"
type textarea "x"
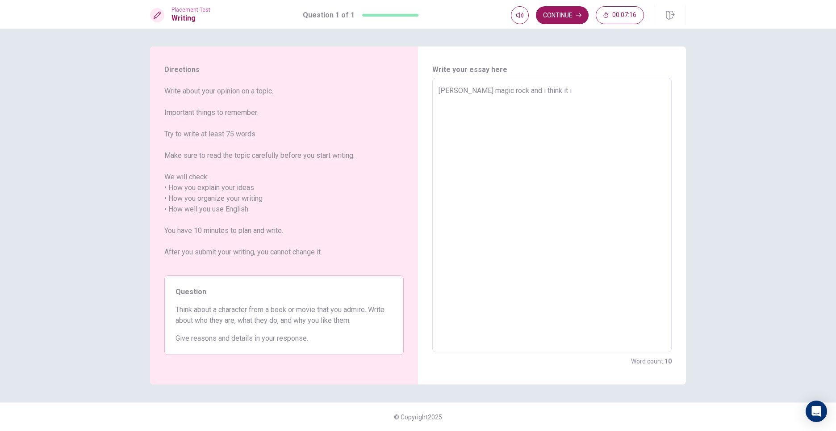
type textarea "[PERSON_NAME] magic rock and i think it ia"
type textarea "x"
type textarea "[PERSON_NAME] magic rock and i think it i"
type textarea "x"
type textarea "[PERSON_NAME] magic rock and i think it is"
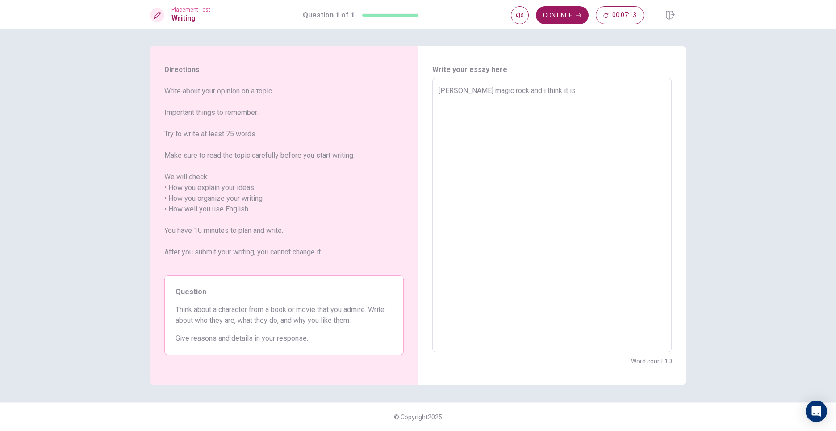
type textarea "x"
type textarea "[PERSON_NAME] magic rock and i think it ist"
type textarea "x"
type textarea "[PERSON_NAME] magic rock and i think it isth"
type textarea "x"
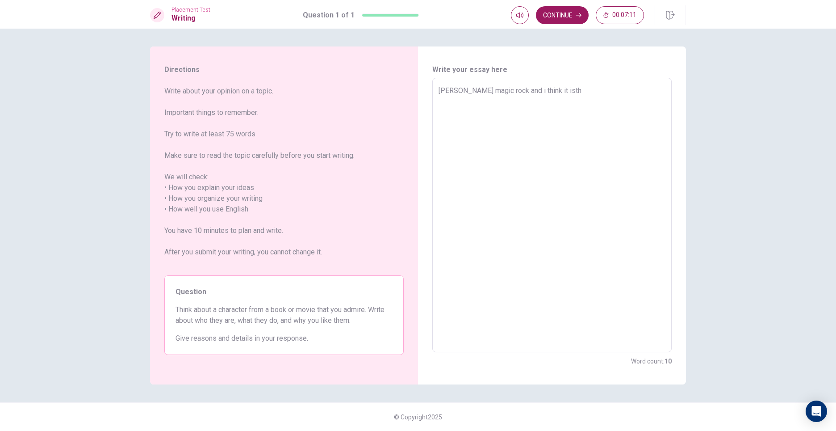
type textarea "[PERSON_NAME] magic rock and i think it isthe"
type textarea "x"
type textarea "[PERSON_NAME] magic rock and i think it isthe"
type textarea "x"
type textarea "[PERSON_NAME] magic rock and i think it isthe"
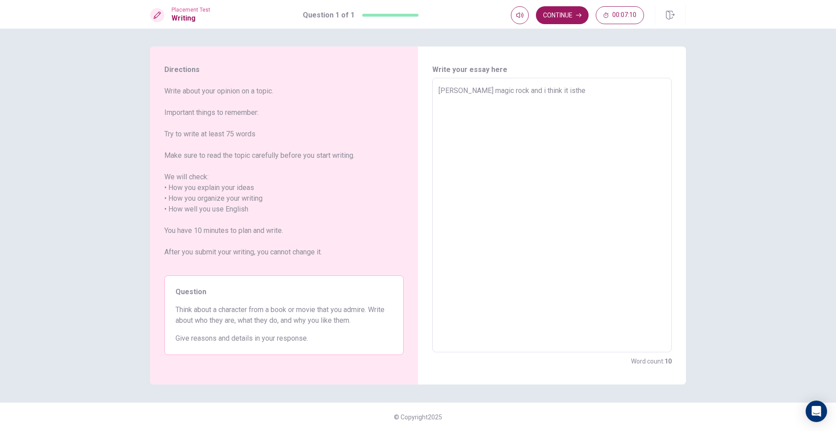
type textarea "x"
type textarea "[PERSON_NAME] magic rock and i think it isth"
type textarea "x"
type textarea "[PERSON_NAME] magic rock and i think it ist"
type textarea "x"
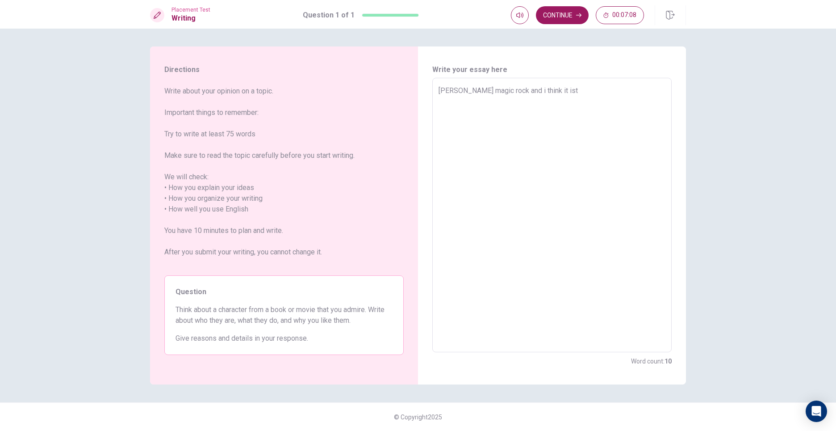
type textarea "[PERSON_NAME] magic rock and i think it is"
type textarea "x"
type textarea "[PERSON_NAME] magic rock and i think it is"
type textarea "x"
type textarea "[PERSON_NAME] magic rock and i think it is t"
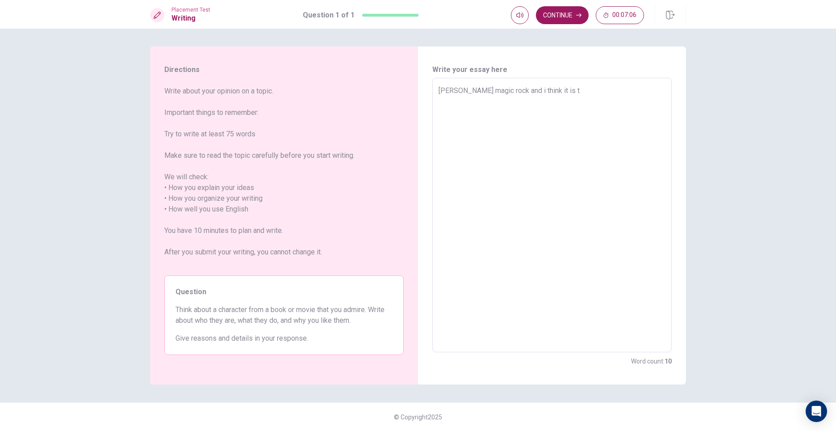
type textarea "x"
type textarea "[PERSON_NAME] magic rock and i think it is th"
type textarea "x"
type textarea "[PERSON_NAME] magic rock and i think it is the"
type textarea "x"
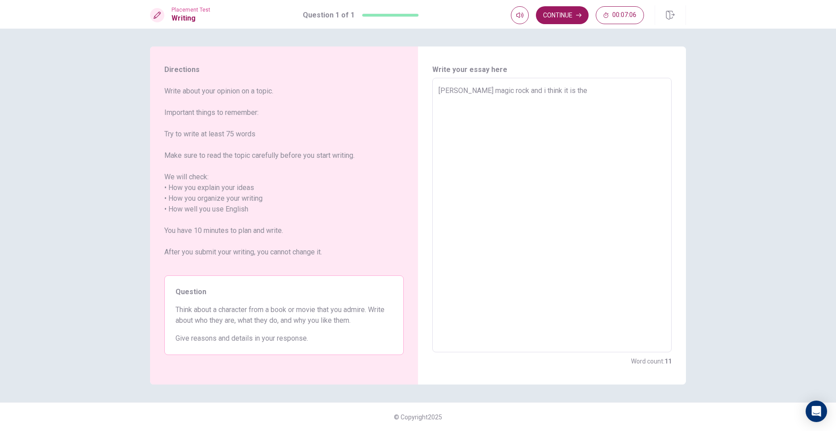
type textarea "[PERSON_NAME] magic rock and i think it is the"
type textarea "x"
type textarea "[PERSON_NAME] magic rock and i think it is the b"
type textarea "x"
type textarea "[PERSON_NAME] magic rock and i think it is the be"
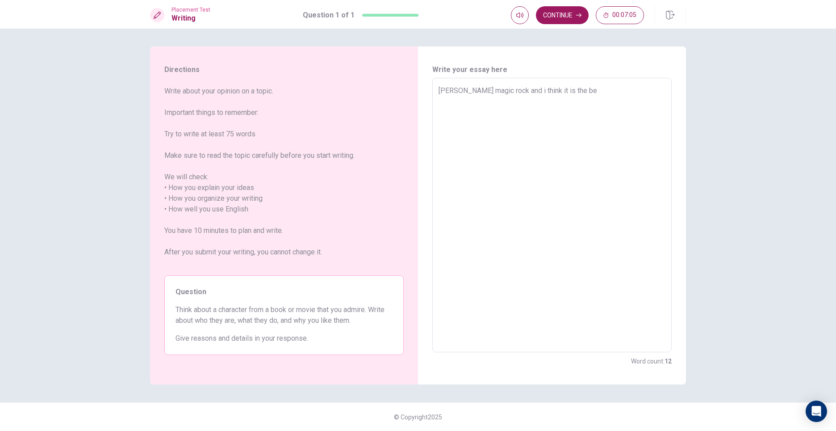
type textarea "x"
type textarea "[PERSON_NAME] magic rock and i think it is the bes"
type textarea "x"
type textarea "[PERSON_NAME] magic rock and i think it is the best"
type textarea "x"
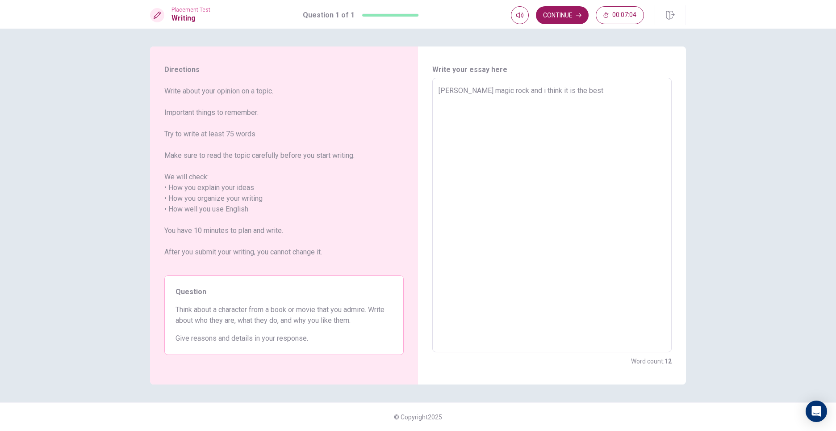
type textarea "[PERSON_NAME] magic rock and i think it is the best"
type textarea "x"
type textarea "[PERSON_NAME] magic rock and i think it is the best m"
type textarea "x"
type textarea "[PERSON_NAME] magic rock and i think it is the best mo"
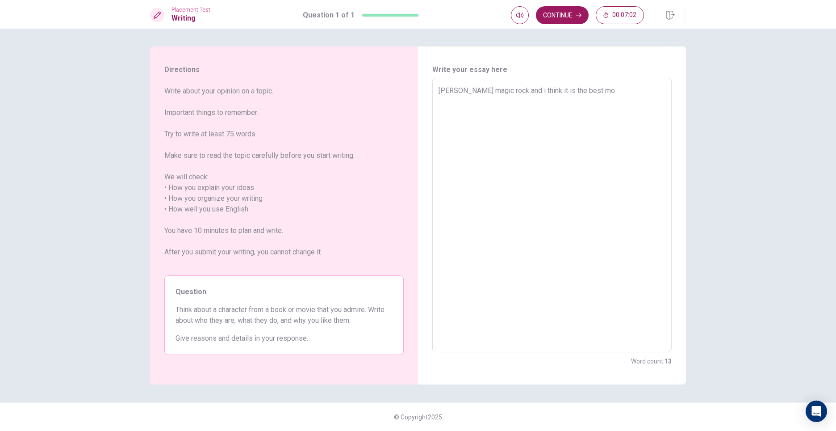
type textarea "x"
type textarea "[PERSON_NAME] magic rock and i think it is the best mov"
type textarea "x"
type textarea "[PERSON_NAME] magic rock and i think it is the best movi"
type textarea "x"
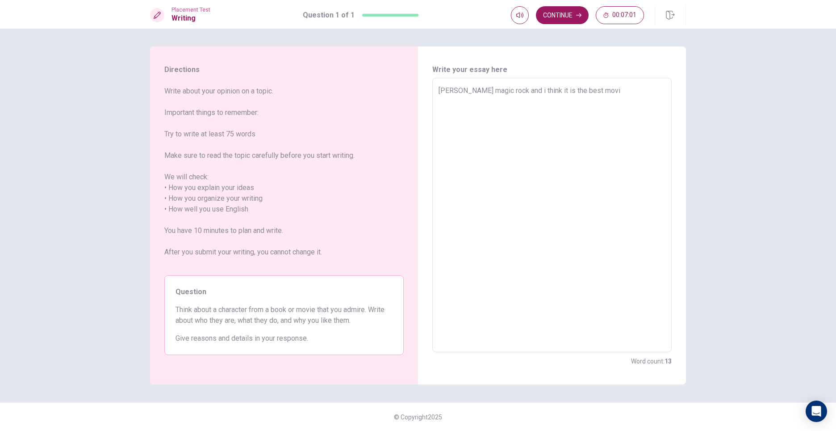
type textarea "[PERSON_NAME] magic rock and i think it is the best movie"
type textarea "x"
type textarea "[PERSON_NAME] magic rock and i think it is the best movie"
type textarea "x"
type textarea "[PERSON_NAME] magic rock and i think it is the best movie i"
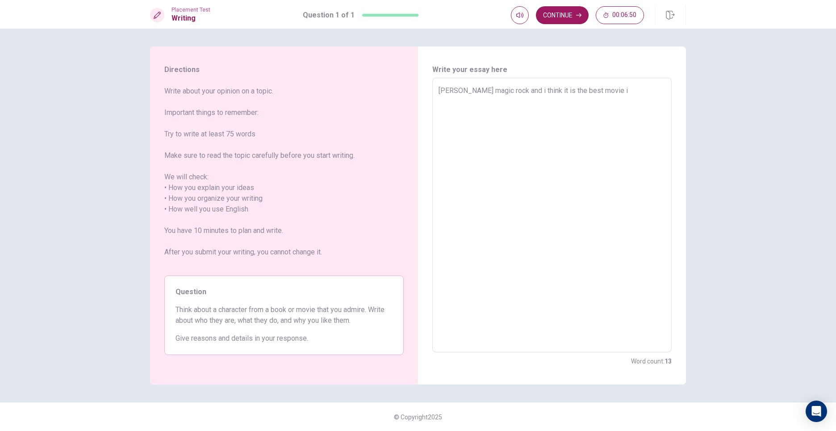
type textarea "x"
type textarea "[PERSON_NAME] magic rock and i think it is the best movie in"
type textarea "x"
type textarea "[PERSON_NAME] magic rock and i think it is the best movie in"
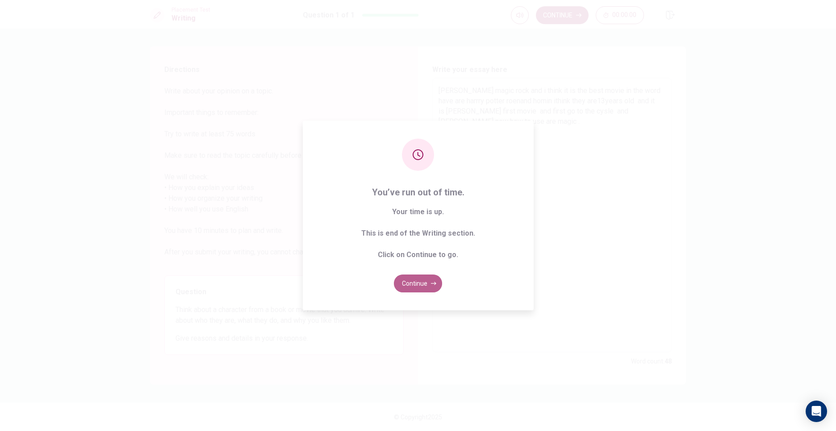
drag, startPoint x: 430, startPoint y: 291, endPoint x: 438, endPoint y: 288, distance: 8.1
click at [431, 291] on button "Continue" at bounding box center [418, 283] width 48 height 18
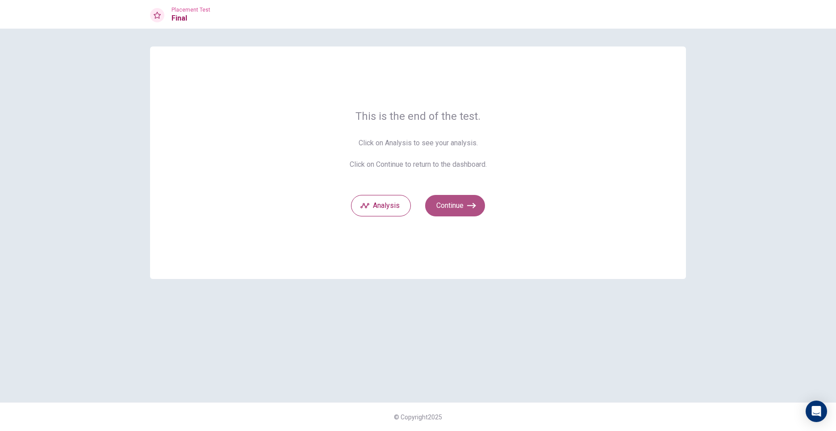
click at [469, 212] on button "Continue" at bounding box center [455, 205] width 60 height 21
